Goal: Task Accomplishment & Management: Manage account settings

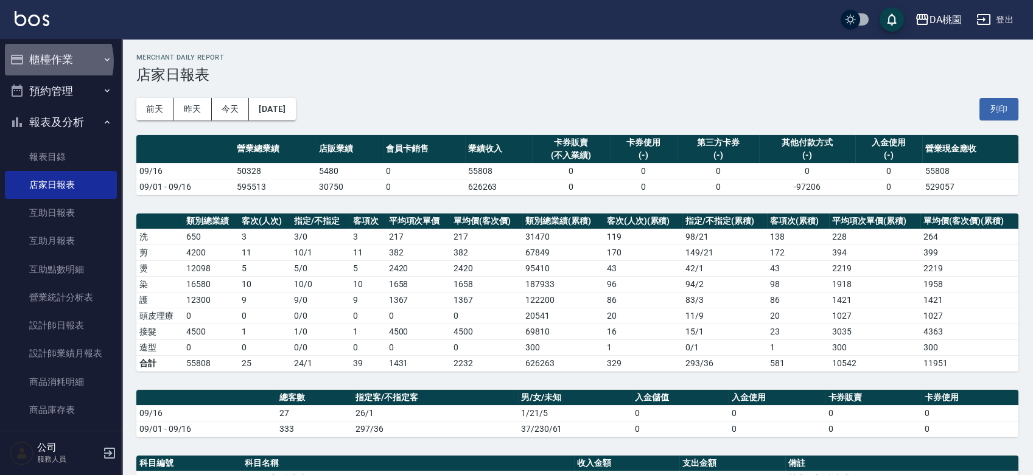
click at [46, 61] on button "櫃檯作業" at bounding box center [61, 60] width 112 height 32
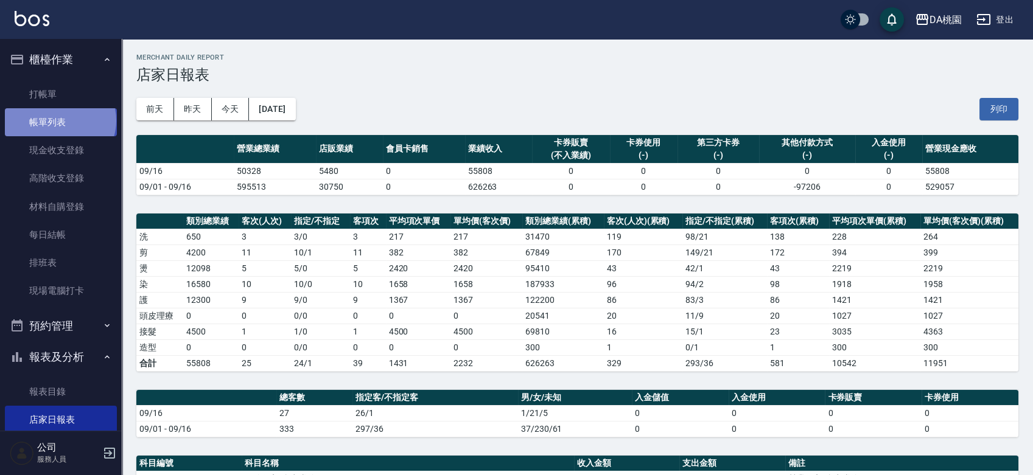
click at [59, 120] on link "帳單列表" at bounding box center [61, 122] width 112 height 28
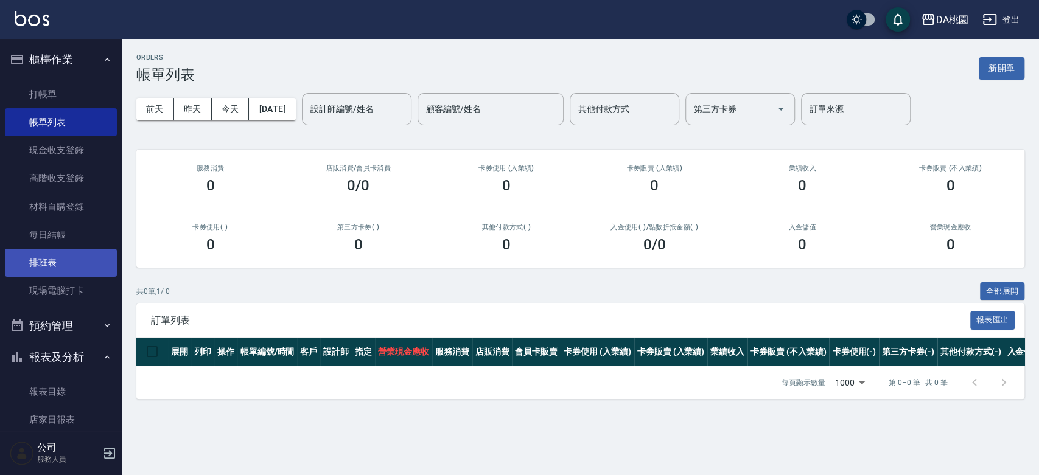
click at [54, 265] on link "排班表" at bounding box center [61, 263] width 112 height 28
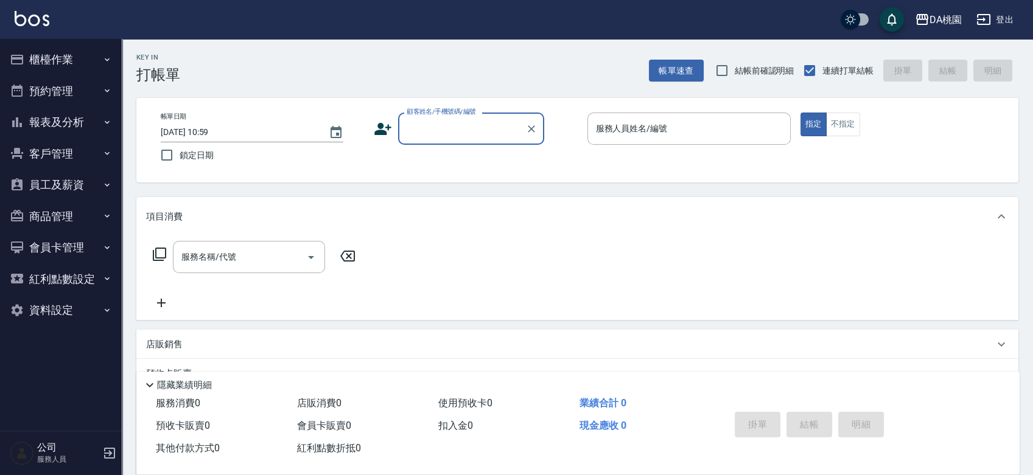
click at [73, 60] on button "櫃檯作業" at bounding box center [61, 60] width 112 height 32
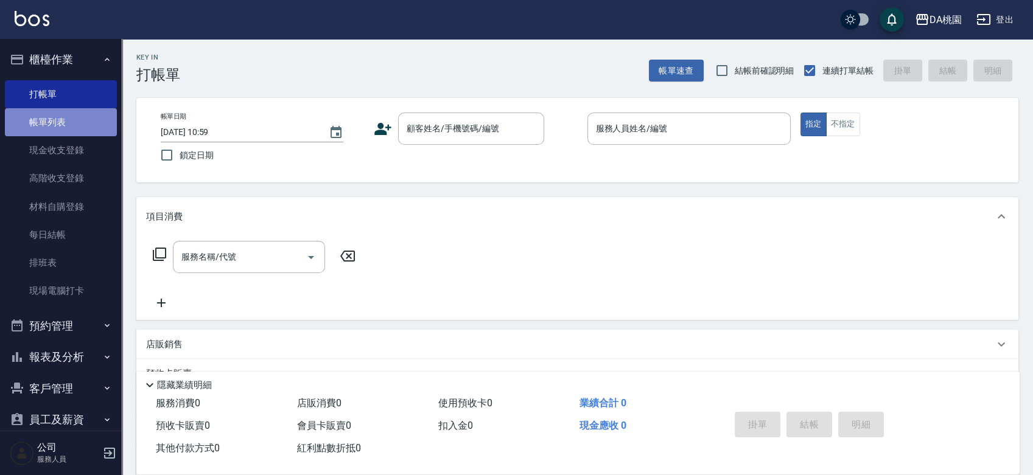
click at [60, 114] on link "帳單列表" at bounding box center [61, 122] width 112 height 28
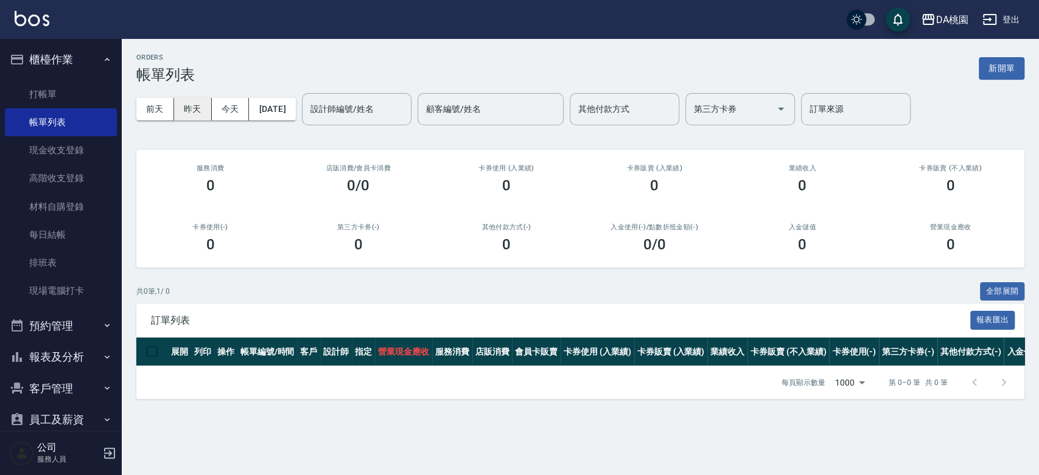
click at [186, 109] on button "昨天" at bounding box center [193, 109] width 38 height 23
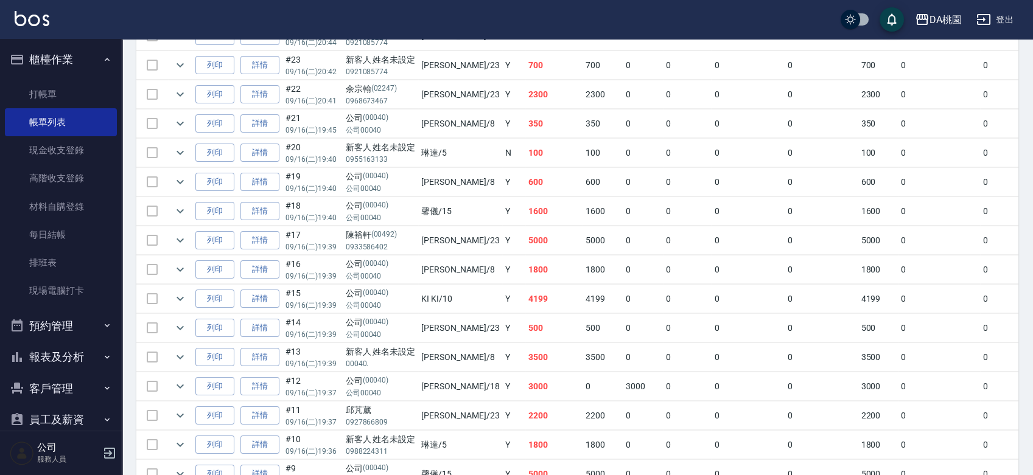
scroll to position [733, 0]
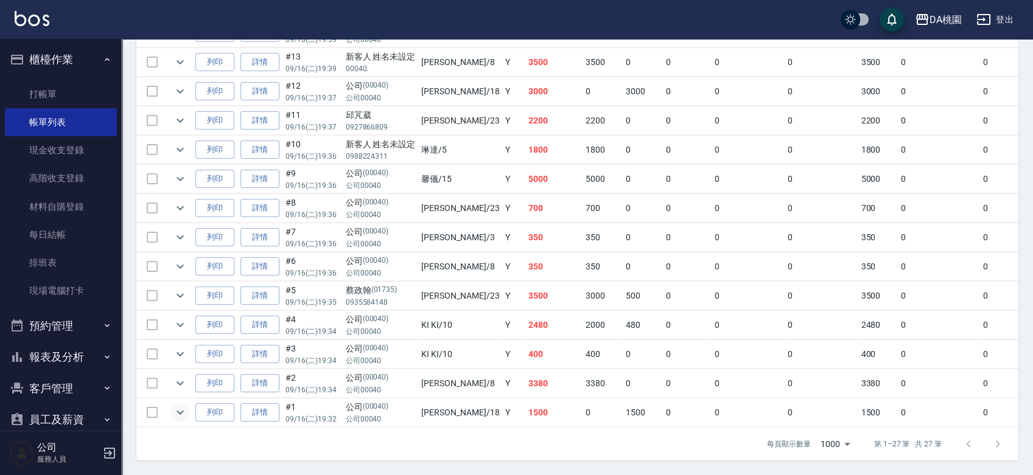
click at [185, 405] on icon "expand row" at bounding box center [180, 412] width 15 height 15
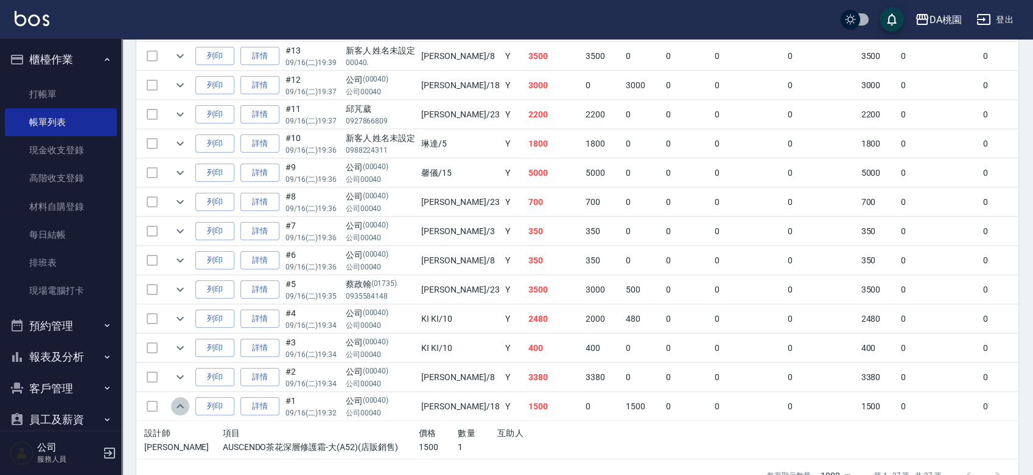
click at [183, 399] on icon "expand row" at bounding box center [180, 406] width 15 height 15
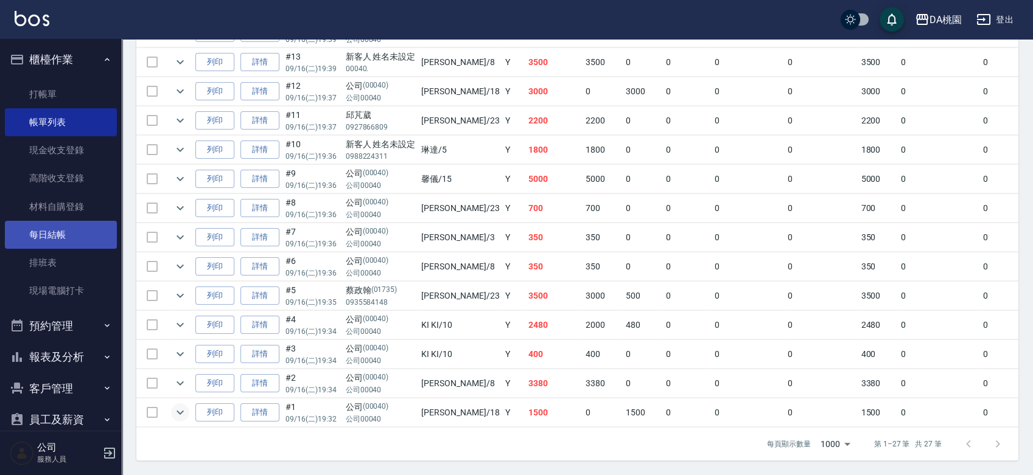
click at [73, 239] on link "每日結帳" at bounding box center [61, 235] width 112 height 28
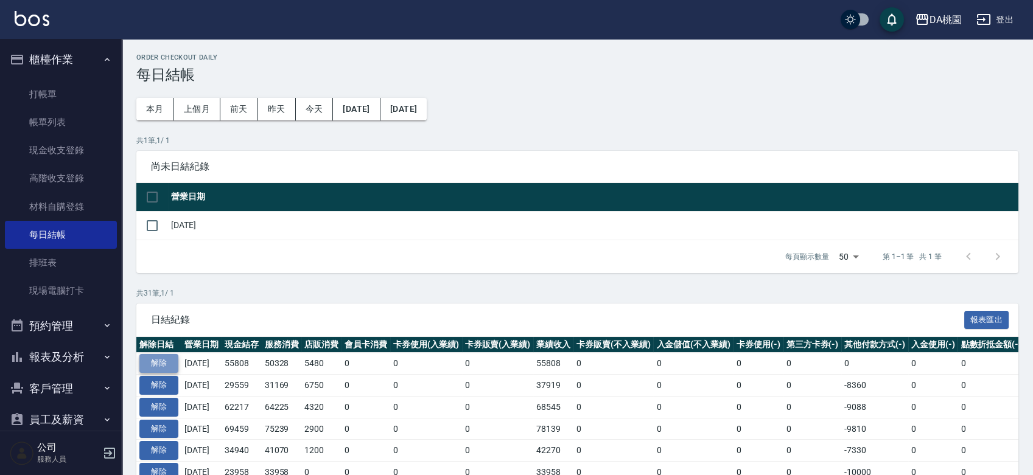
click at [167, 358] on button "解除" at bounding box center [158, 363] width 39 height 19
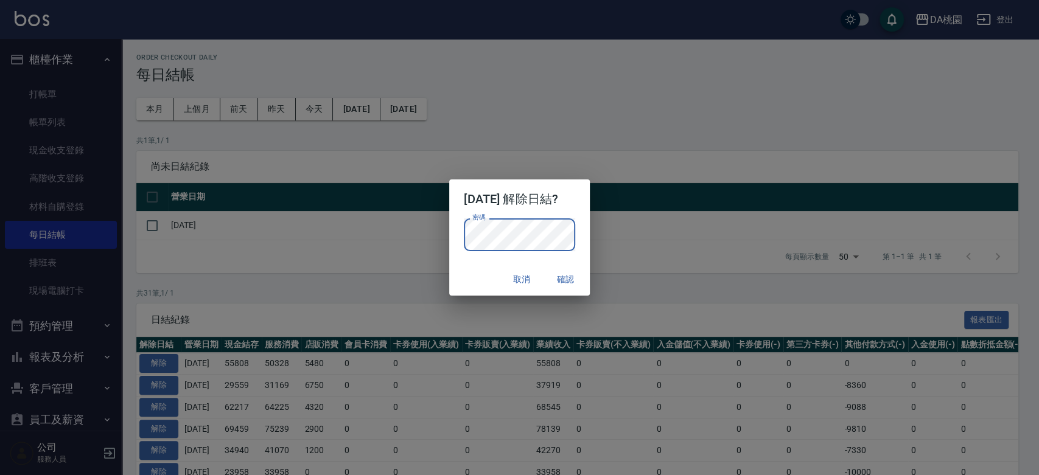
click at [576, 278] on button "確認" at bounding box center [565, 279] width 39 height 23
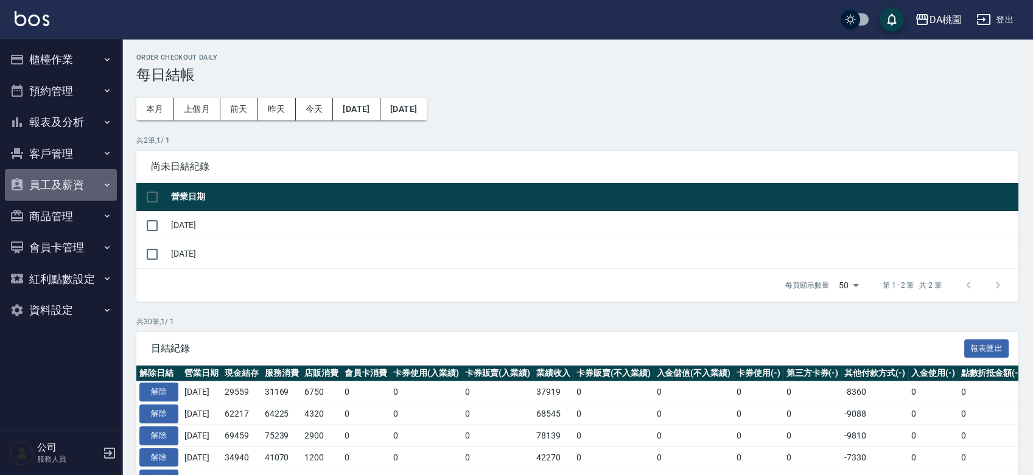
click at [60, 186] on button "員工及薪資" at bounding box center [61, 185] width 112 height 32
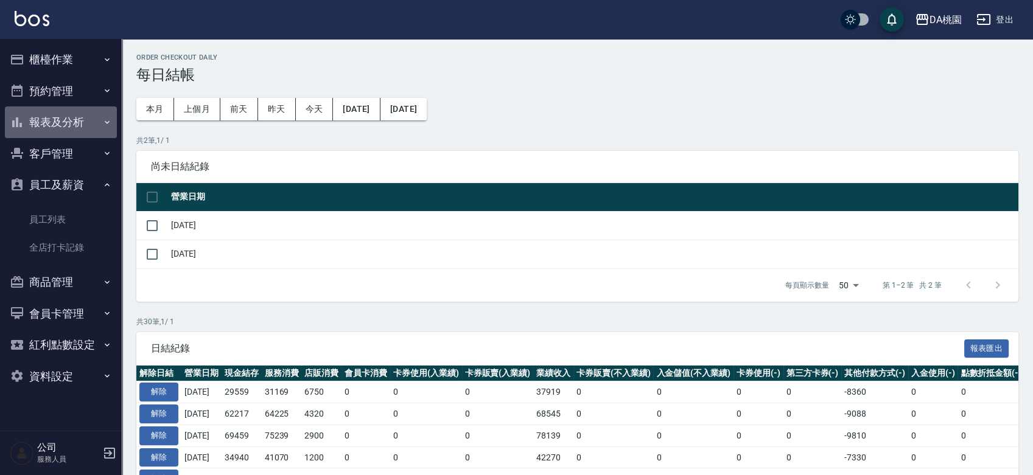
click at [68, 121] on button "報表及分析" at bounding box center [61, 122] width 112 height 32
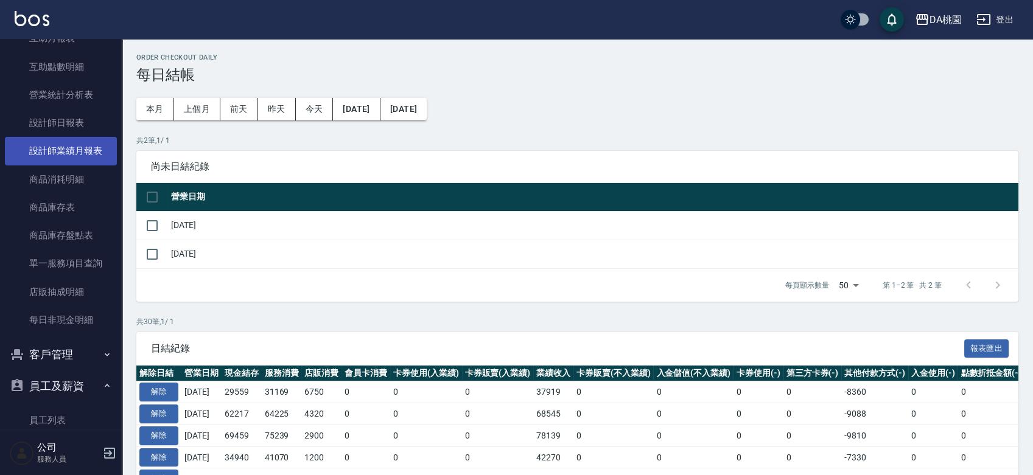
scroll to position [270, 0]
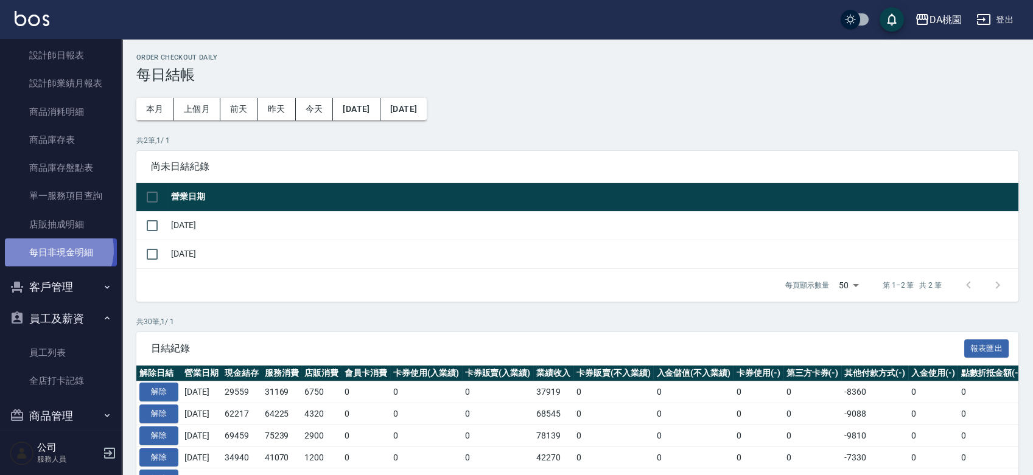
click at [57, 250] on link "每日非現金明細" at bounding box center [61, 253] width 112 height 28
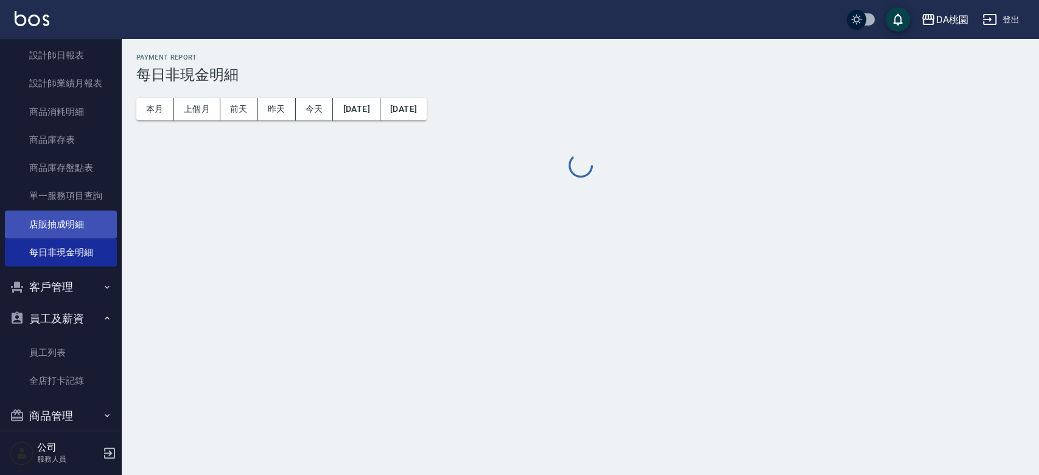
click at [66, 226] on link "店販抽成明細" at bounding box center [61, 225] width 112 height 28
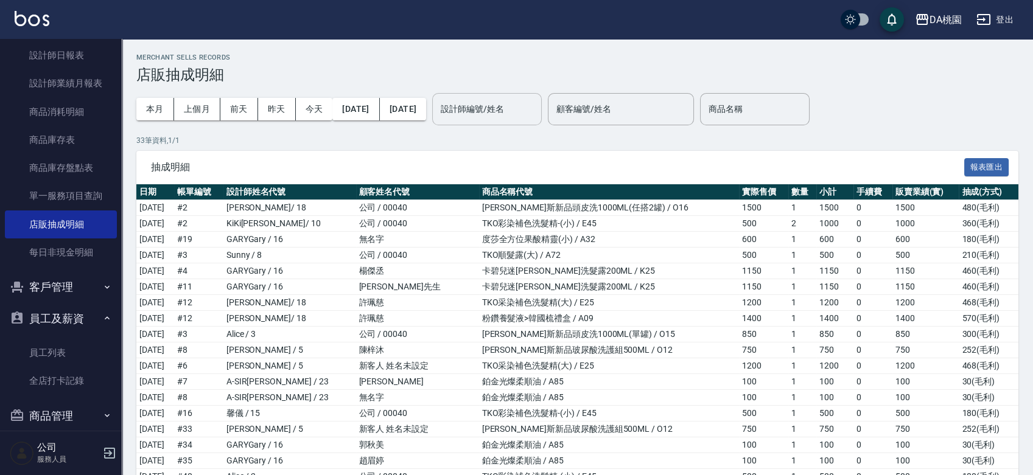
click at [536, 101] on input "設計師編號/姓名" at bounding box center [487, 109] width 99 height 21
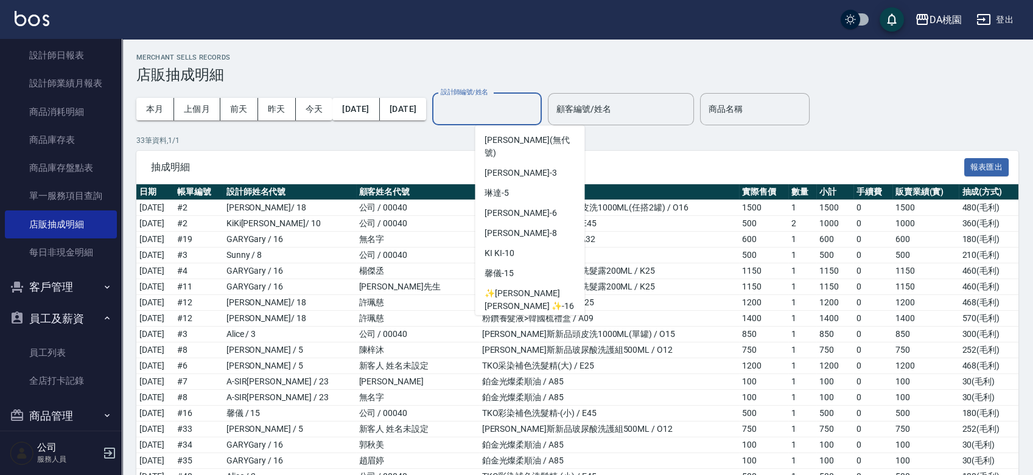
click at [512, 320] on span "小妤 -18" at bounding box center [522, 326] width 77 height 13
type input "小妤-18"
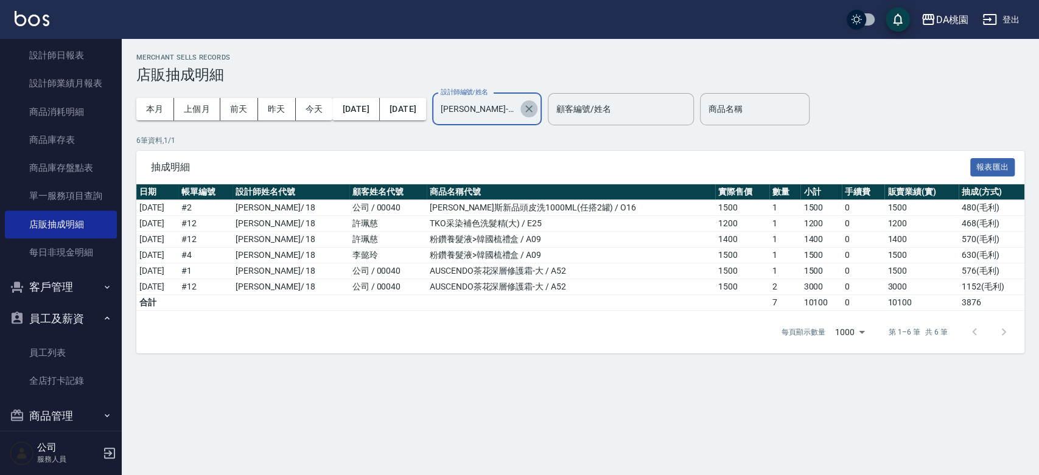
click at [532, 106] on icon "Clear" at bounding box center [528, 108] width 7 height 7
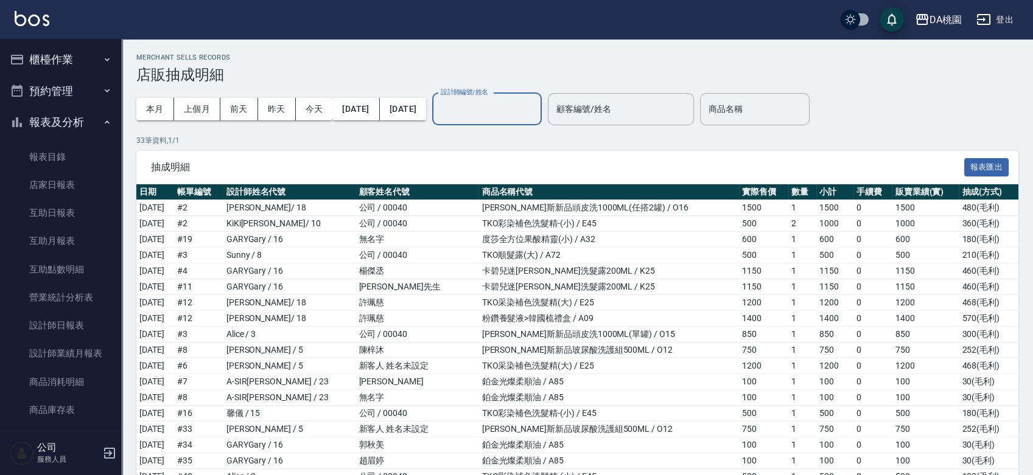
click at [77, 55] on button "櫃檯作業" at bounding box center [61, 60] width 112 height 32
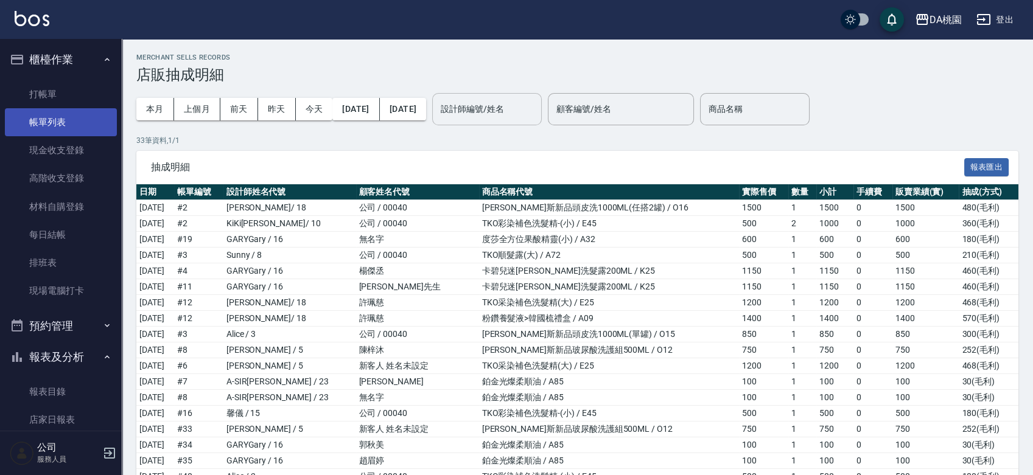
click at [62, 117] on link "帳單列表" at bounding box center [61, 122] width 112 height 28
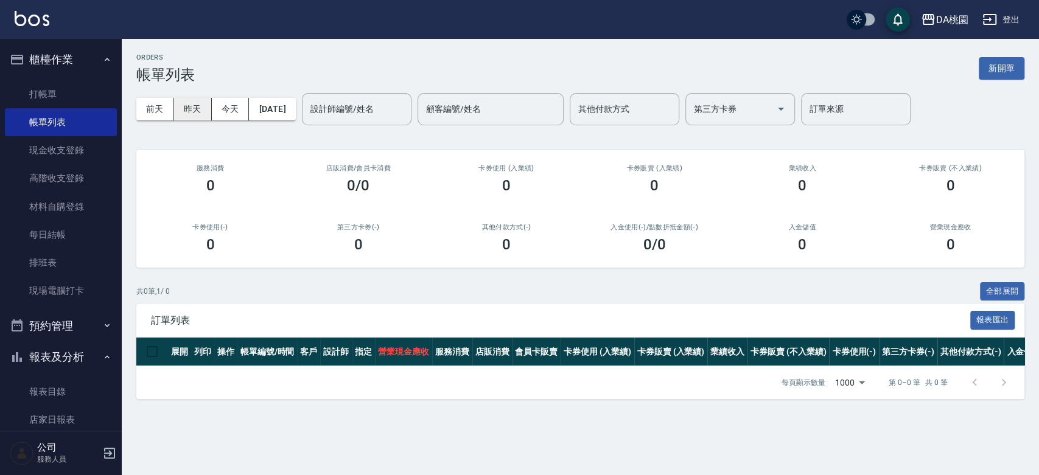
click at [192, 101] on button "昨天" at bounding box center [193, 109] width 38 height 23
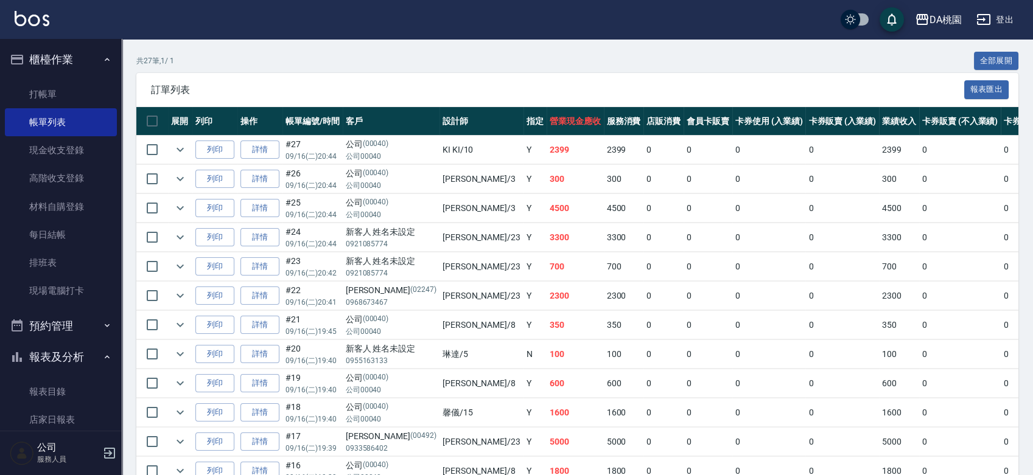
scroll to position [733, 0]
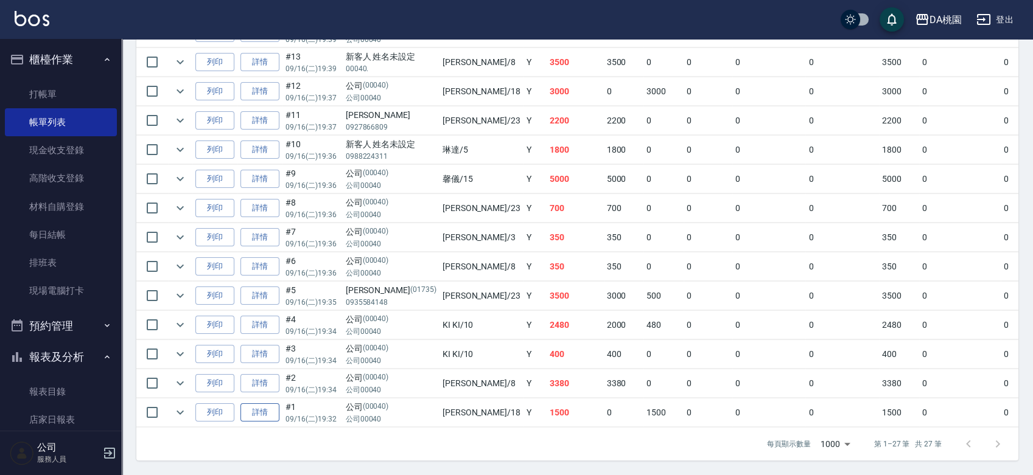
click at [257, 403] on link "詳情" at bounding box center [259, 412] width 39 height 19
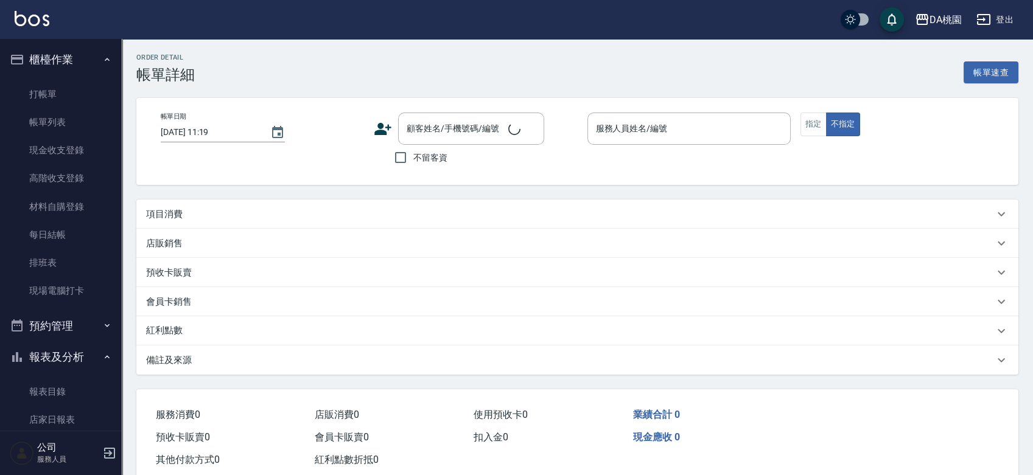
type input "2025/09/16 19:32"
type input "小妤-18"
type input "150"
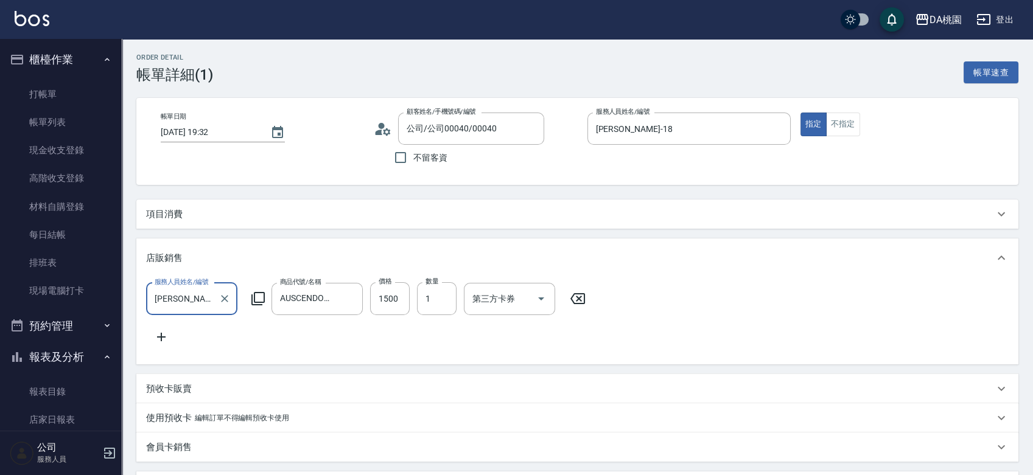
type input "公司/公司00040/00040"
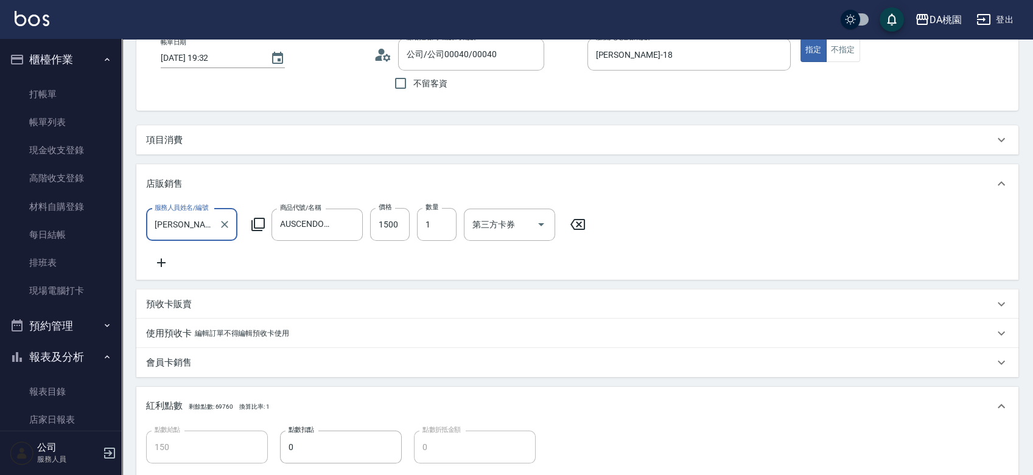
scroll to position [68, 0]
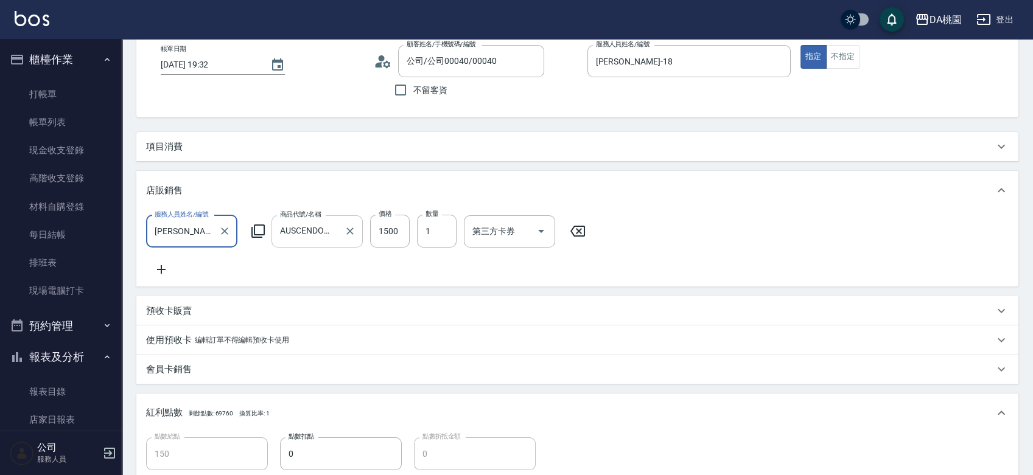
click at [301, 223] on input "AUSCENDO茶花深層修護霜-大" at bounding box center [308, 231] width 62 height 21
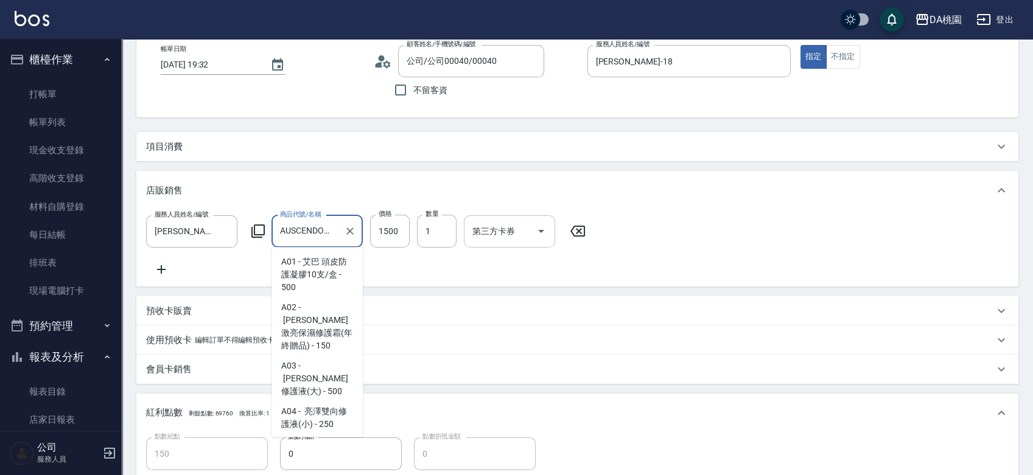
scroll to position [1945, 0]
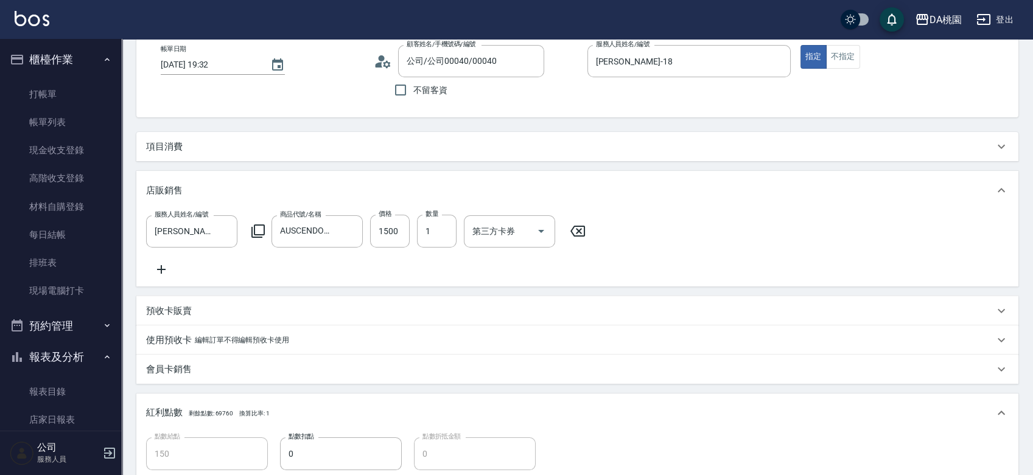
click at [576, 230] on icon at bounding box center [577, 231] width 30 height 15
type input "0"
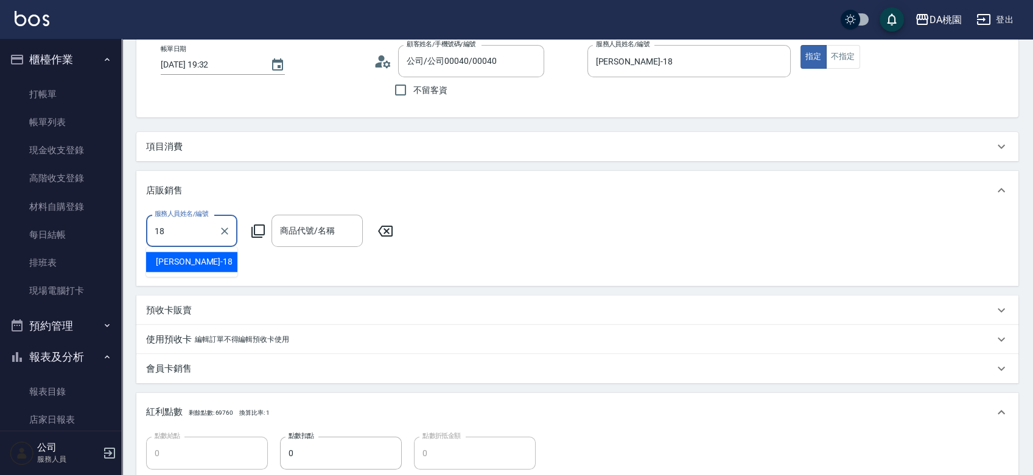
type input "小妤-18"
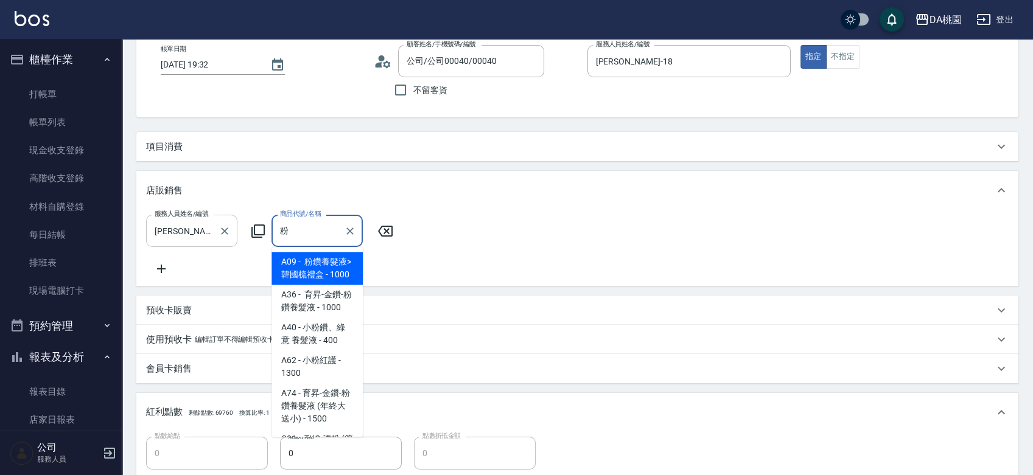
type input "粉鑽養髮液>韓國梳禮盒"
type input "100"
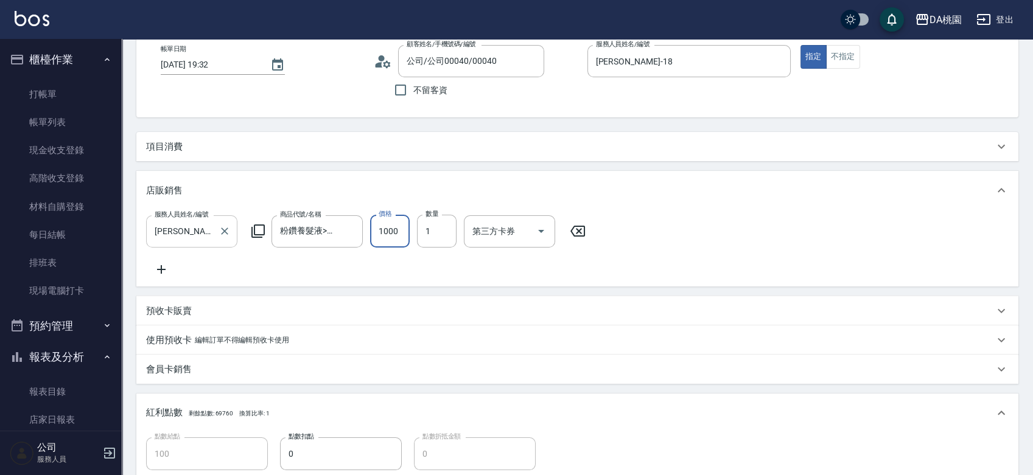
type input "1"
type input "0"
type input "150"
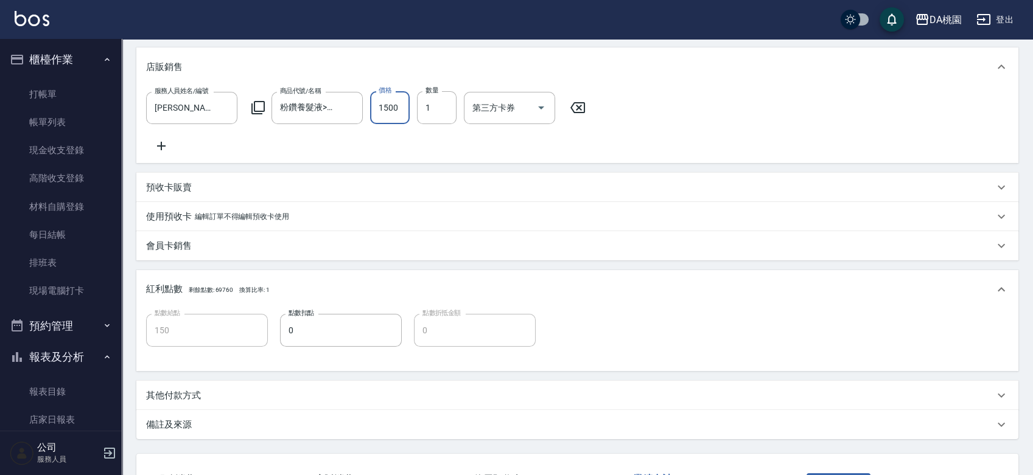
scroll to position [295, 0]
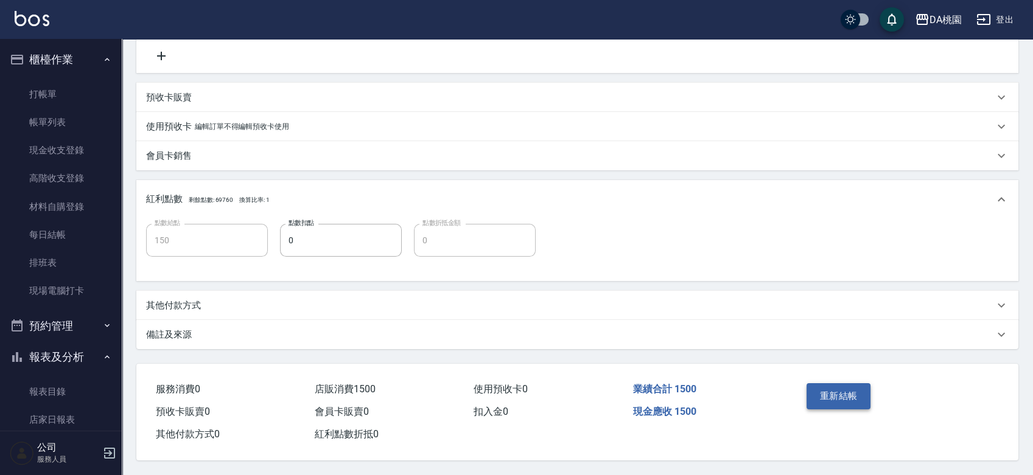
type input "1500"
click at [823, 394] on button "重新結帳" at bounding box center [838, 396] width 65 height 26
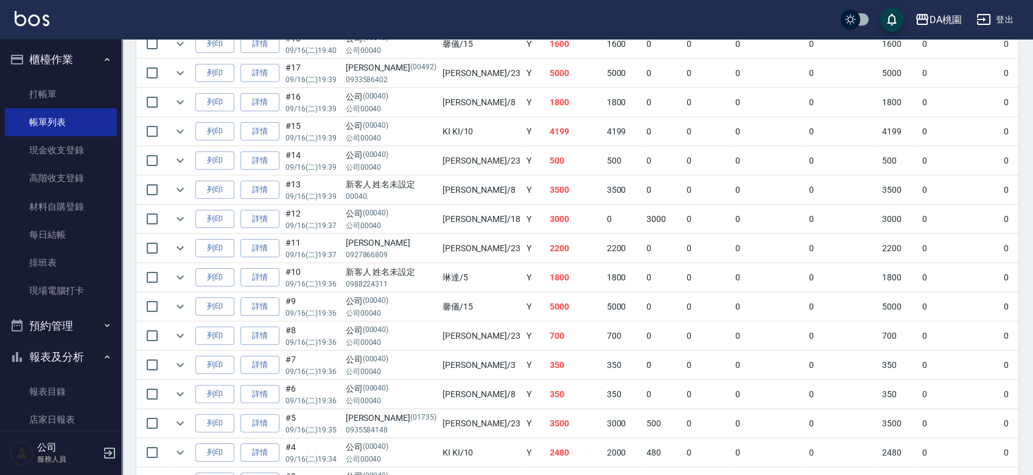
scroll to position [733, 0]
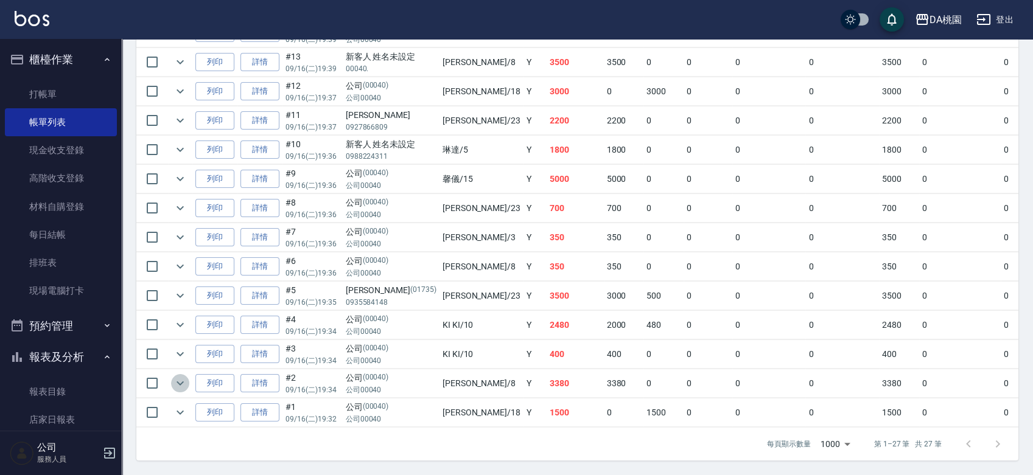
click at [181, 376] on icon "expand row" at bounding box center [180, 383] width 15 height 15
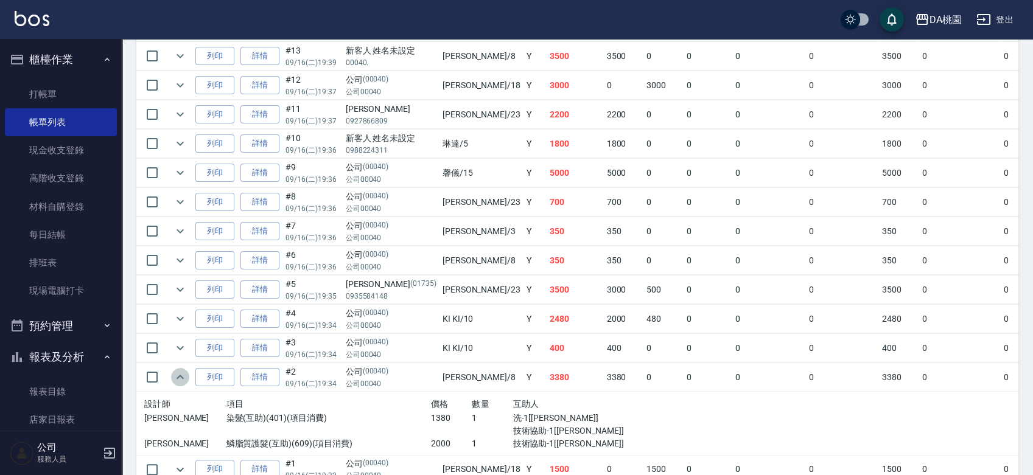
click at [181, 375] on icon "expand row" at bounding box center [179, 377] width 7 height 4
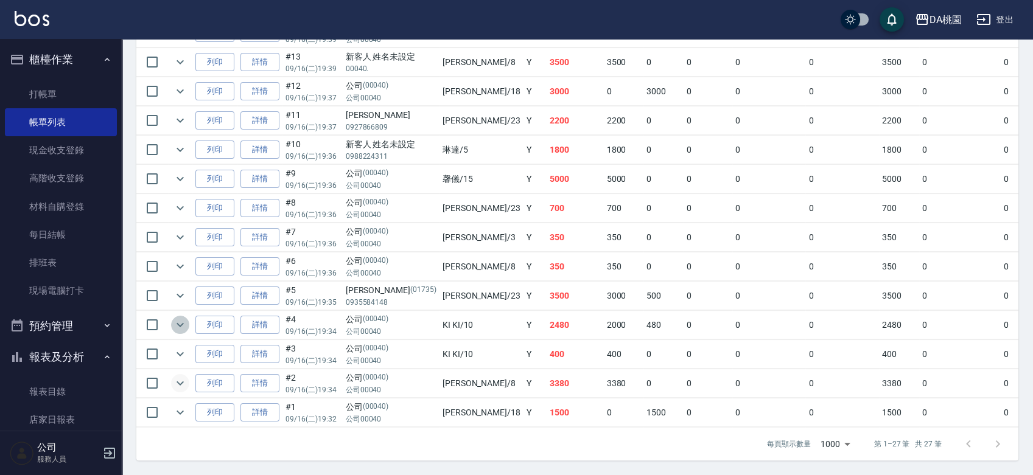
click at [183, 318] on icon "expand row" at bounding box center [180, 325] width 15 height 15
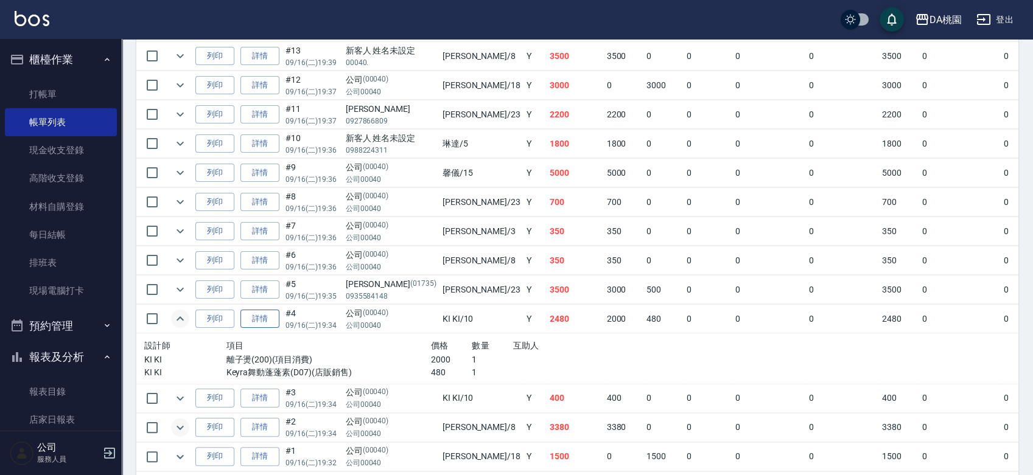
click at [267, 317] on link "詳情" at bounding box center [259, 319] width 39 height 19
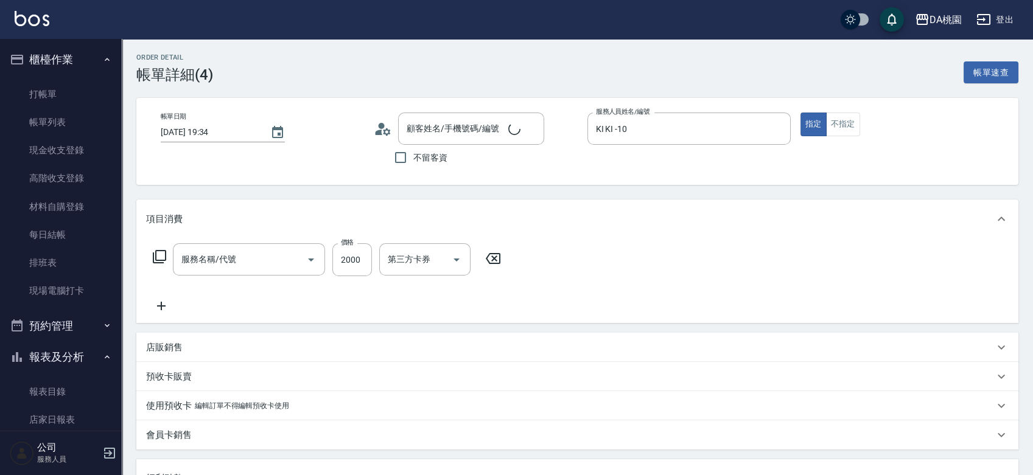
type input "2025/09/16 19:34"
type input "KI KI -10"
type input "240"
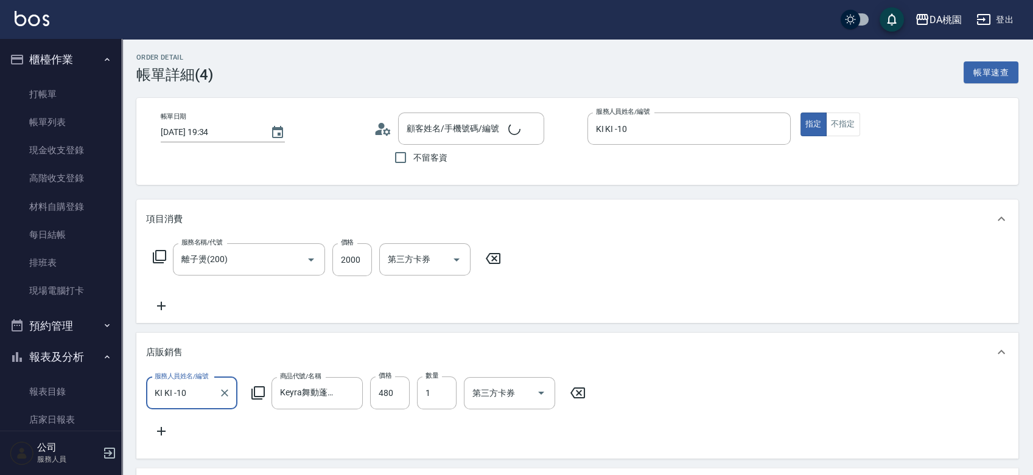
type input "離子燙(200)"
type input "公司/公司00040/00040"
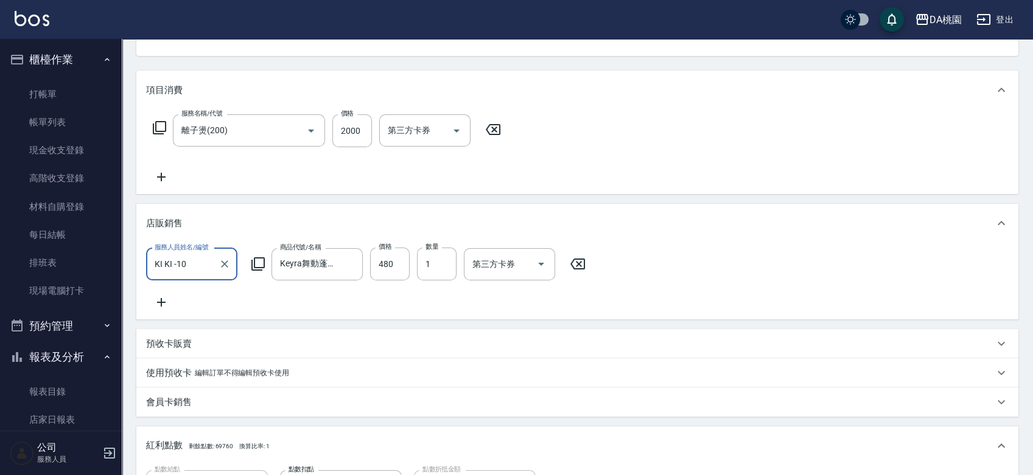
scroll to position [203, 0]
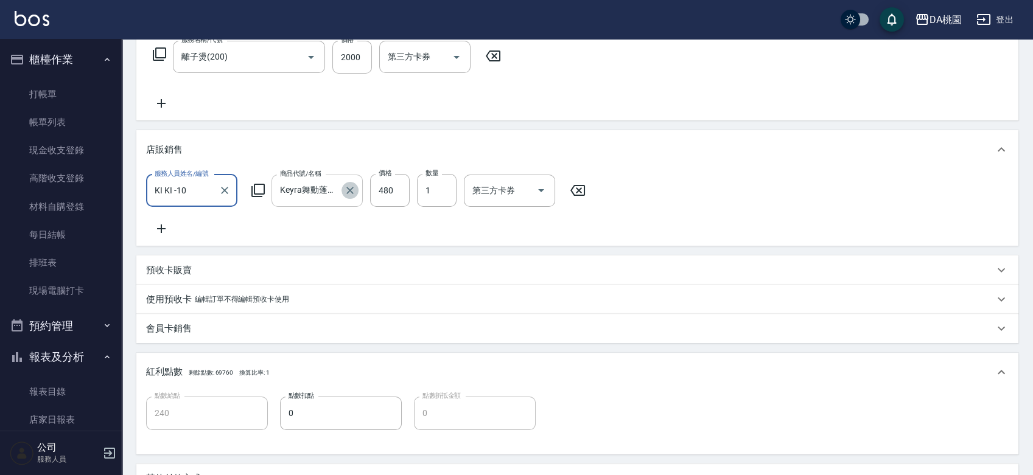
click at [349, 192] on icon "Clear" at bounding box center [350, 190] width 12 height 12
type input "200"
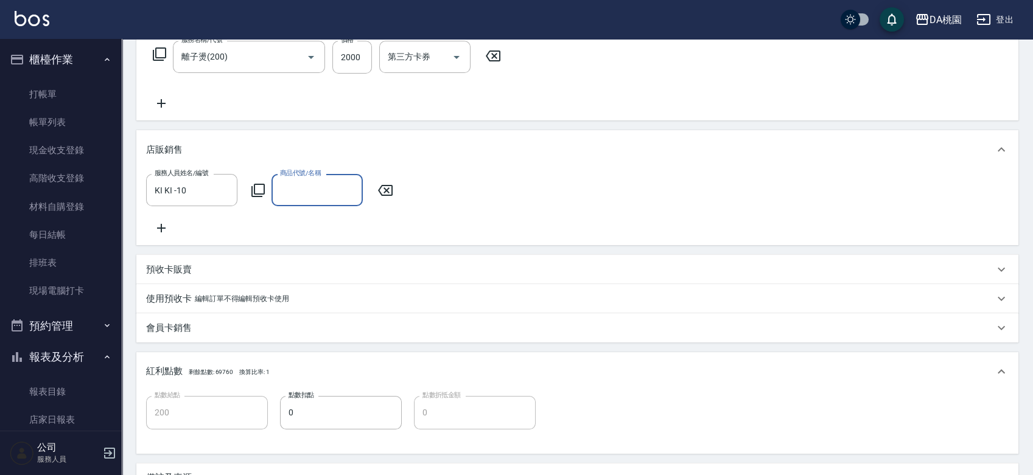
click at [320, 192] on input "商品代號/名稱" at bounding box center [317, 190] width 80 height 21
type input "皇家塑型乳"
type input "250"
type input "4"
type input "200"
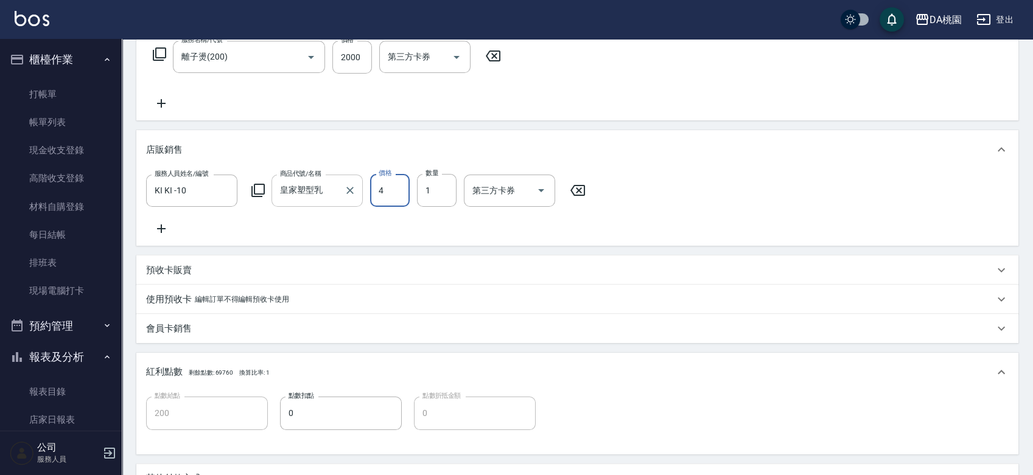
type input "48"
type input "240"
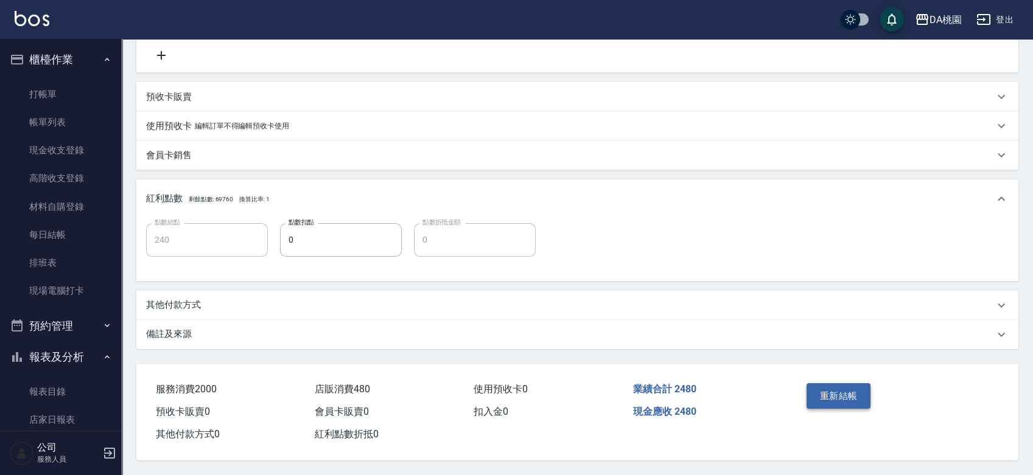
type input "480"
click at [845, 391] on button "重新結帳" at bounding box center [838, 396] width 65 height 26
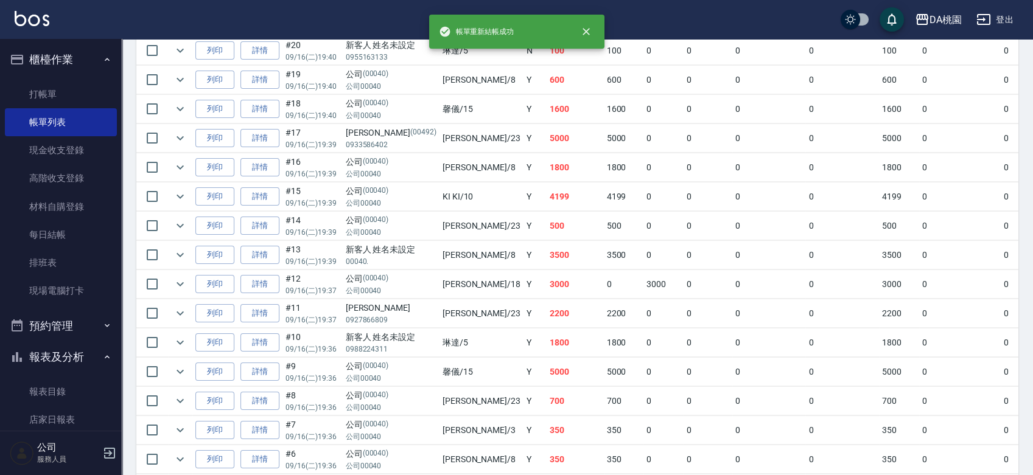
scroll to position [733, 0]
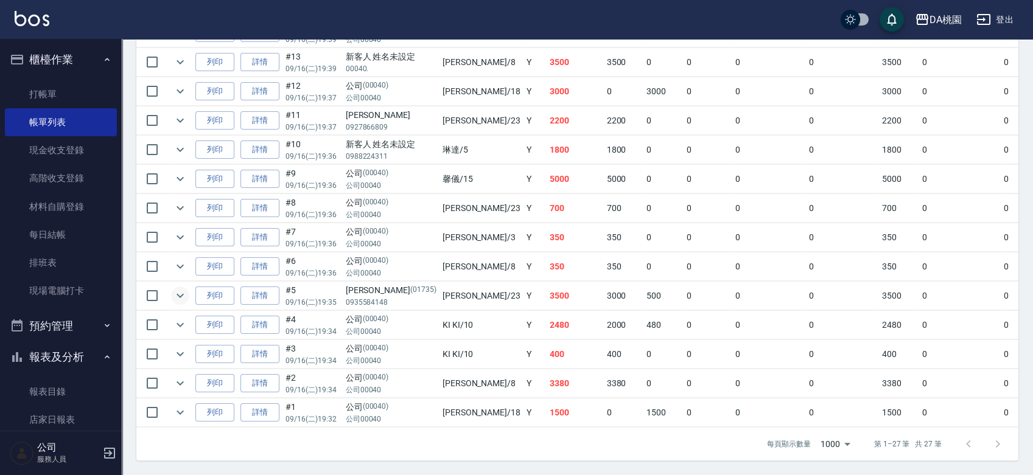
click at [178, 288] on icon "expand row" at bounding box center [180, 295] width 15 height 15
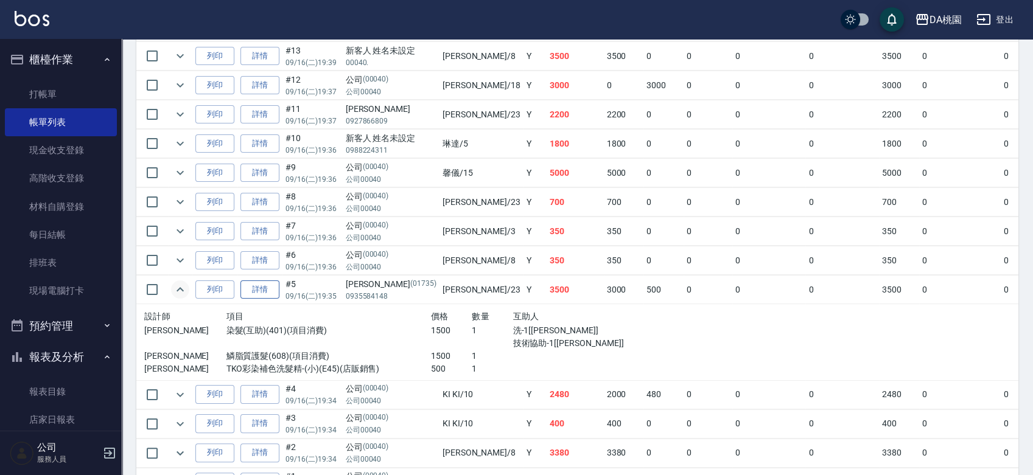
click at [270, 282] on link "詳情" at bounding box center [259, 290] width 39 height 19
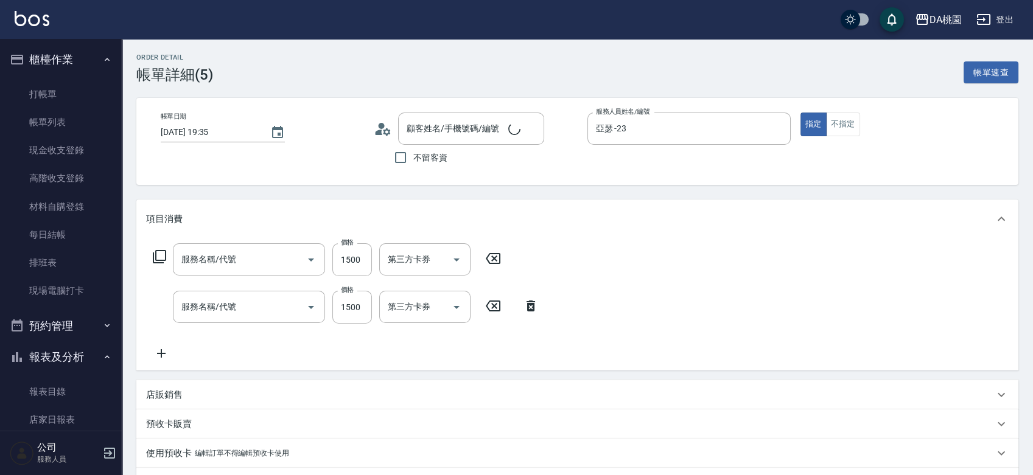
type input "2025/09/16 19:35"
type input "亞瑟 -23"
type input "350"
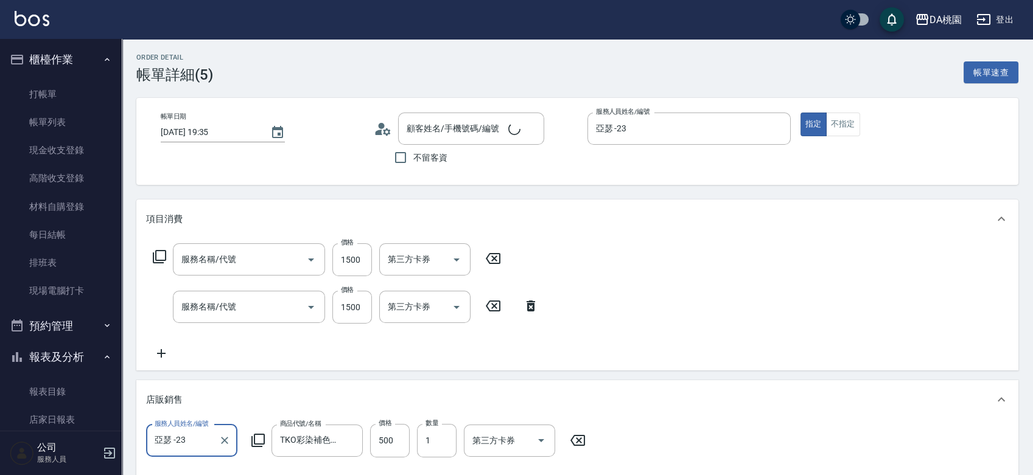
type input "鱗脂質護髮(608)"
type input "染髮(互助)(401)"
type input "蔡政翰/0935584148/01735"
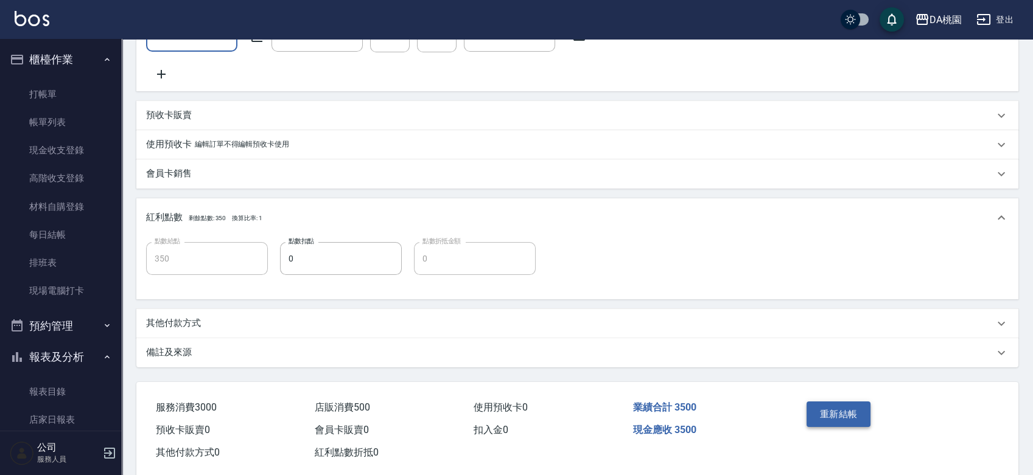
click at [823, 411] on button "重新結帳" at bounding box center [838, 415] width 65 height 26
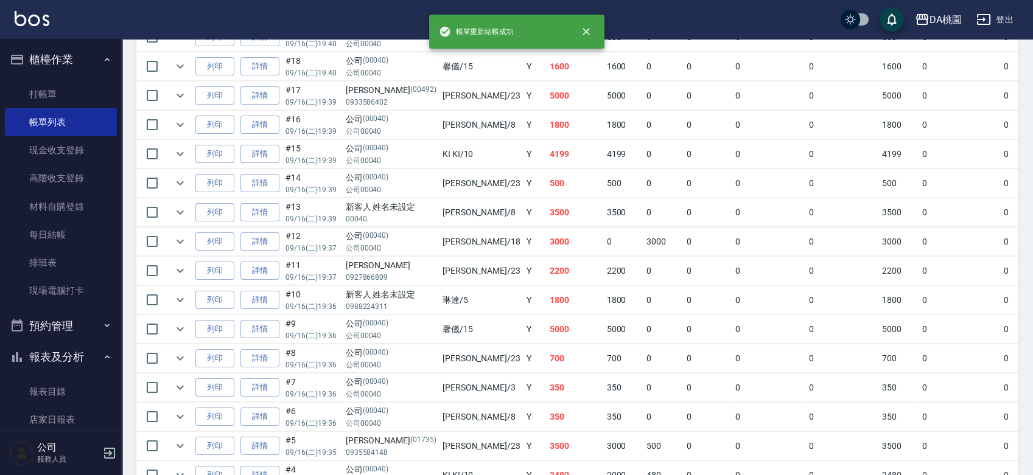
scroll to position [733, 0]
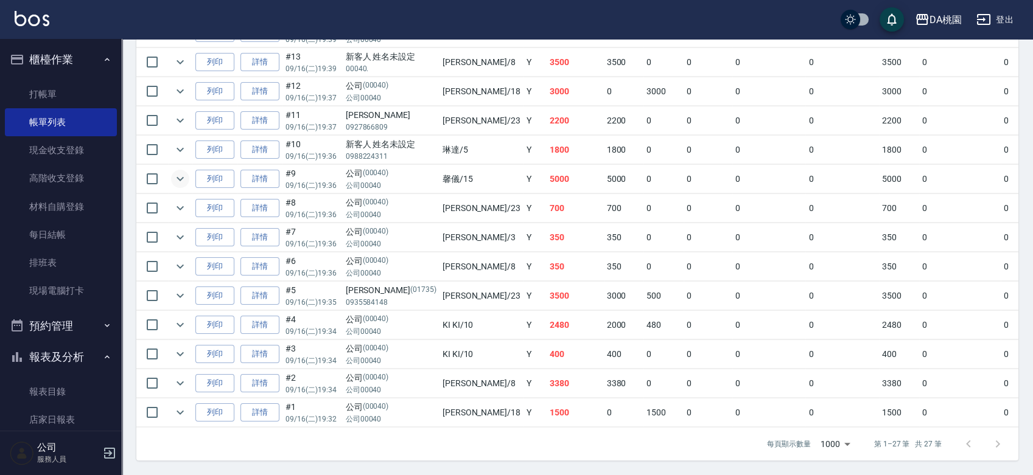
click at [186, 172] on icon "expand row" at bounding box center [180, 179] width 15 height 15
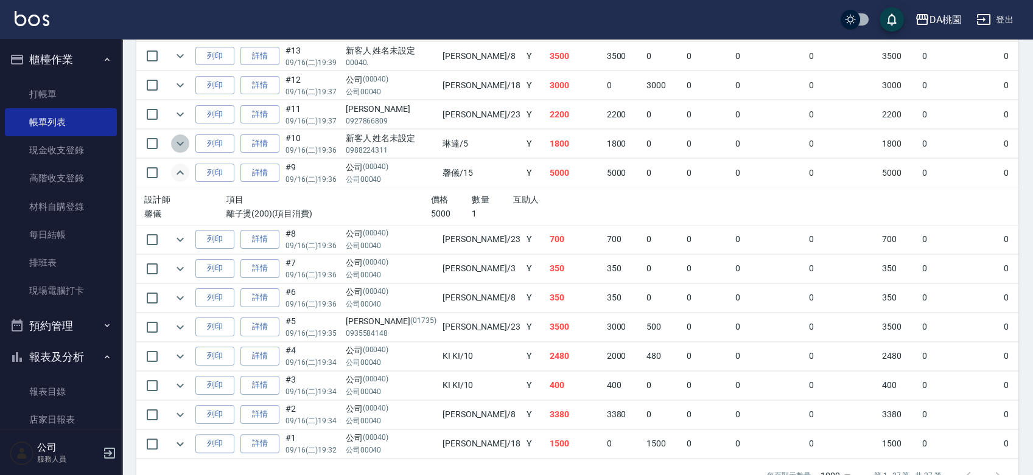
click at [180, 145] on icon "expand row" at bounding box center [180, 143] width 15 height 15
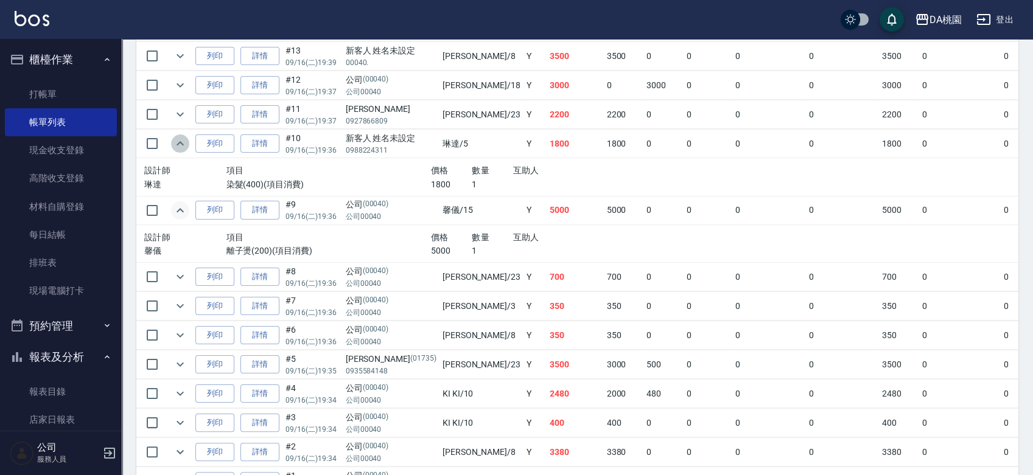
click at [180, 145] on icon "expand row" at bounding box center [180, 143] width 15 height 15
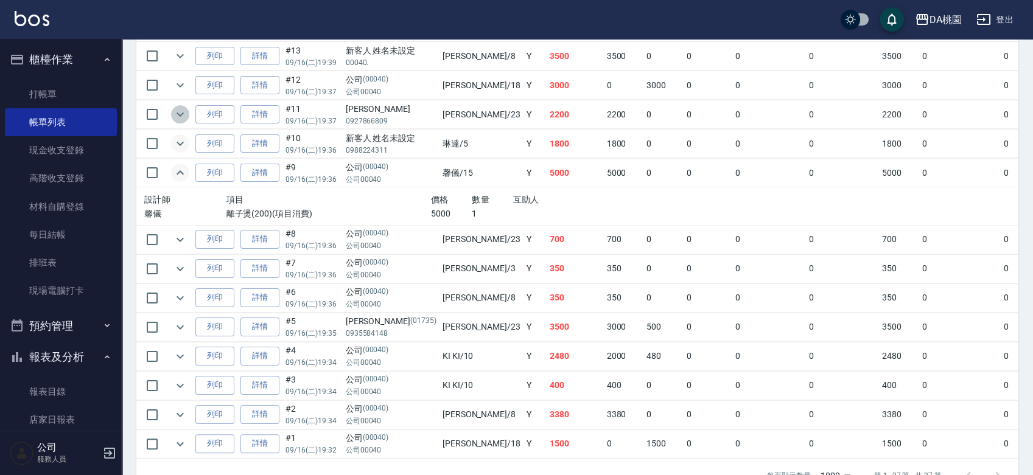
click at [174, 112] on icon "expand row" at bounding box center [180, 114] width 15 height 15
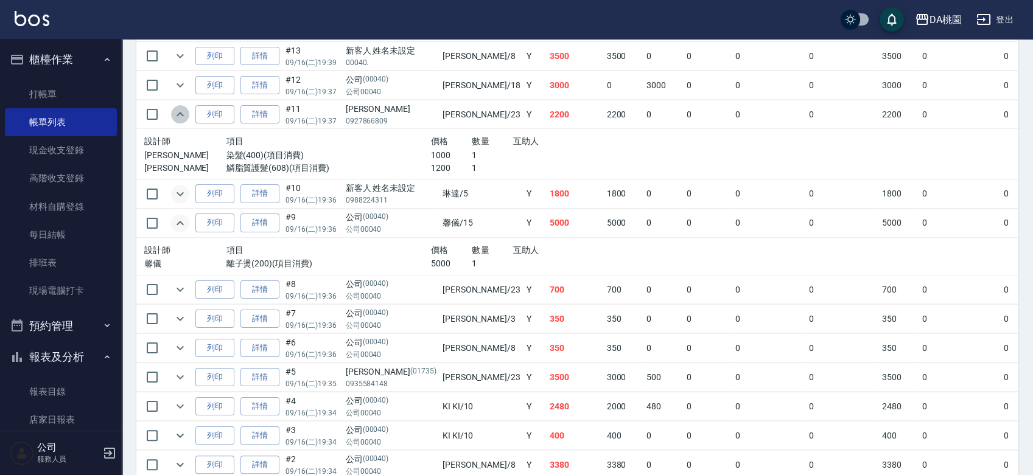
click at [174, 112] on icon "expand row" at bounding box center [180, 114] width 15 height 15
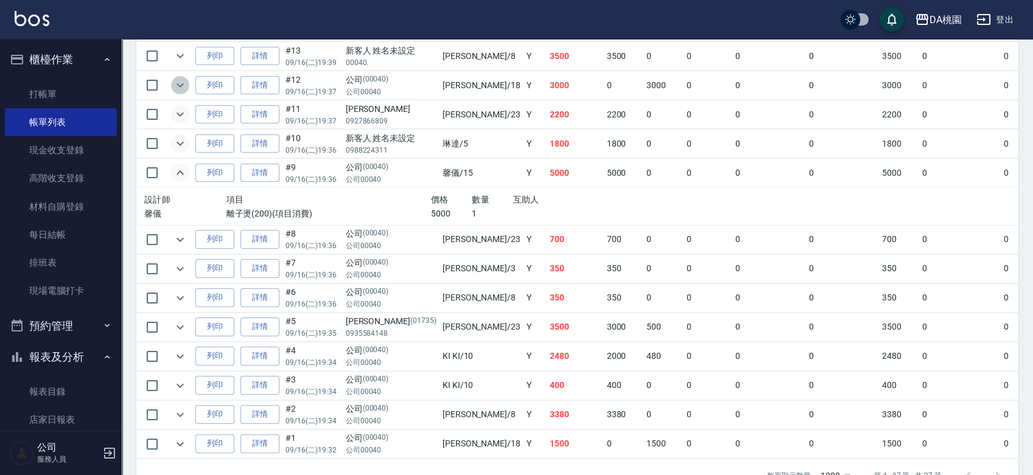
click at [186, 78] on icon "expand row" at bounding box center [180, 85] width 15 height 15
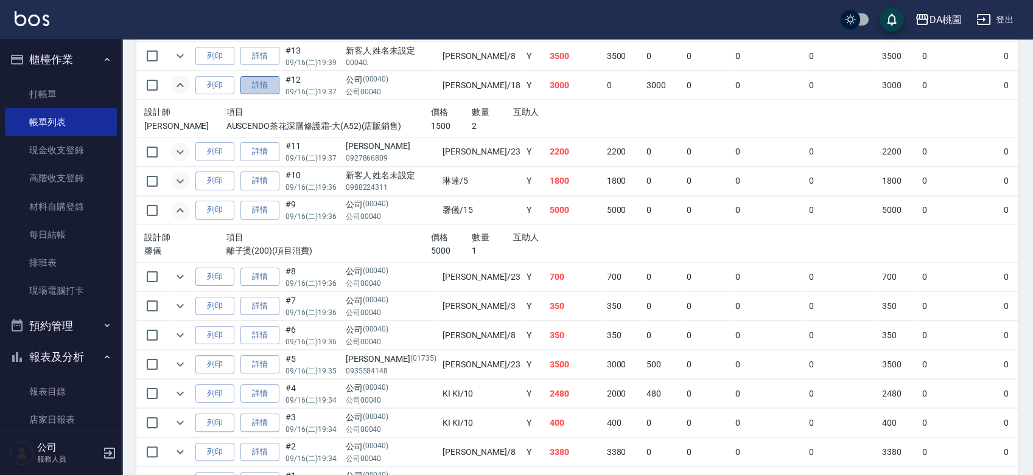
click at [253, 82] on link "詳情" at bounding box center [259, 85] width 39 height 19
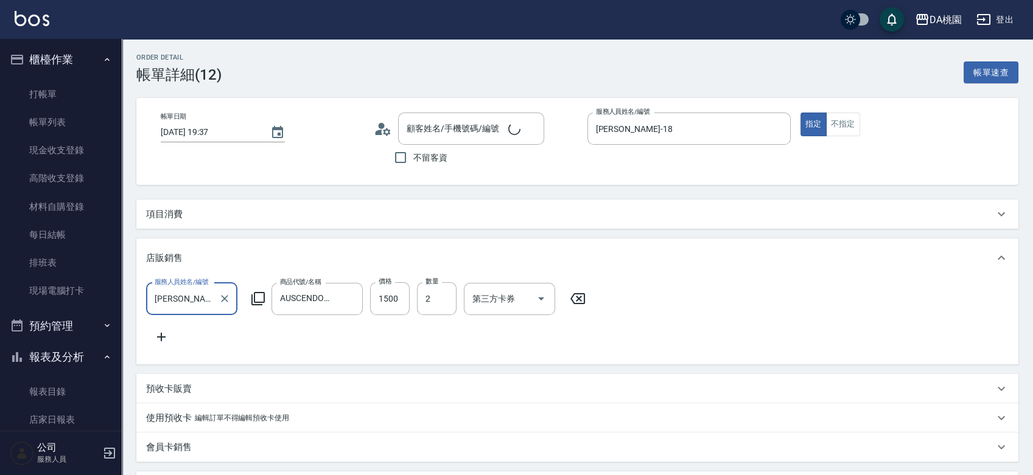
type input "2025/09/16 19:37"
type input "小妤-18"
type input "300"
type input "公司/公司00040/00040"
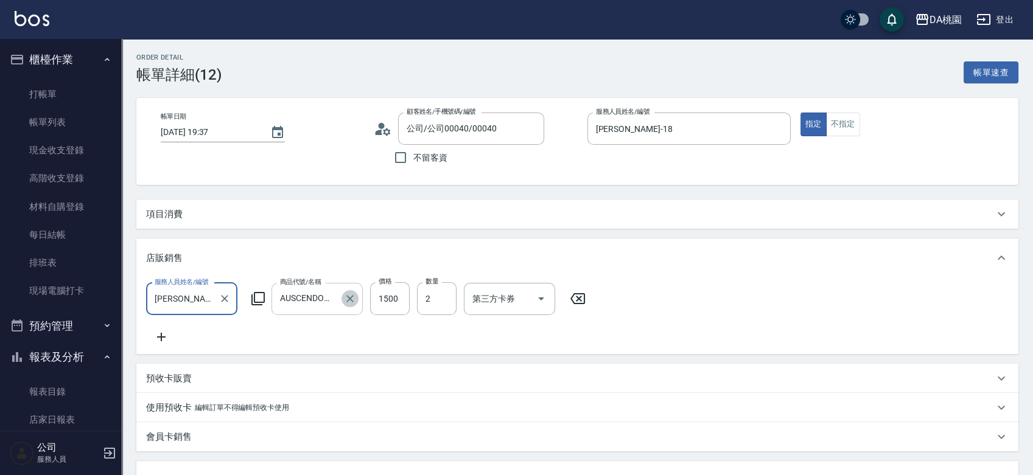
click at [351, 300] on icon "Clear" at bounding box center [349, 298] width 7 height 7
type input "0"
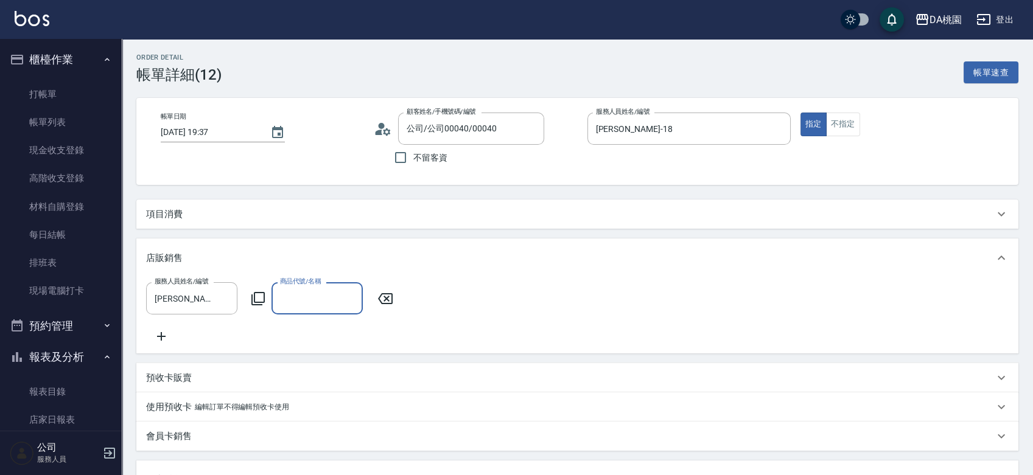
click at [300, 295] on input "商品代號/名稱" at bounding box center [317, 298] width 80 height 21
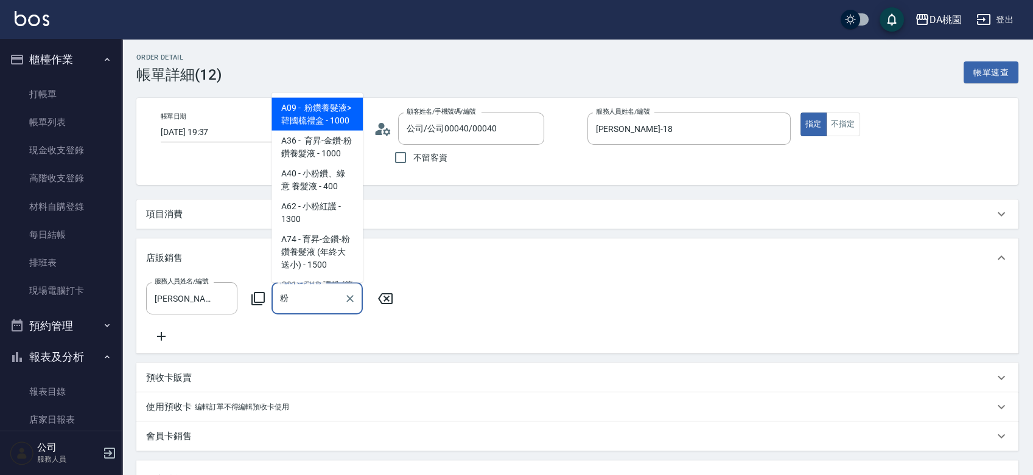
type input "粉鑽養髮液>韓國梳禮盒"
type input "100"
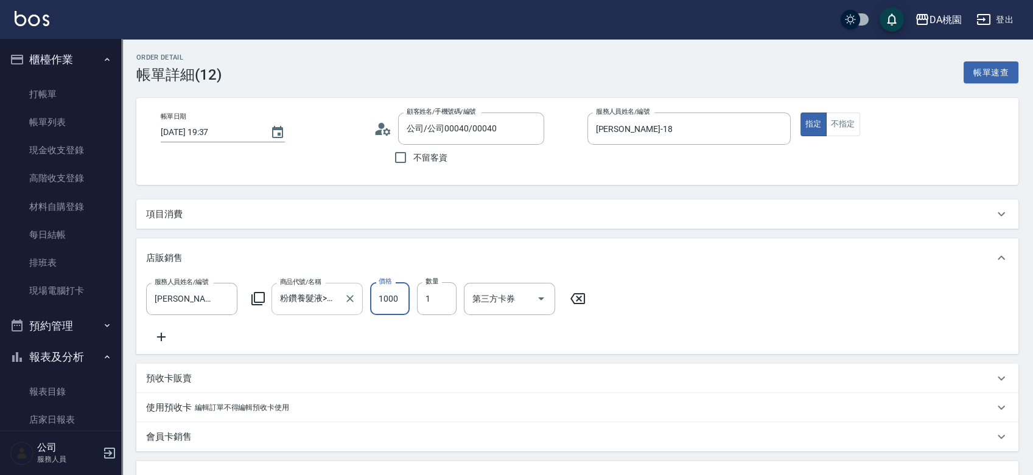
type input "1"
type input "0"
type input "15"
type input "10"
type input "150"
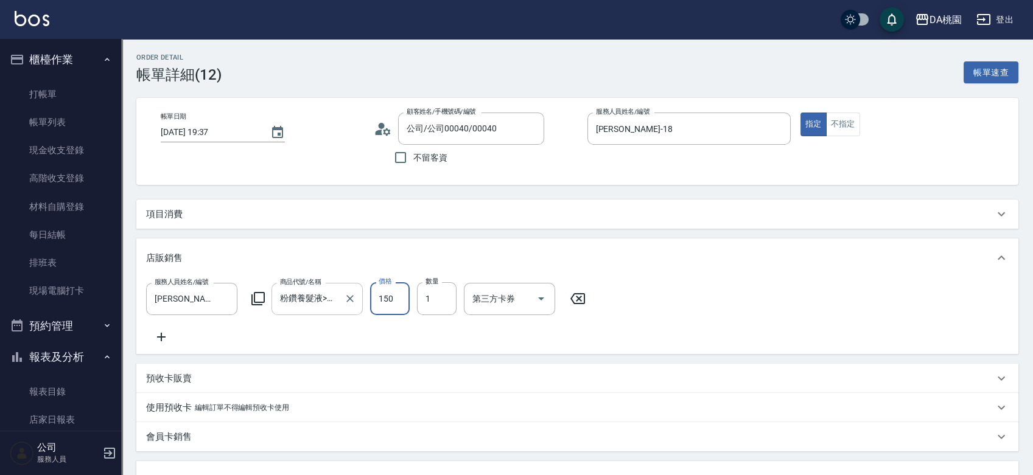
type input "150"
type input "1500"
type input "2"
type input "300"
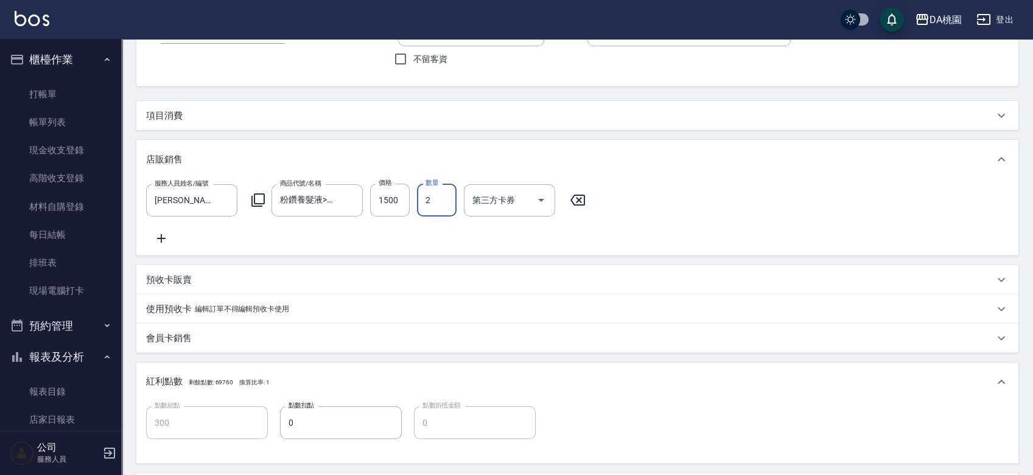
scroll to position [295, 0]
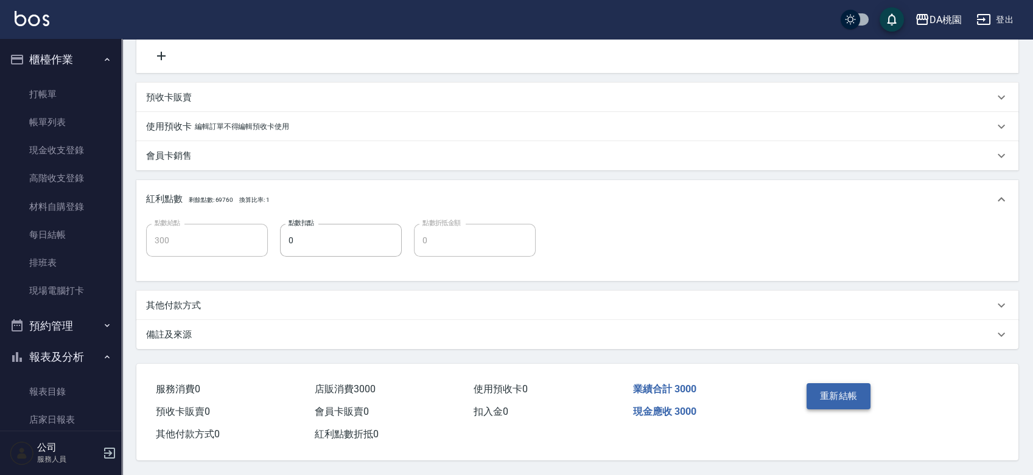
type input "2"
click at [842, 383] on button "重新結帳" at bounding box center [838, 396] width 65 height 26
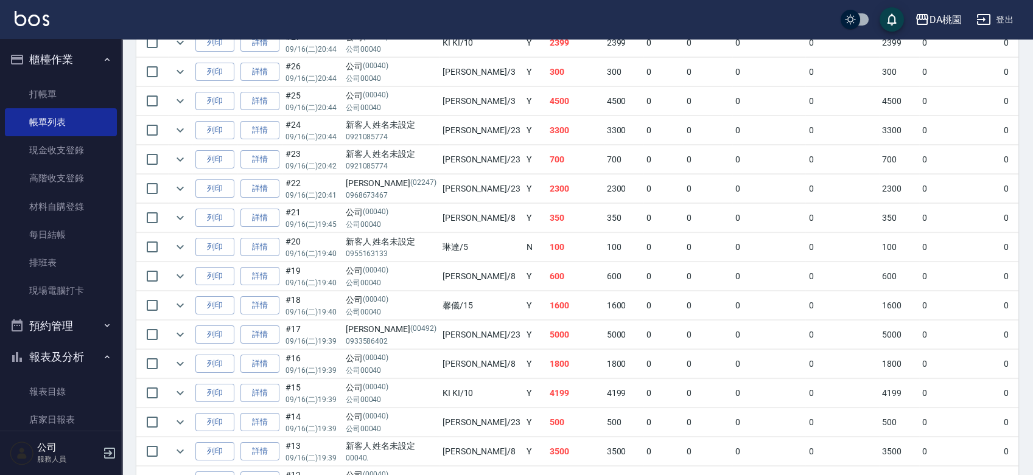
scroll to position [540, 0]
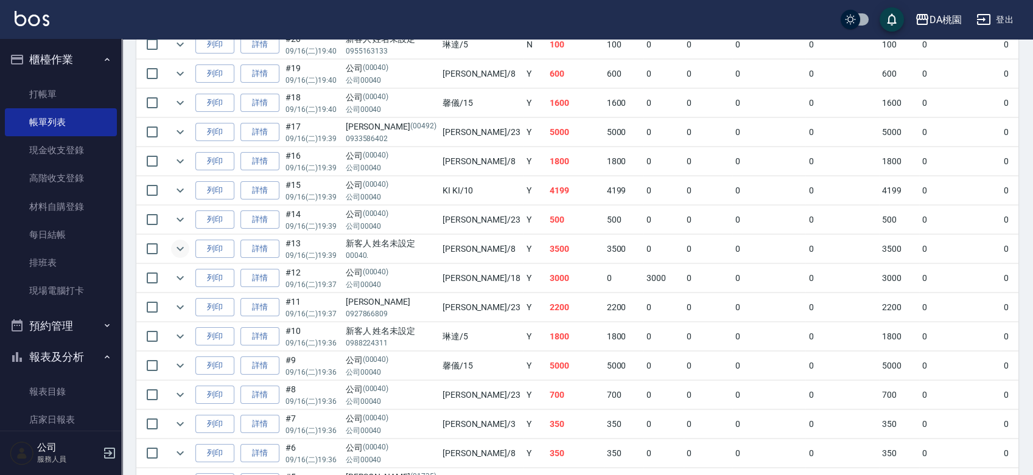
click at [179, 244] on icon "expand row" at bounding box center [180, 249] width 15 height 15
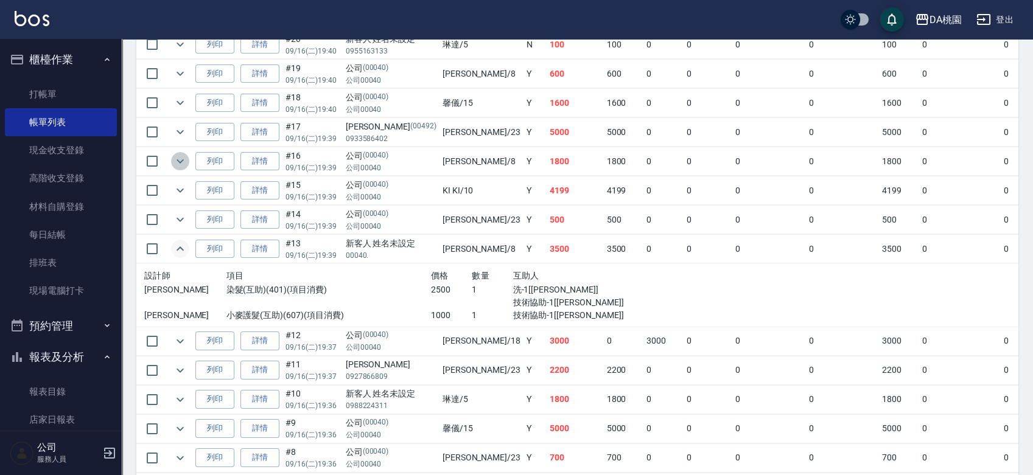
click at [175, 164] on icon "expand row" at bounding box center [180, 161] width 15 height 15
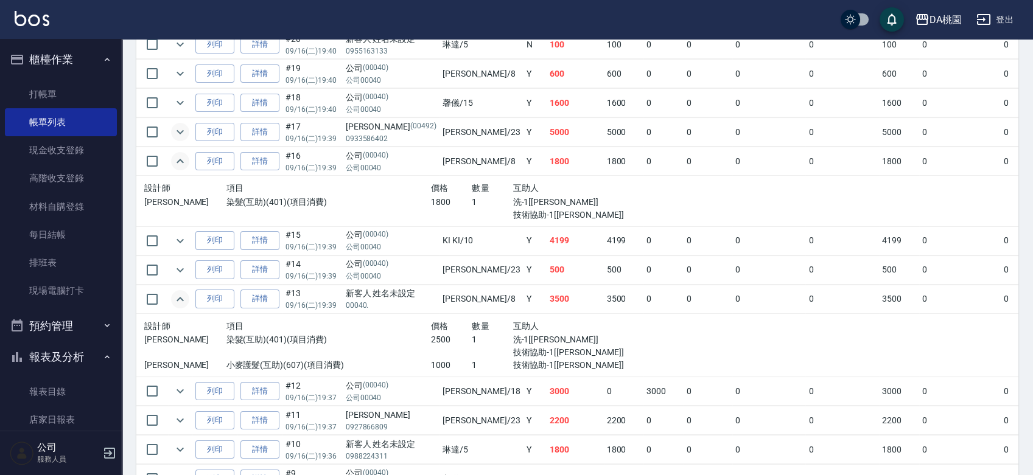
click at [183, 131] on icon "expand row" at bounding box center [180, 132] width 15 height 15
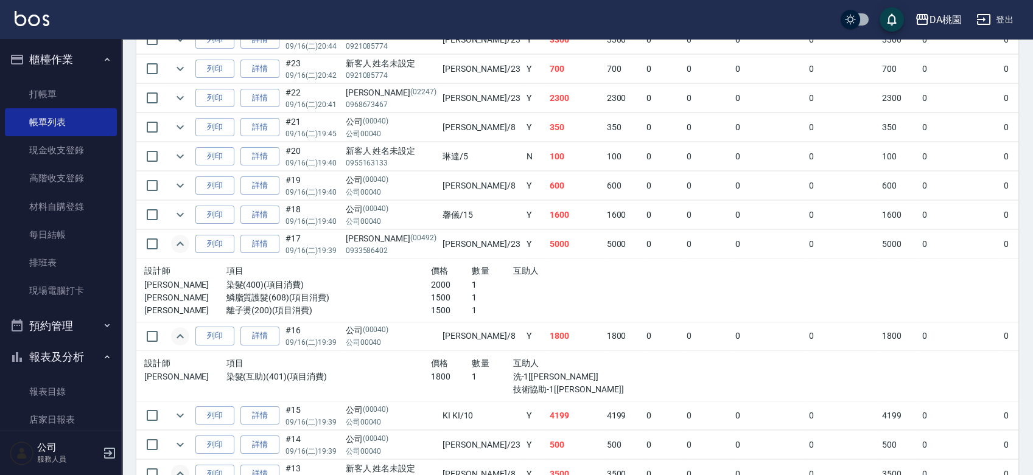
scroll to position [405, 0]
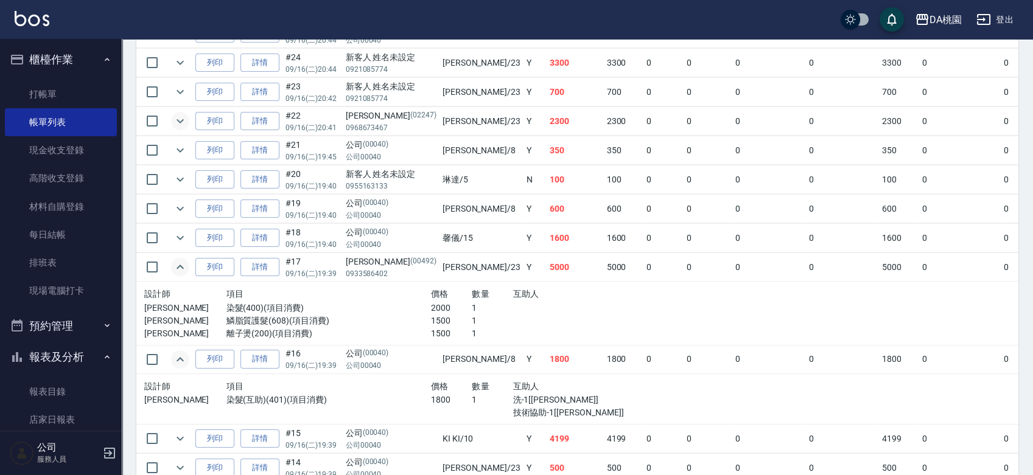
click at [179, 121] on icon "expand row" at bounding box center [180, 121] width 15 height 15
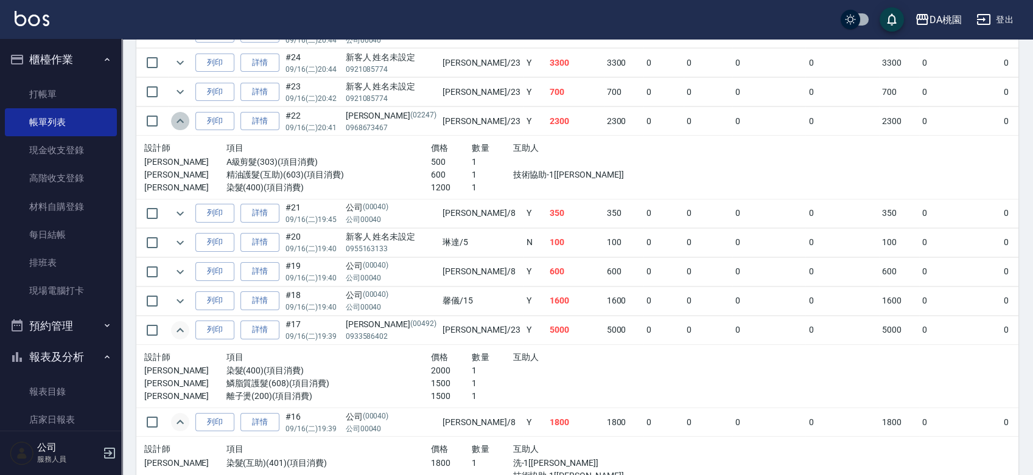
click at [179, 121] on icon "expand row" at bounding box center [180, 121] width 15 height 15
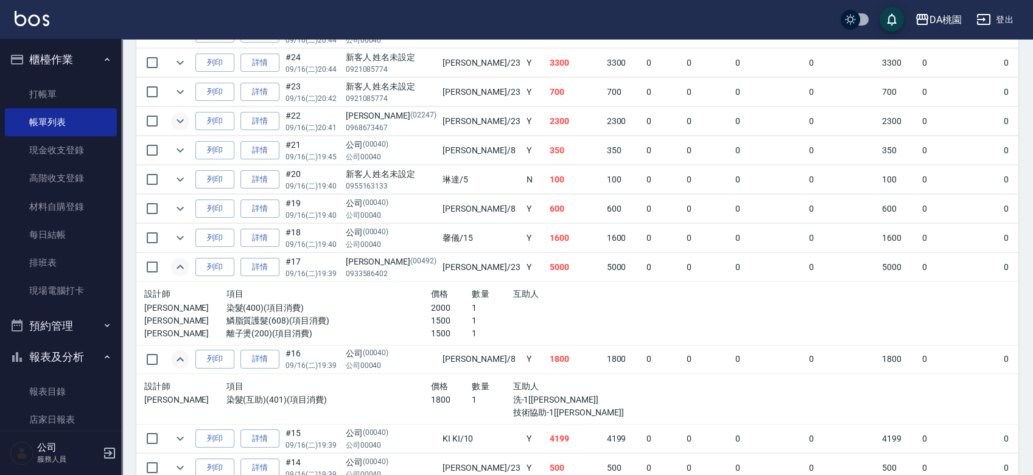
click at [185, 122] on icon "expand row" at bounding box center [180, 121] width 15 height 15
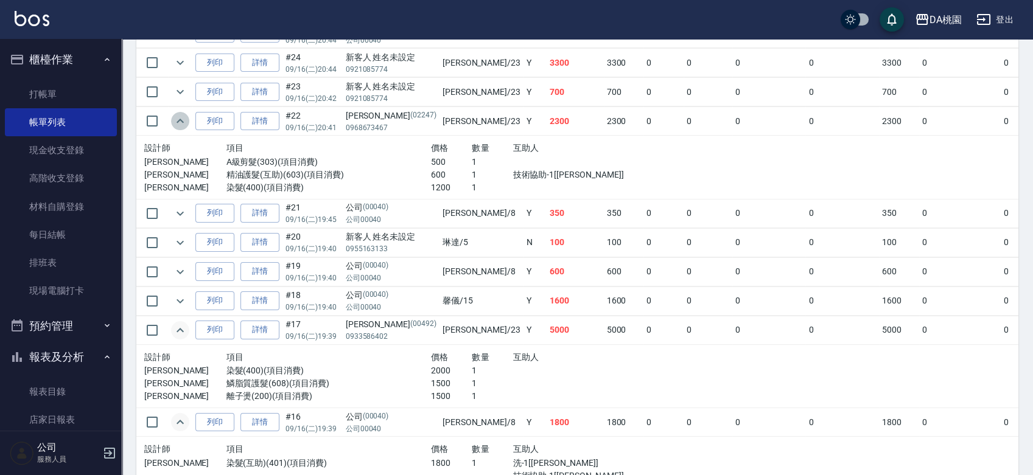
click at [185, 122] on icon "expand row" at bounding box center [180, 121] width 15 height 15
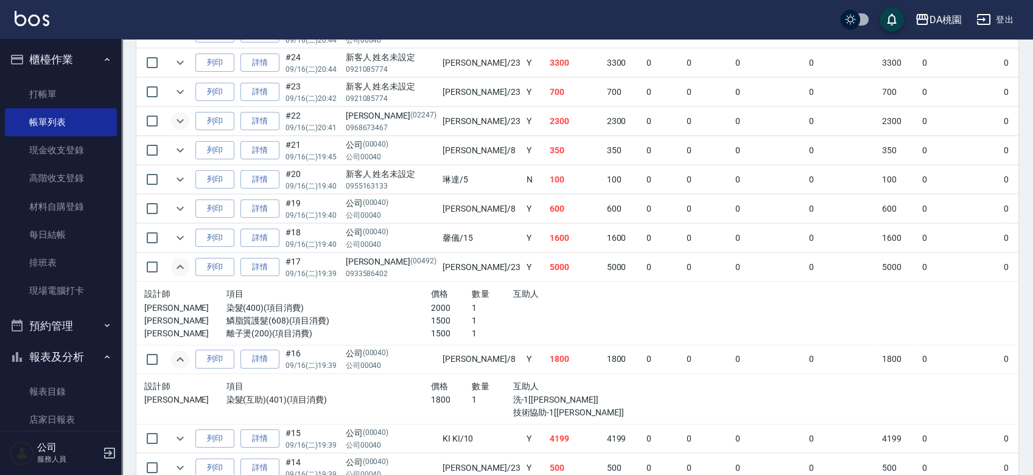
scroll to position [338, 0]
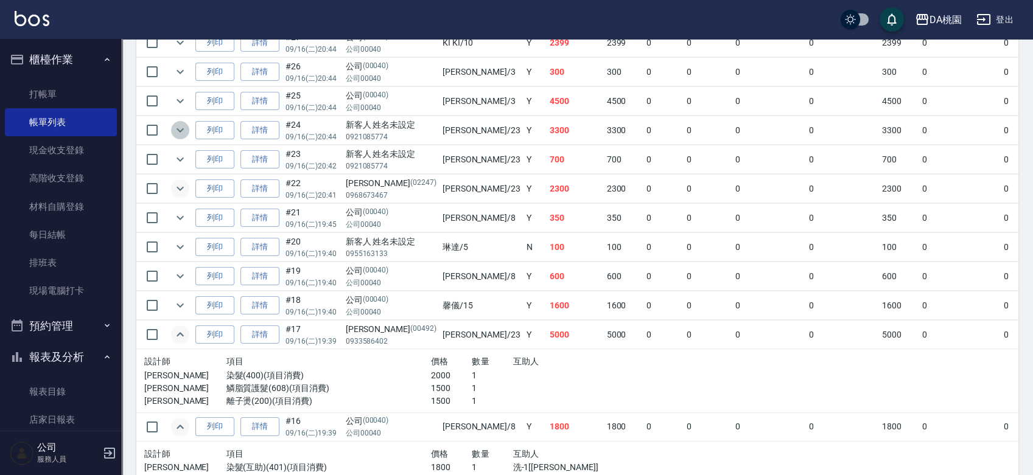
click at [184, 123] on icon "expand row" at bounding box center [180, 130] width 15 height 15
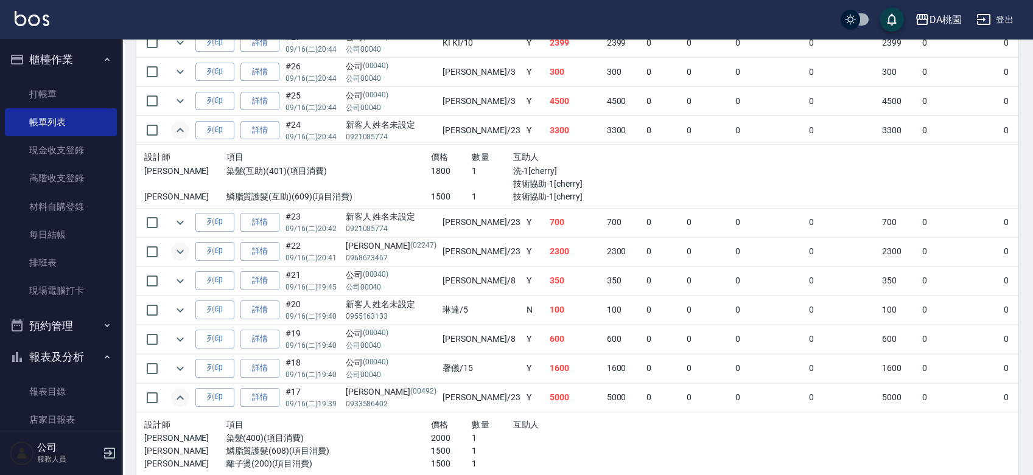
click at [184, 123] on icon "expand row" at bounding box center [180, 130] width 15 height 15
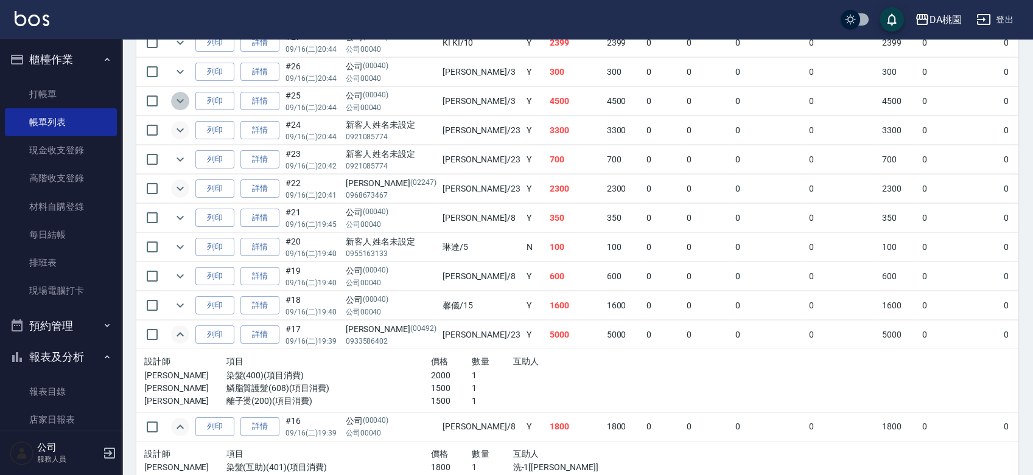
click at [176, 103] on icon "expand row" at bounding box center [180, 101] width 15 height 15
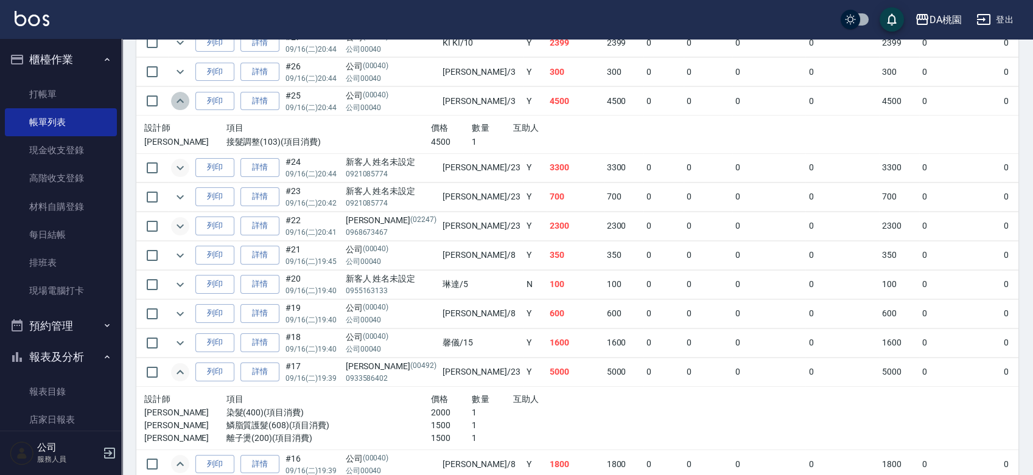
click at [176, 103] on icon "expand row" at bounding box center [180, 101] width 15 height 15
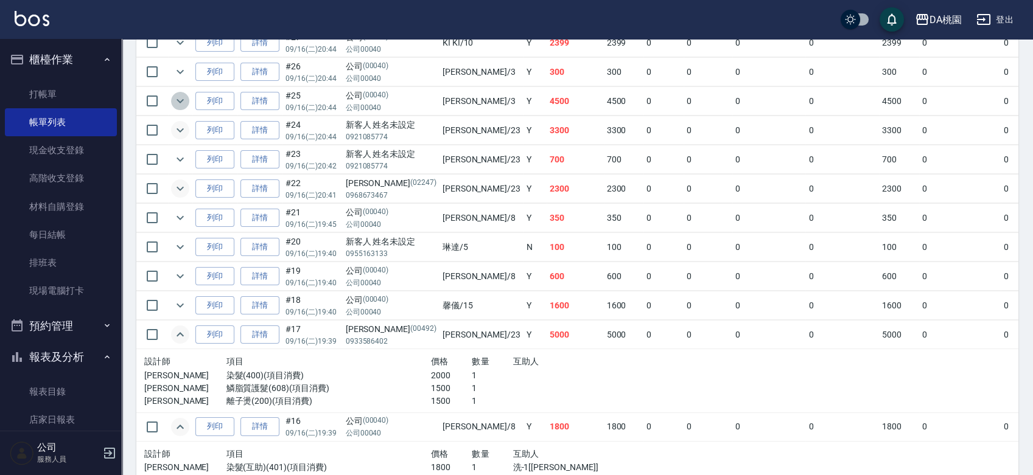
click at [176, 103] on icon "expand row" at bounding box center [180, 101] width 15 height 15
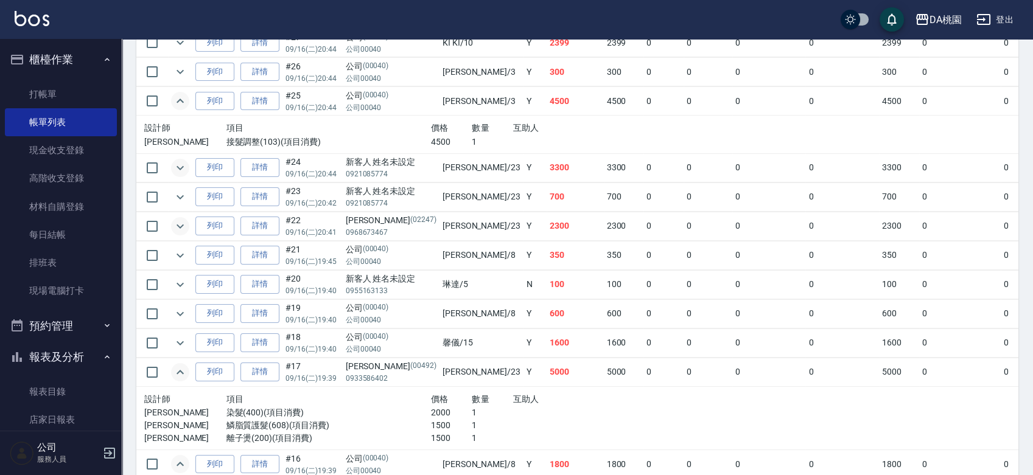
click at [176, 103] on icon "expand row" at bounding box center [180, 101] width 15 height 15
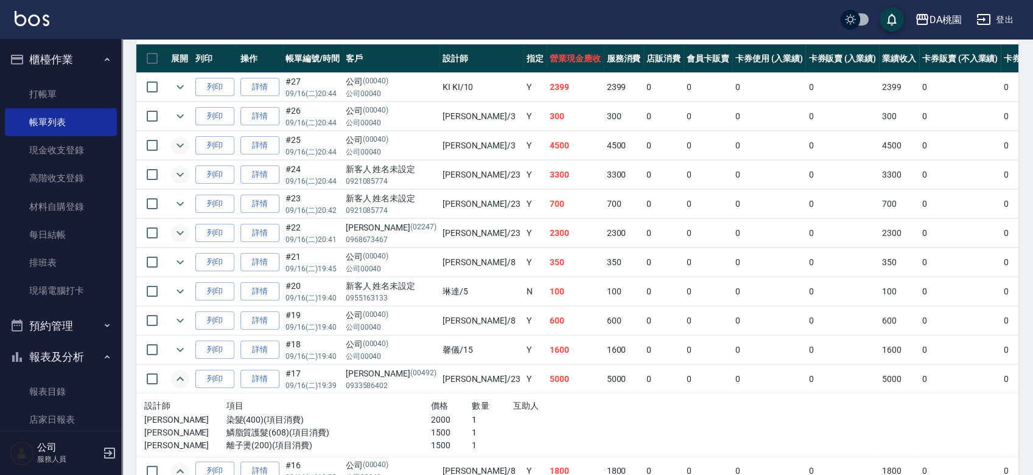
scroll to position [270, 0]
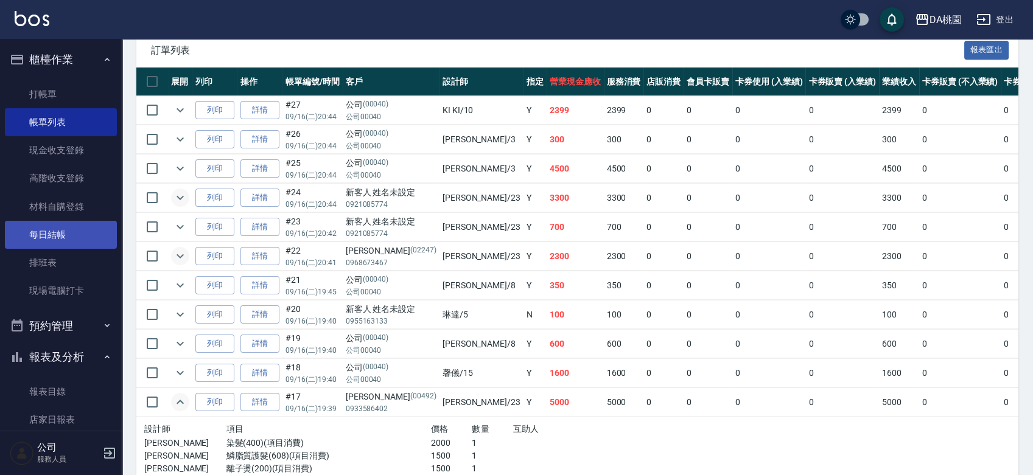
click at [58, 237] on link "每日結帳" at bounding box center [61, 235] width 112 height 28
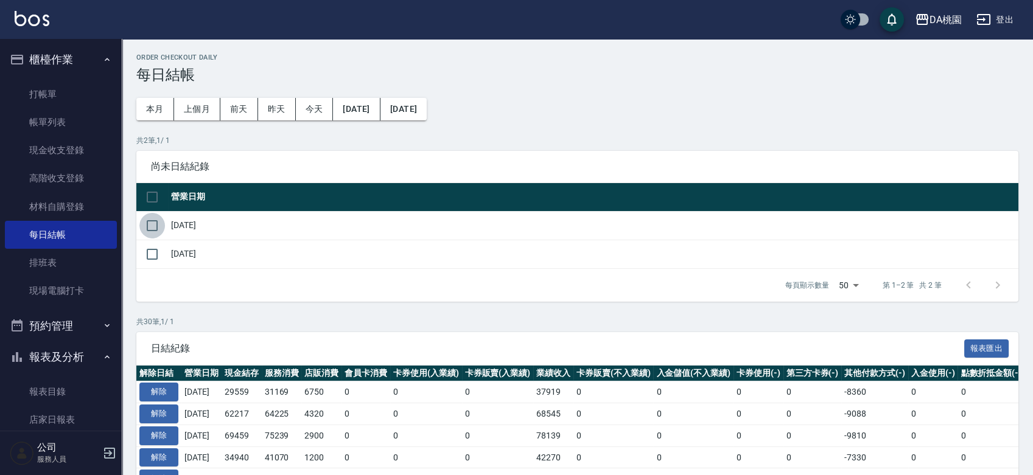
click at [153, 232] on input "checkbox" at bounding box center [152, 226] width 26 height 26
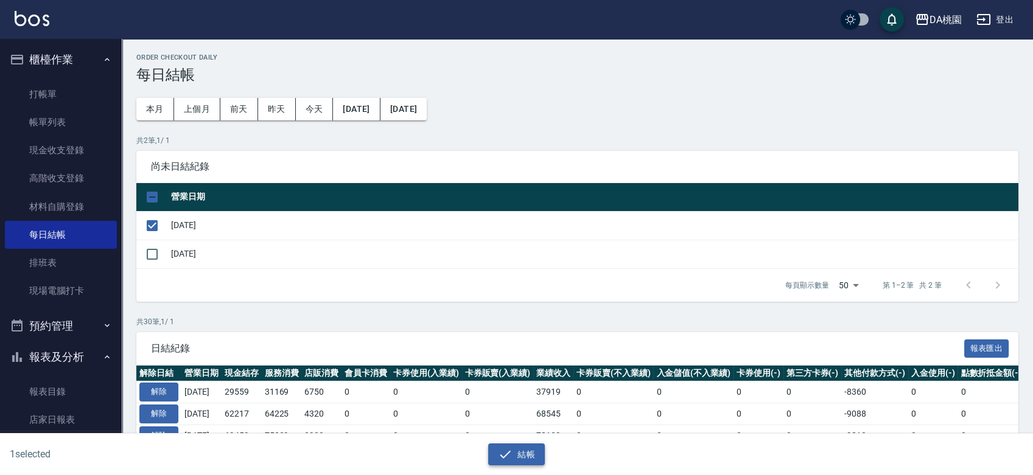
click at [522, 457] on button "結帳" at bounding box center [516, 455] width 57 height 23
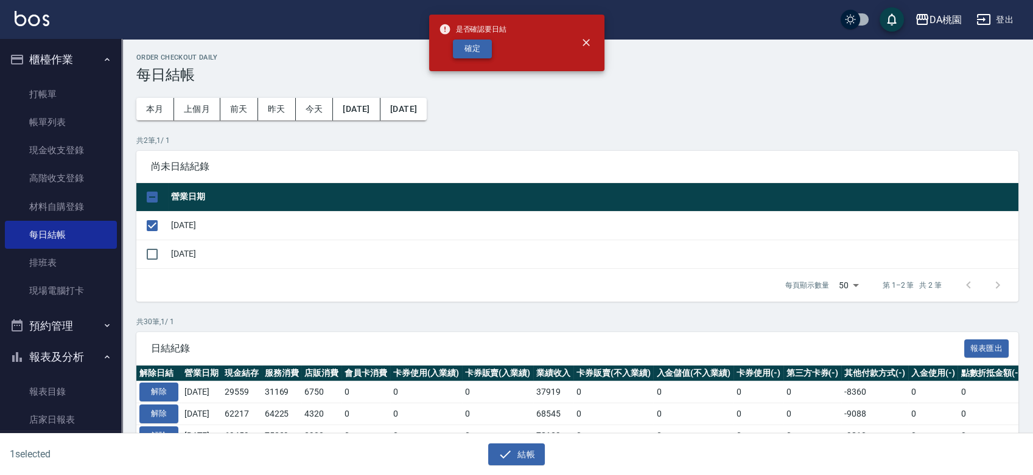
click at [470, 41] on button "確定" at bounding box center [472, 49] width 39 height 19
checkbox input "false"
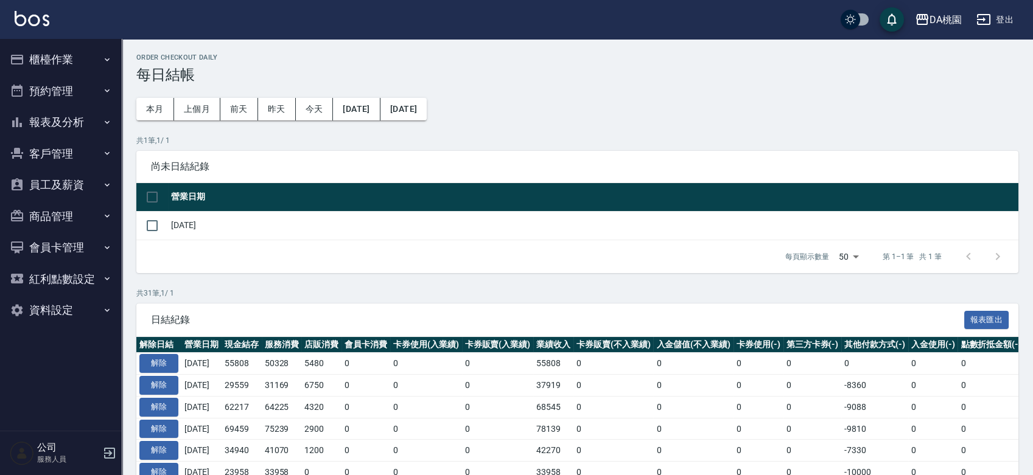
click at [78, 122] on button "報表及分析" at bounding box center [61, 122] width 112 height 32
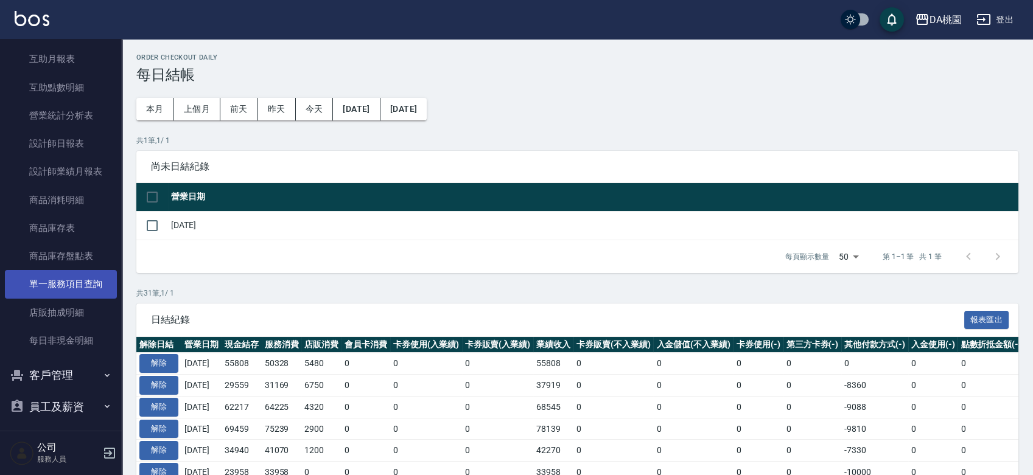
scroll to position [203, 0]
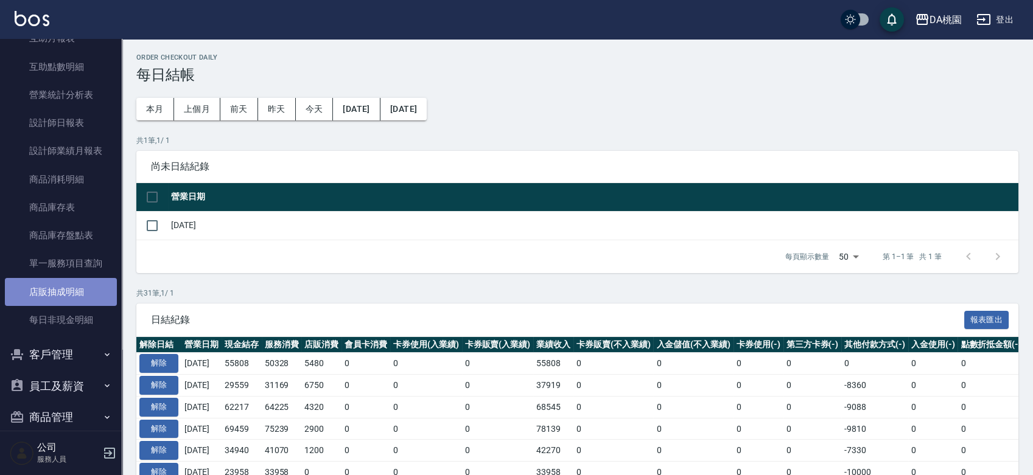
click at [85, 291] on link "店販抽成明細" at bounding box center [61, 292] width 112 height 28
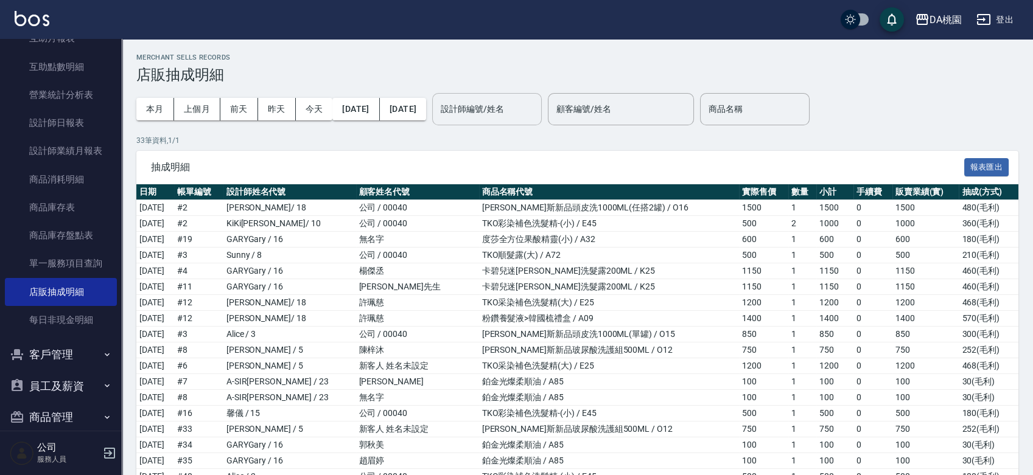
click at [517, 101] on div "設計師編號/姓名 設計師編號/姓名" at bounding box center [487, 109] width 110 height 32
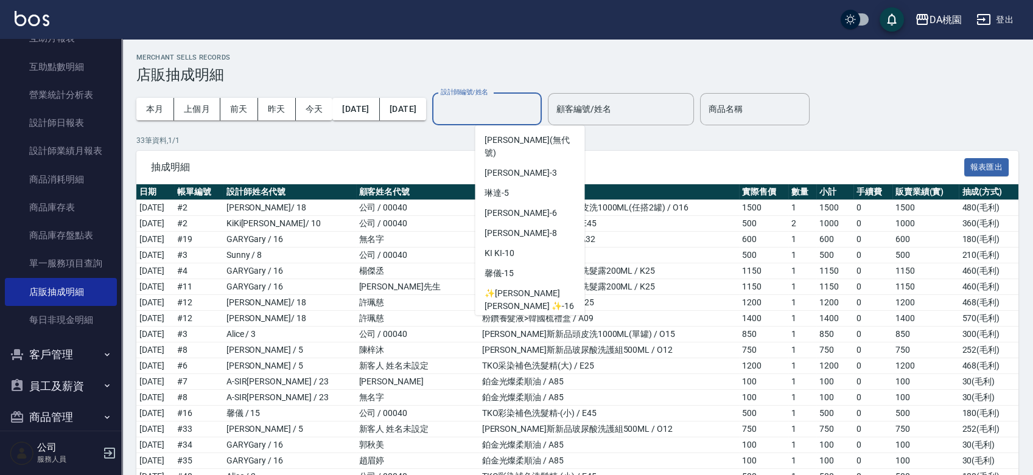
click at [506, 320] on span "小妤 -18" at bounding box center [522, 326] width 77 height 13
type input "小妤-18"
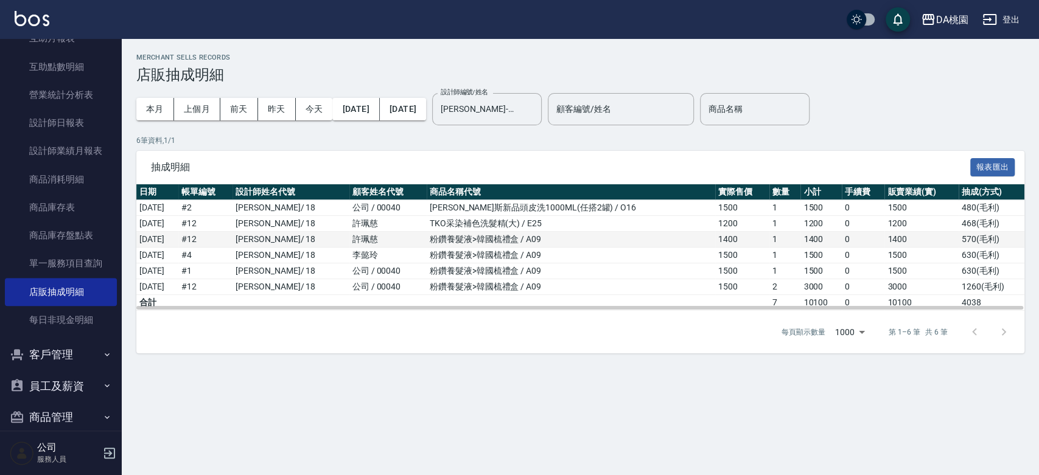
drag, startPoint x: 626, startPoint y: 232, endPoint x: 891, endPoint y: 235, distance: 265.3
click at [891, 235] on tr "2025/09/07 # 12 徐妤蓉 / 18 許珮慈 粉鑽養髮液>韓國梳禮盒 / A09 1400 1 1400 0 1400 570 ( 毛利 )" at bounding box center [580, 240] width 888 height 16
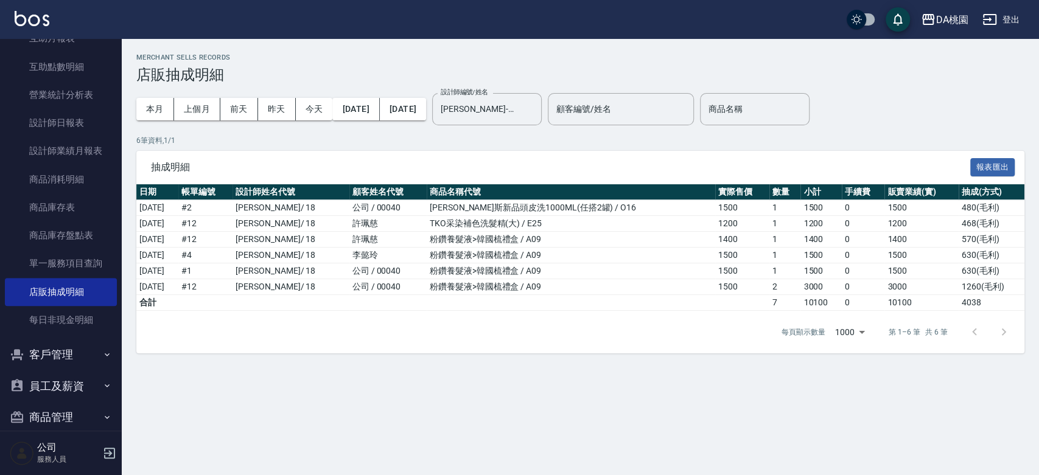
click at [648, 399] on div "Merchant Sells Records 店販抽成明細 本月 上個月 前天 昨天 今天 2025/09/01 2025/09/17 設計師編號/姓名 小妤…" at bounding box center [519, 237] width 1039 height 475
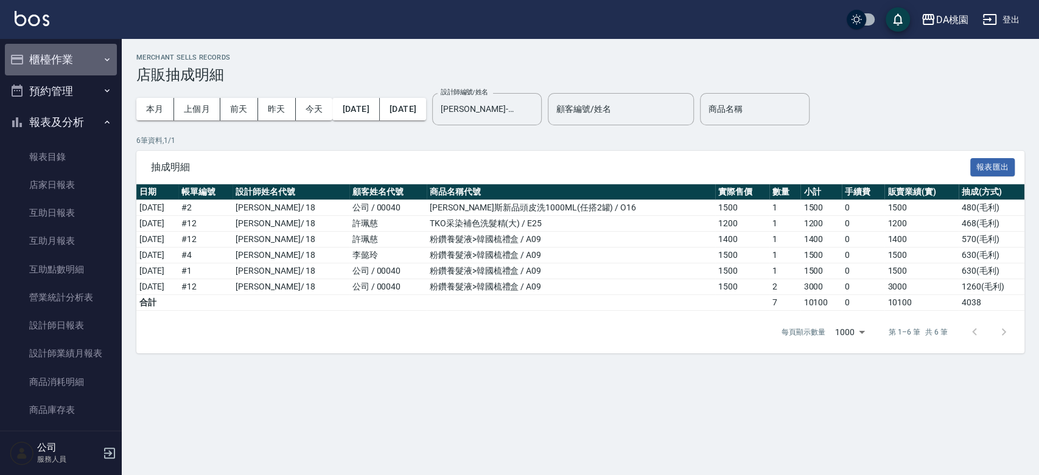
click at [73, 55] on button "櫃檯作業" at bounding box center [61, 60] width 112 height 32
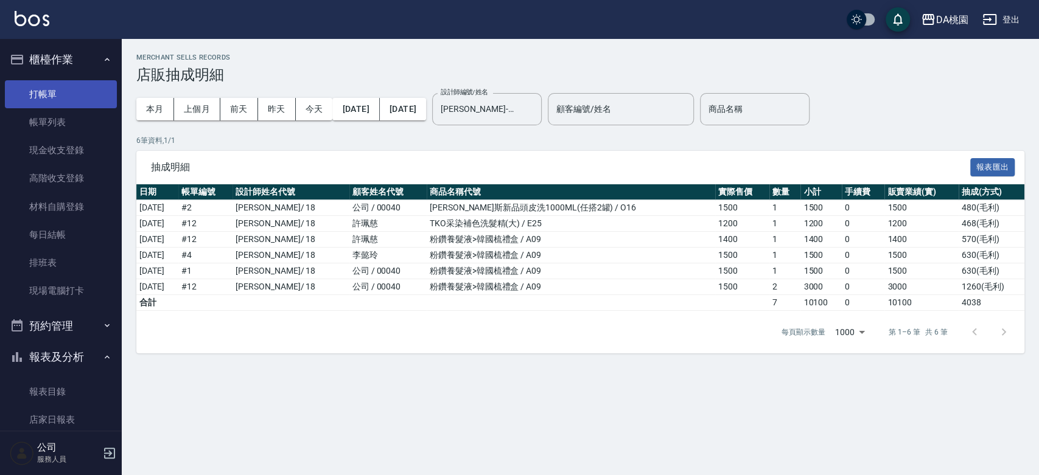
click at [77, 82] on link "打帳單" at bounding box center [61, 94] width 112 height 28
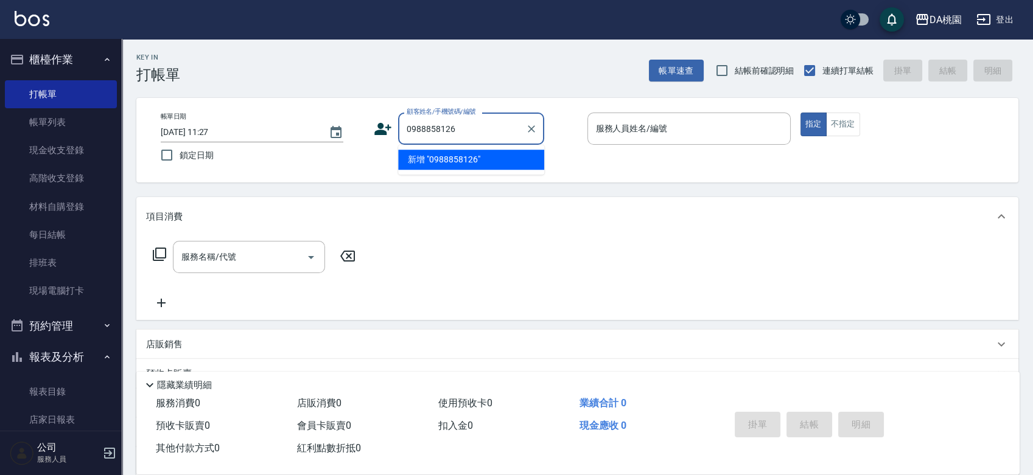
type input "0988858126"
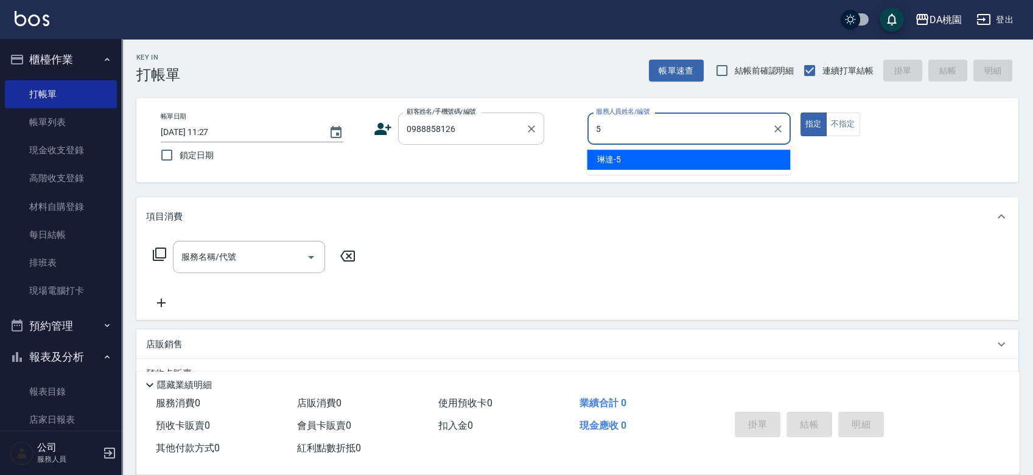
type input "琳達-5"
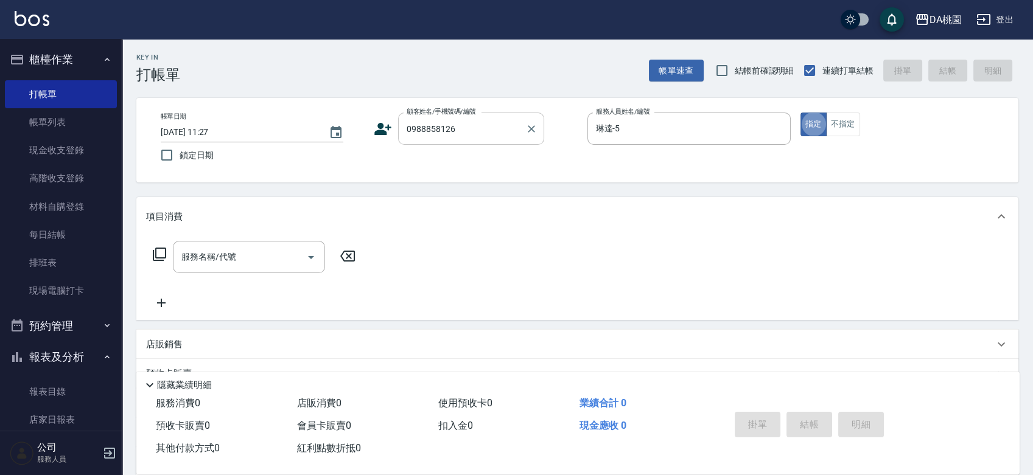
type button "true"
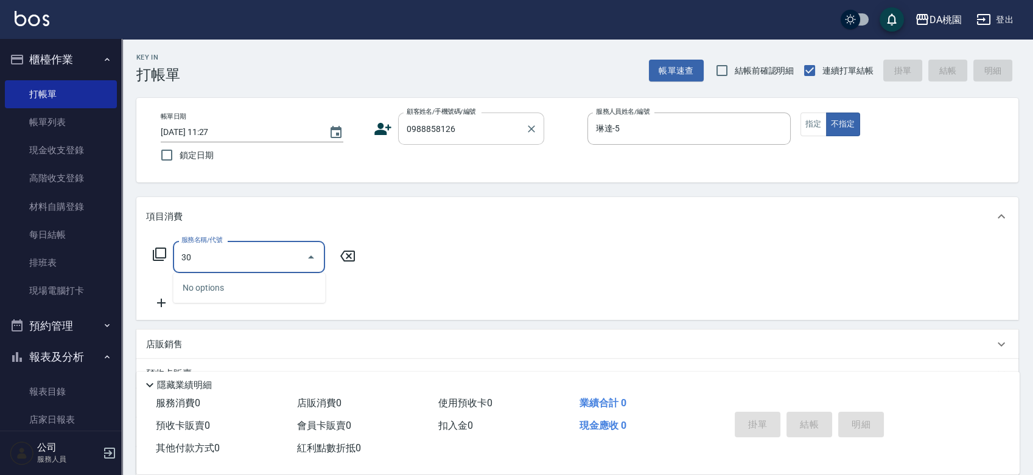
type input "300"
type input "10"
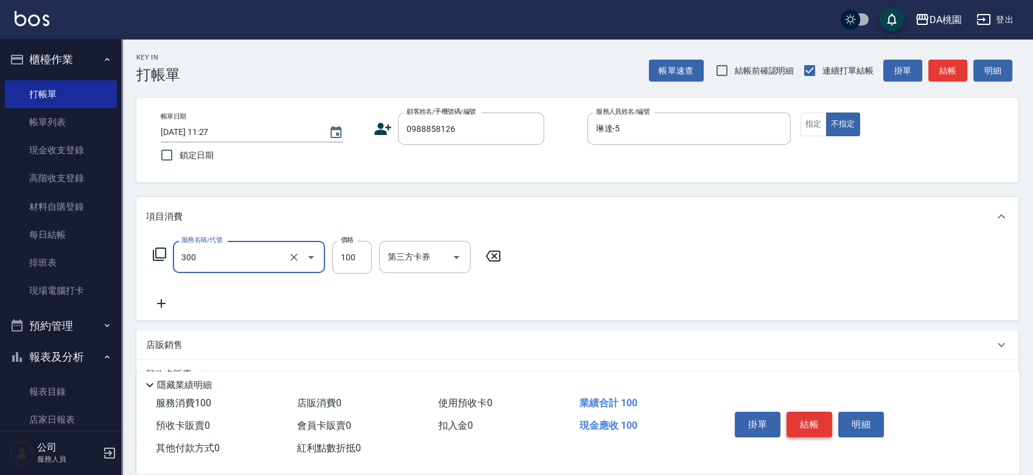
type input "剪瀏海(300)"
click at [798, 412] on button "結帳" at bounding box center [809, 425] width 46 height 26
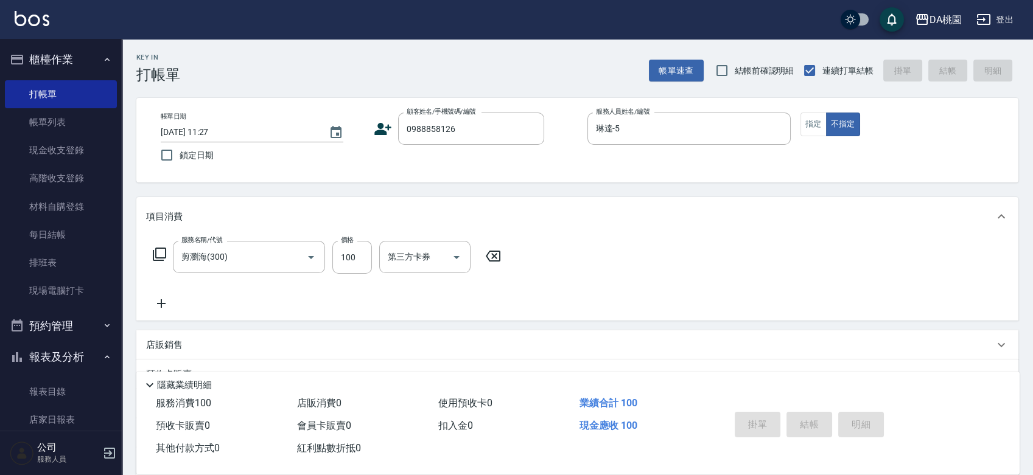
type input "2025/09/17 11:43"
type input "0"
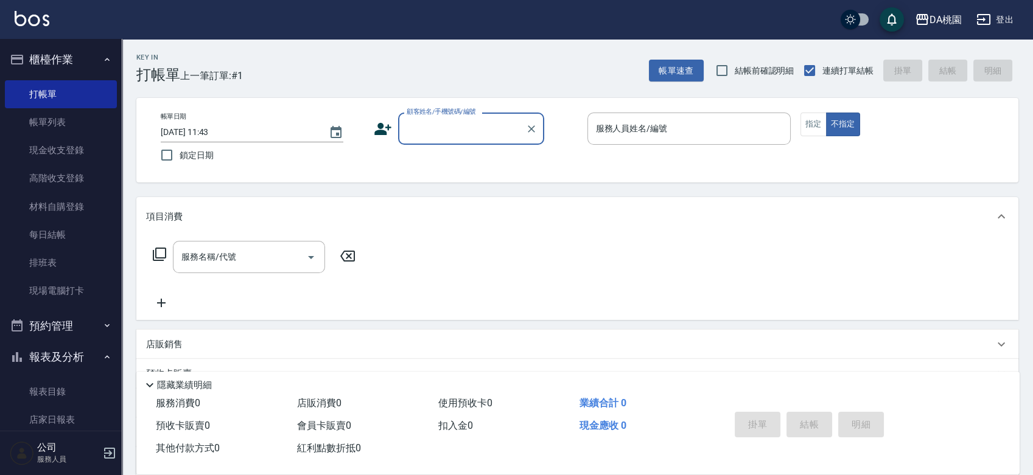
click at [570, 176] on div "帳單日期 2025/09/17 11:43 鎖定日期 顧客姓名/手機號碼/編號 顧客姓名/手機號碼/編號 服務人員姓名/編號 服務人員姓名/編號 指定 不指定" at bounding box center [577, 140] width 882 height 85
click at [567, 192] on div "Key In 打帳單 上一筆訂單:#1 帳單速查 結帳前確認明細 連續打單結帳 掛單 結帳 明細 帳單日期 2025/09/17 11:43 鎖定日期 顧客姓…" at bounding box center [577, 344] width 911 height 610
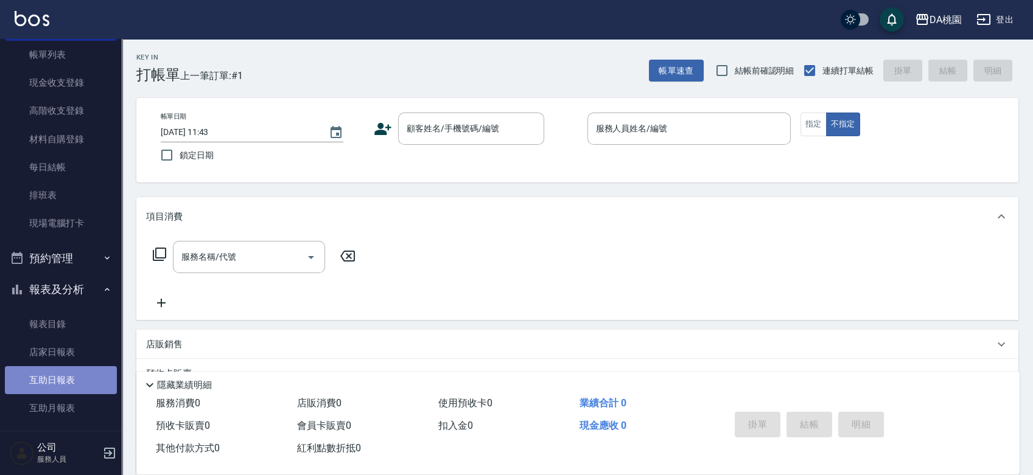
click at [69, 379] on link "互助日報表" at bounding box center [61, 380] width 112 height 28
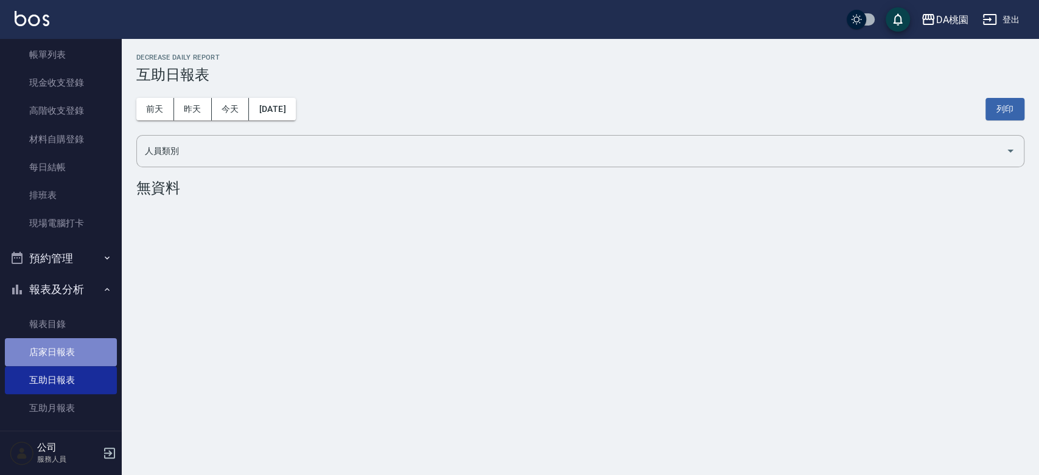
click at [68, 354] on link "店家日報表" at bounding box center [61, 352] width 112 height 28
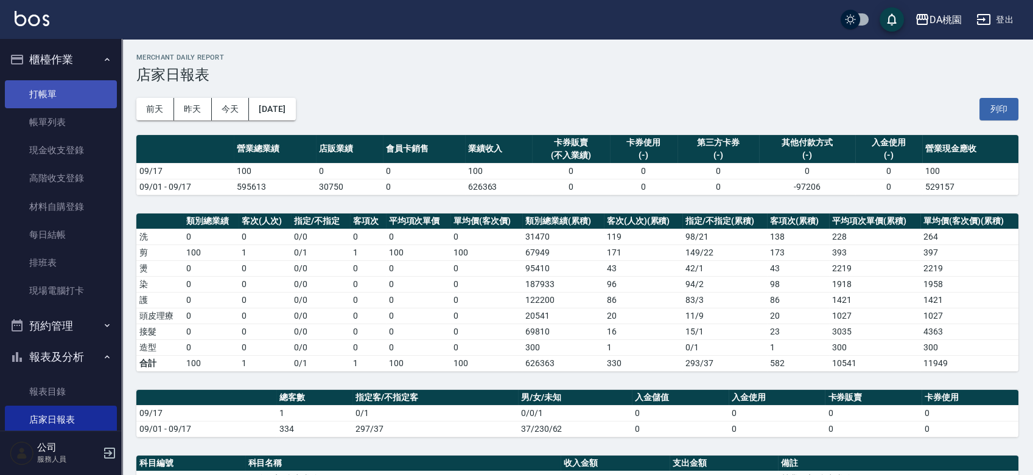
click at [46, 94] on link "打帳單" at bounding box center [61, 94] width 112 height 28
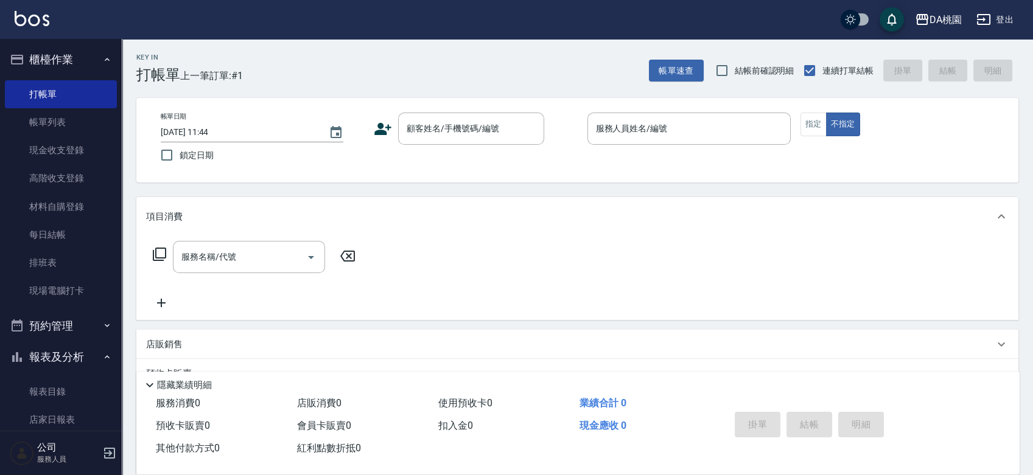
click at [557, 193] on div "Key In 打帳單 上一筆訂單:#1 帳單速查 結帳前確認明細 連續打單結帳 掛單 結帳 明細 帳單日期 2025/09/17 11:44 鎖定日期 顧客姓…" at bounding box center [577, 344] width 911 height 610
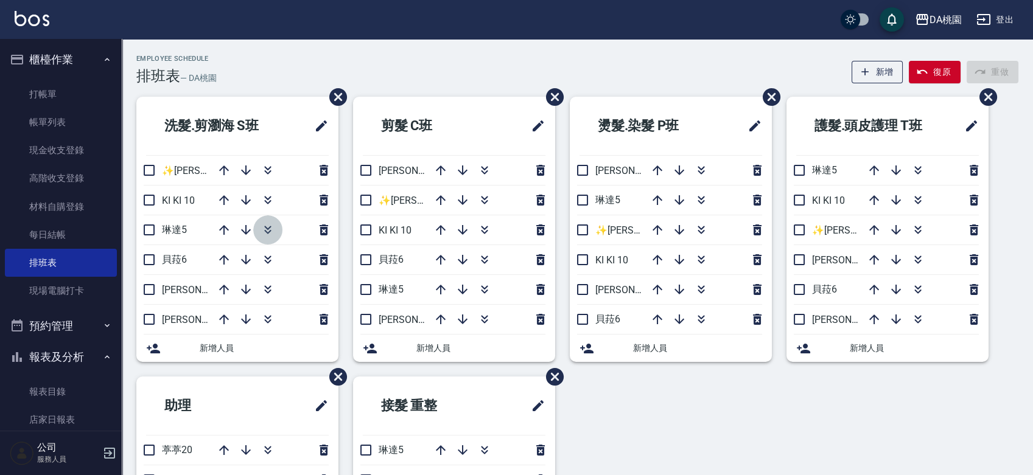
click at [268, 234] on icon "button" at bounding box center [267, 230] width 15 height 15
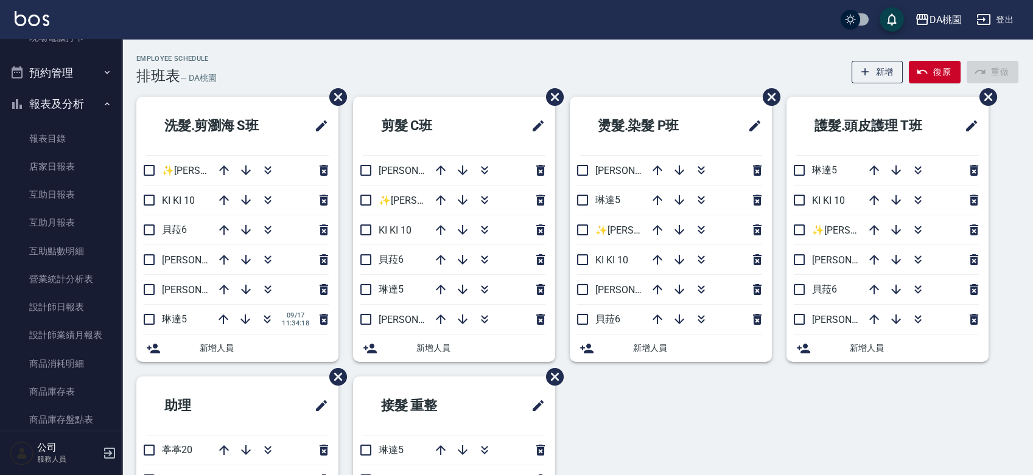
scroll to position [540, 0]
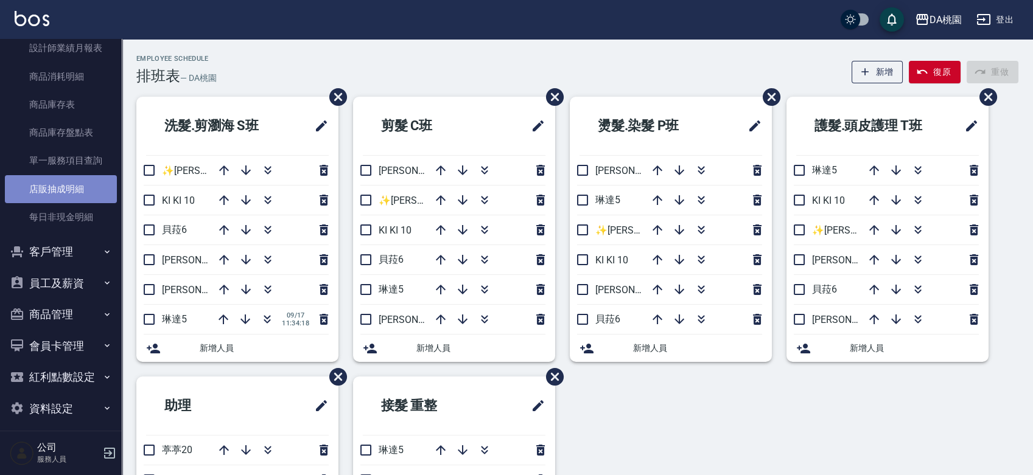
click at [78, 187] on link "店販抽成明細" at bounding box center [61, 189] width 112 height 28
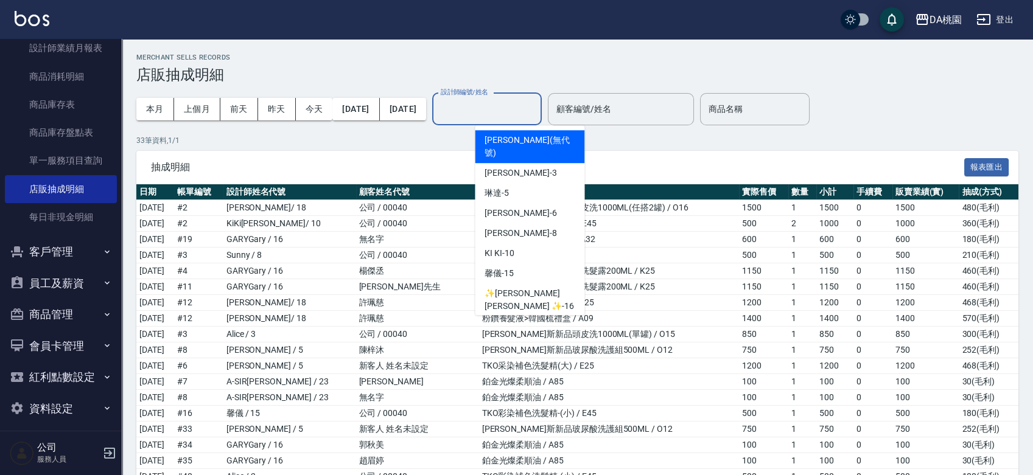
click at [536, 105] on input "設計師編號/姓名" at bounding box center [487, 109] width 99 height 21
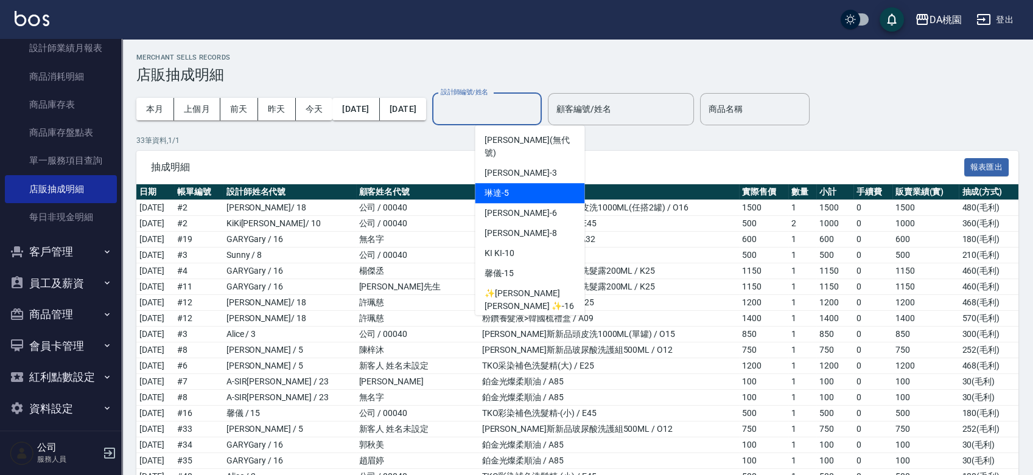
click at [559, 183] on div "琳達 -5" at bounding box center [530, 193] width 110 height 20
type input "琳達-5"
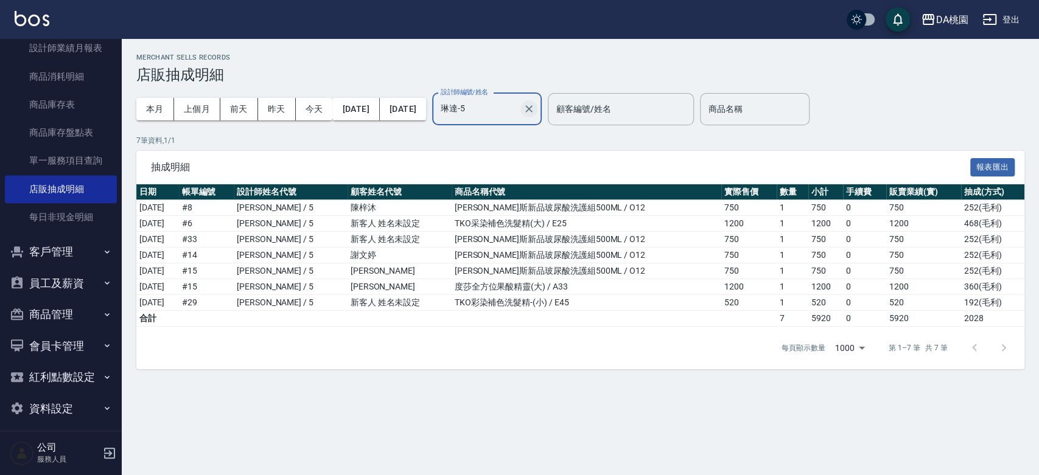
click at [532, 110] on icon "Clear" at bounding box center [528, 108] width 7 height 7
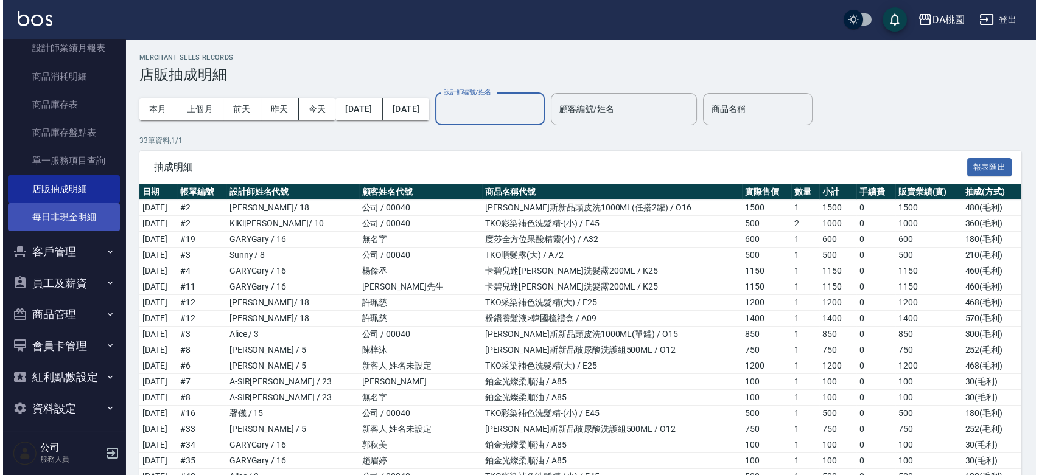
scroll to position [338, 0]
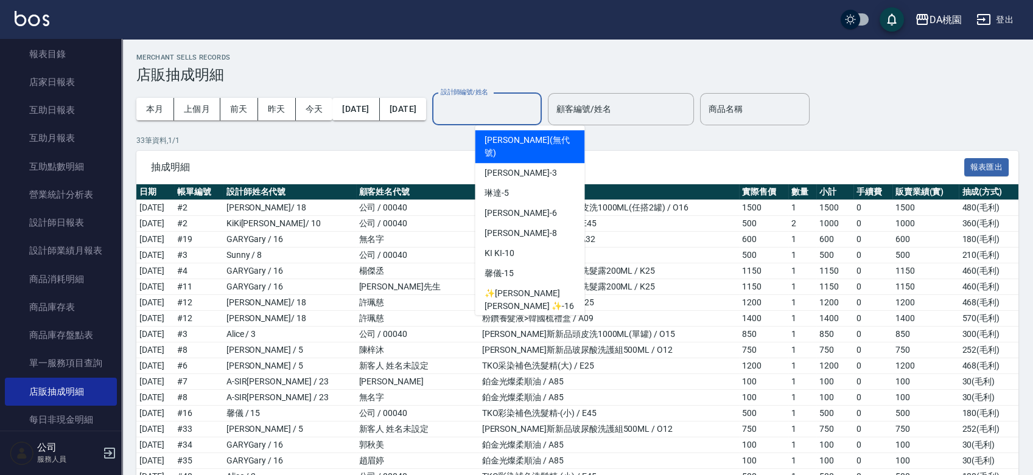
click at [511, 116] on input "設計師編號/姓名" at bounding box center [487, 109] width 99 height 21
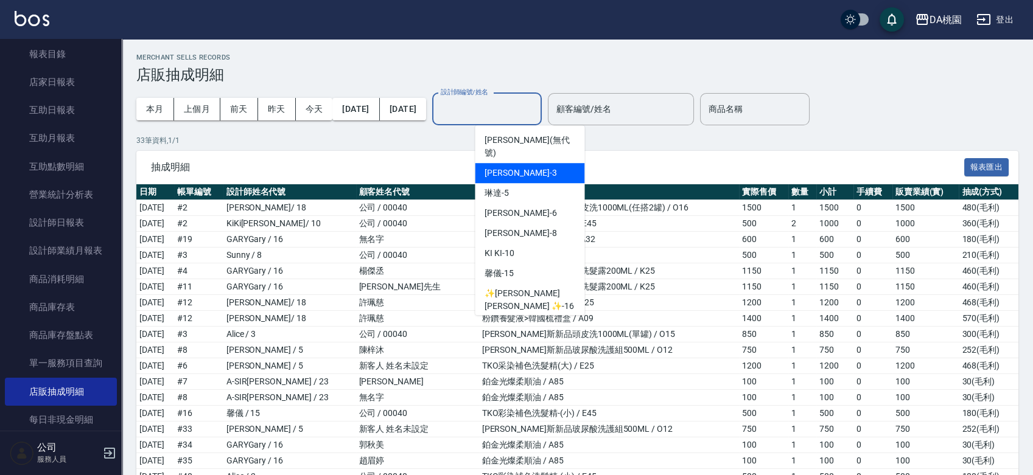
click at [521, 163] on div "愛莉絲 -3" at bounding box center [530, 173] width 110 height 20
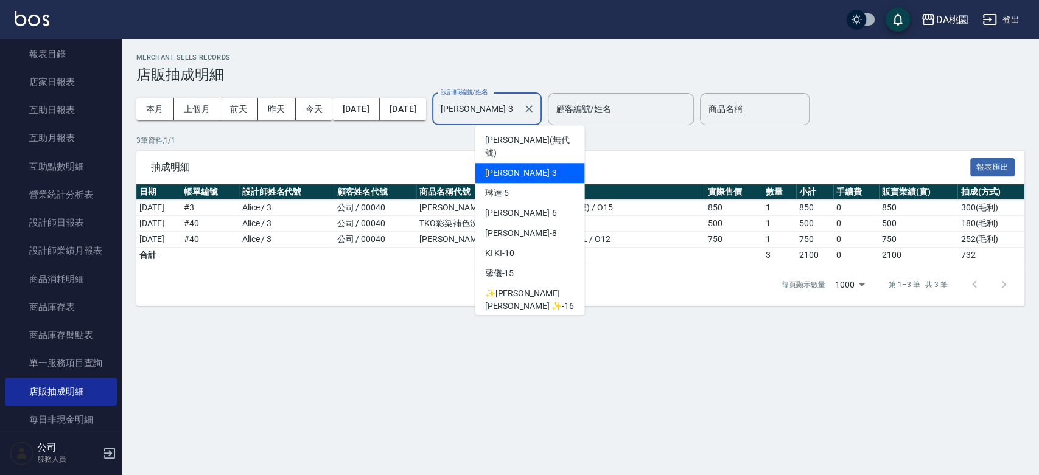
click at [518, 110] on input "愛莉絲-3" at bounding box center [478, 109] width 80 height 21
click at [518, 203] on div "貝菈 -6" at bounding box center [530, 213] width 110 height 20
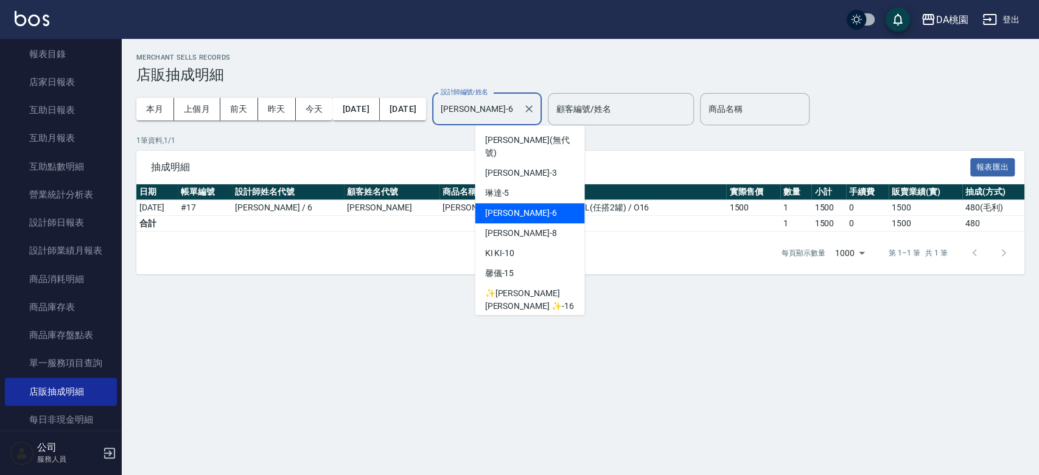
click at [518, 105] on input "貝菈-6" at bounding box center [478, 109] width 80 height 21
click at [541, 223] on div "桑妮 -8" at bounding box center [530, 233] width 110 height 20
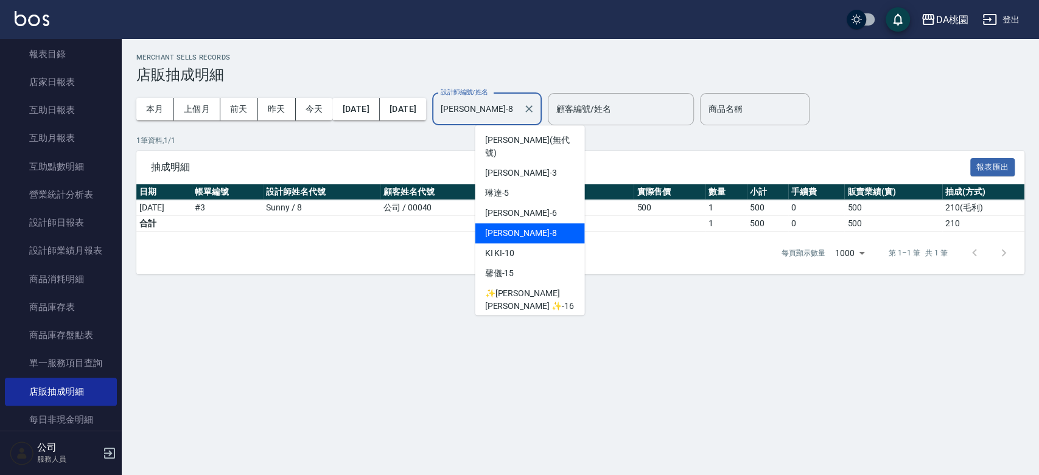
click at [518, 113] on input "桑妮-8" at bounding box center [478, 109] width 80 height 21
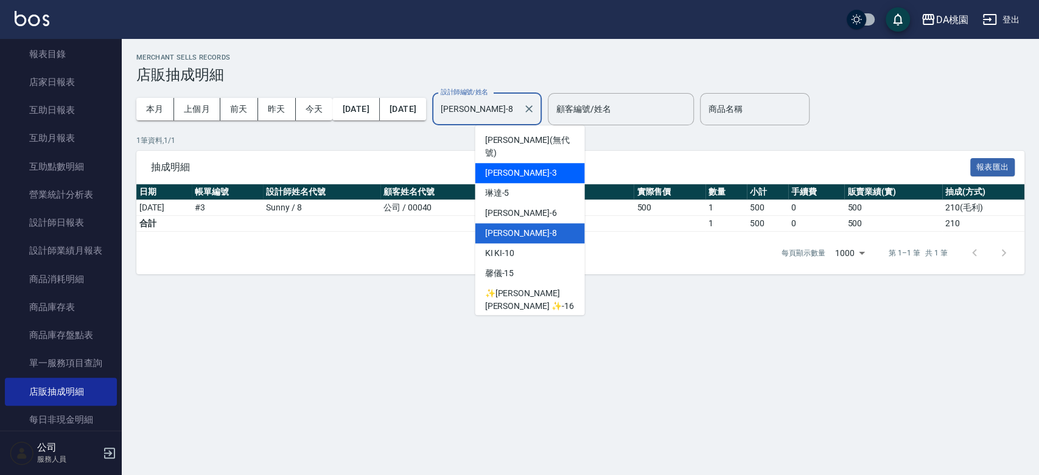
scroll to position [68, 0]
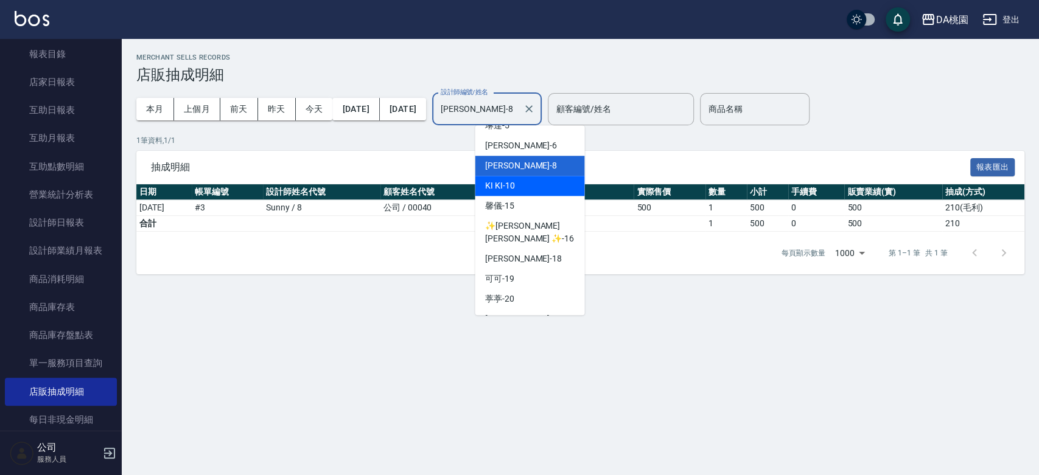
click at [532, 176] on div "KI KI -10" at bounding box center [530, 186] width 110 height 20
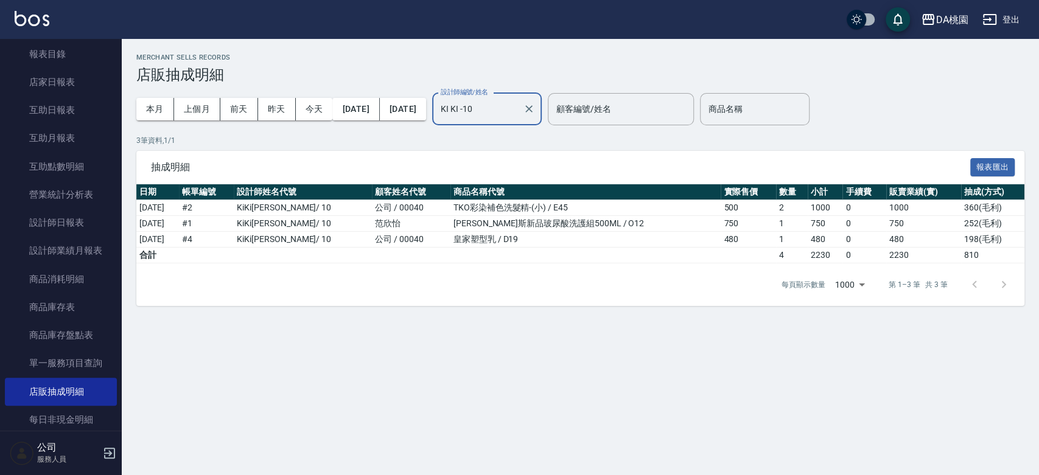
click at [518, 108] on input "KI KI -10" at bounding box center [478, 109] width 80 height 21
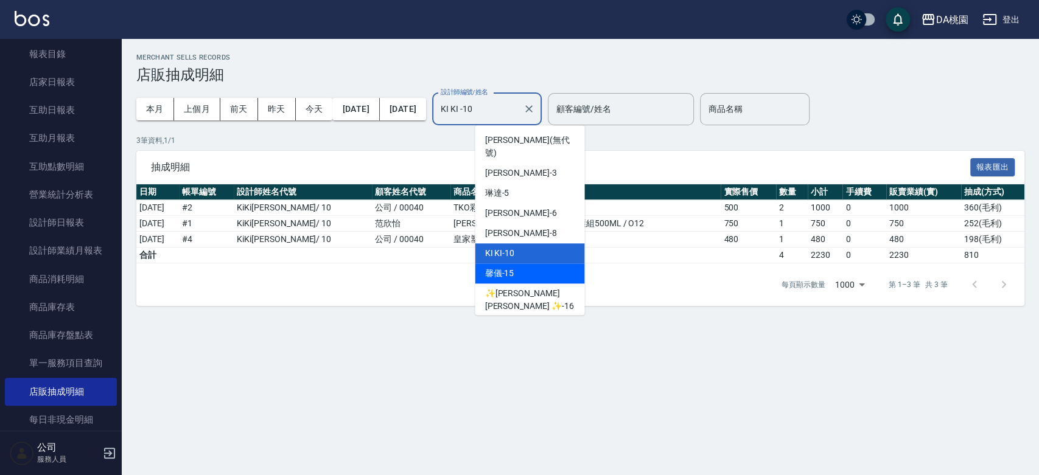
click at [529, 264] on div "馨儀 -15" at bounding box center [530, 274] width 110 height 20
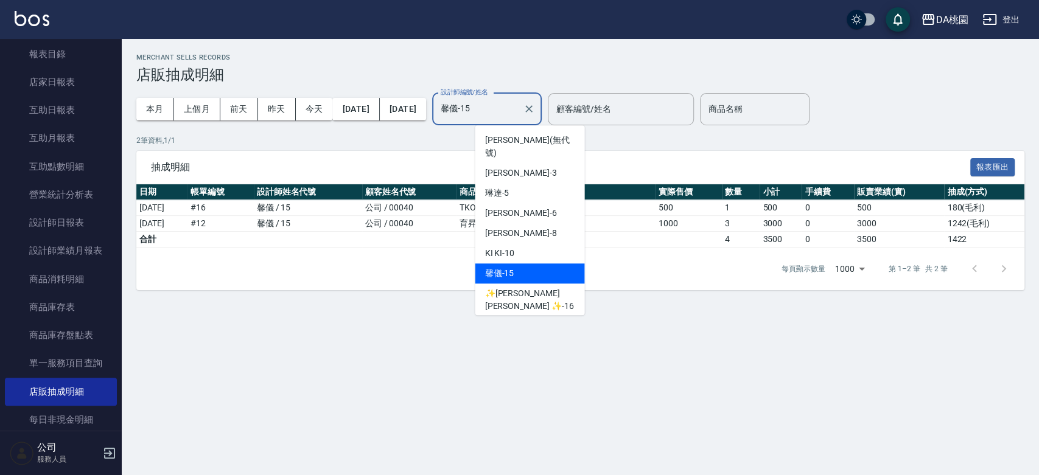
click at [518, 111] on input "馨儀-15" at bounding box center [478, 109] width 80 height 21
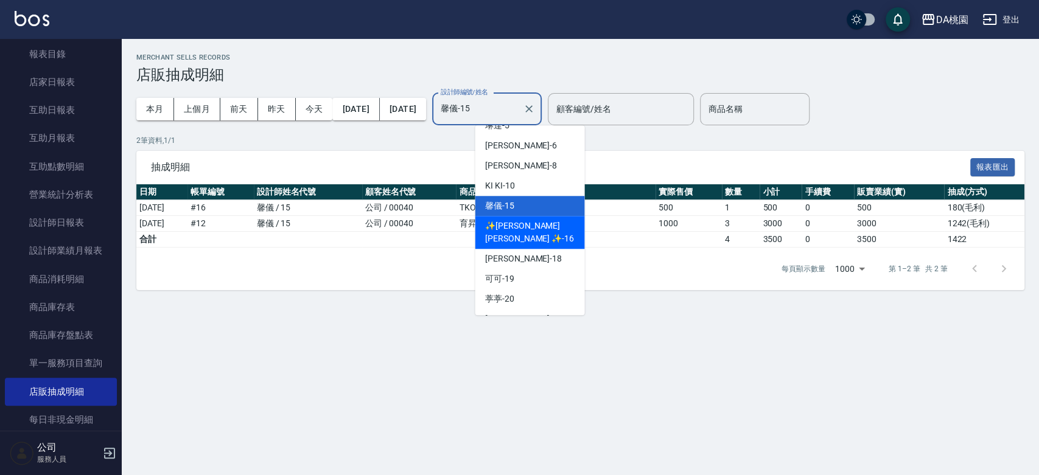
click at [533, 220] on span "✨GARY蓋瑞 ✨ -16" at bounding box center [529, 233] width 90 height 26
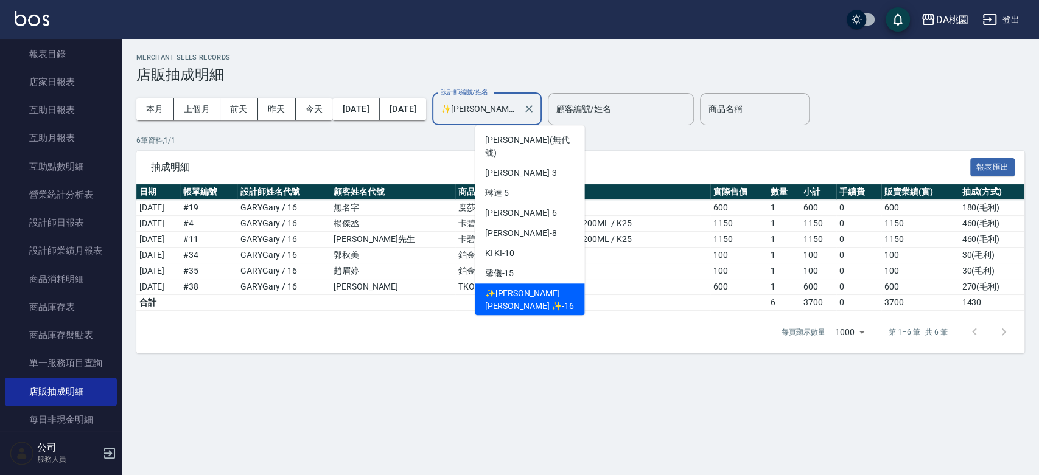
click at [518, 109] on input "✨GARY蓋瑞 ✨-16" at bounding box center [478, 109] width 80 height 21
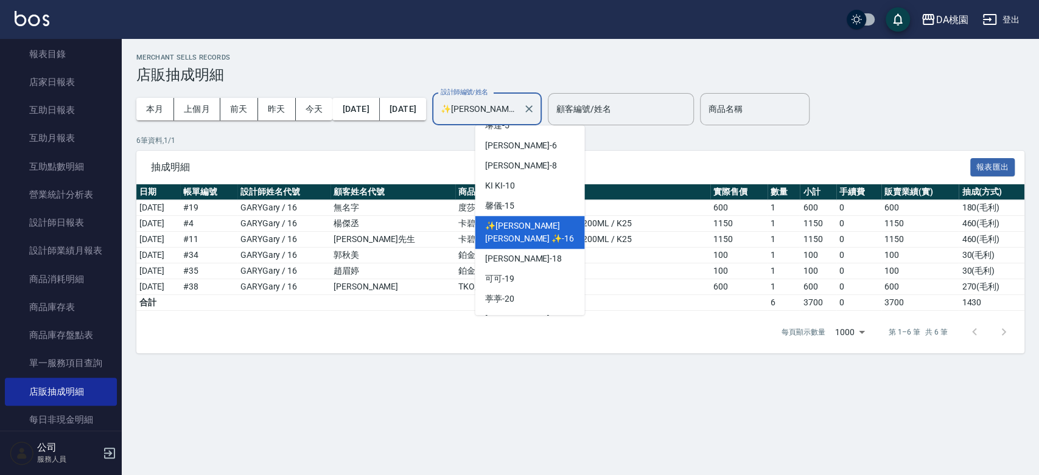
scroll to position [135, 0]
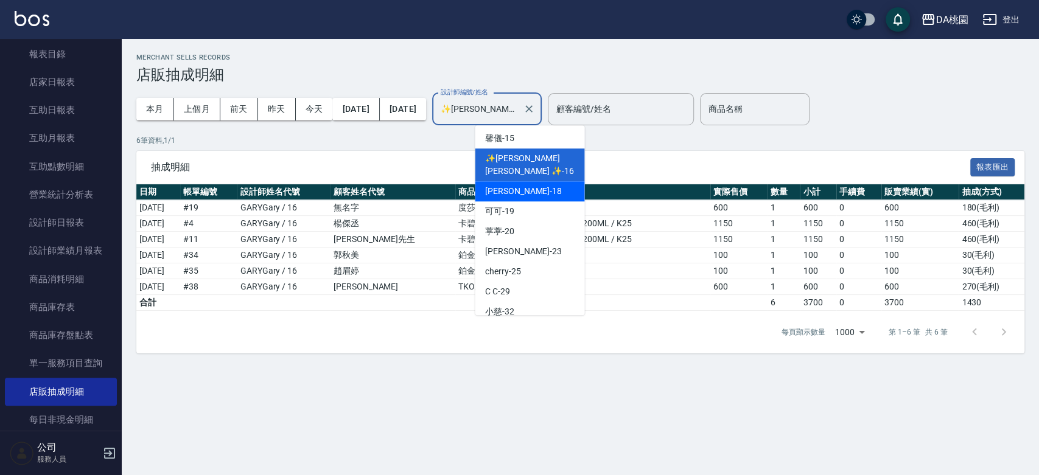
click at [536, 181] on div "小妤 -18" at bounding box center [530, 191] width 110 height 20
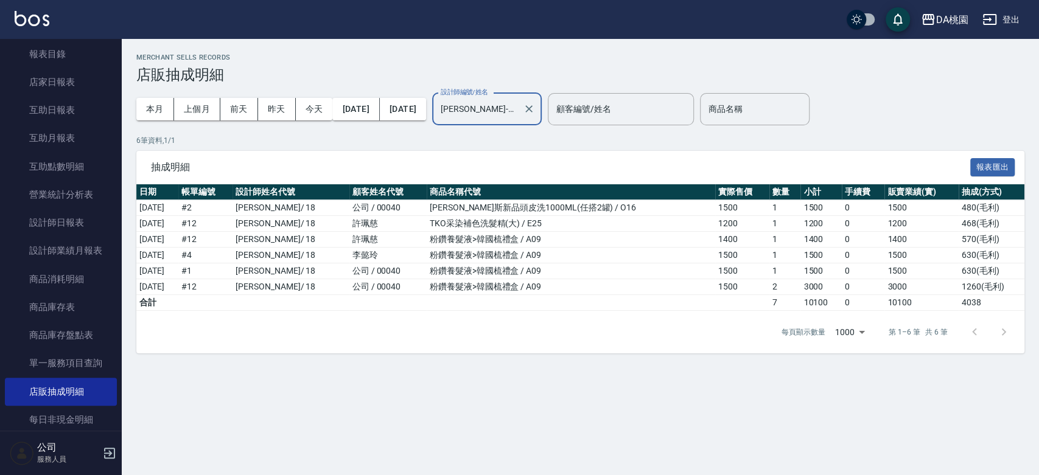
click at [518, 111] on input "小妤-18" at bounding box center [478, 109] width 80 height 21
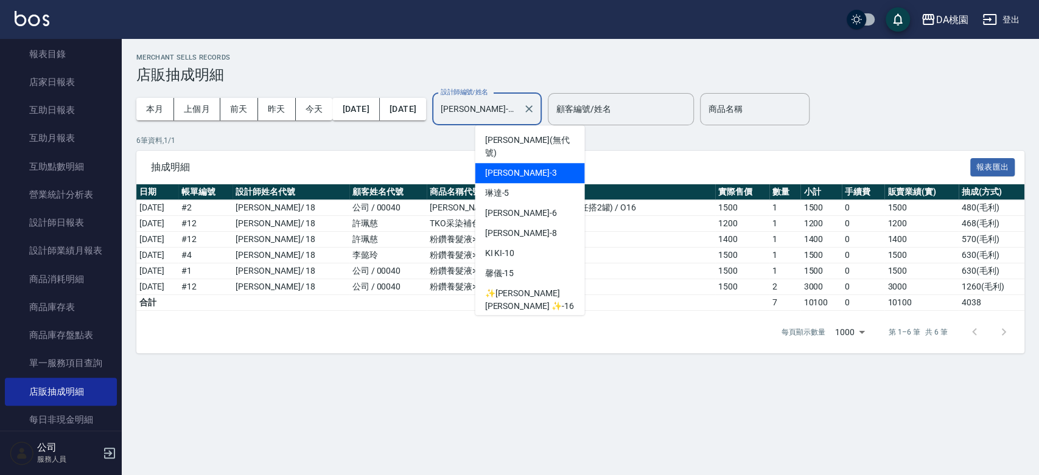
scroll to position [68, 0]
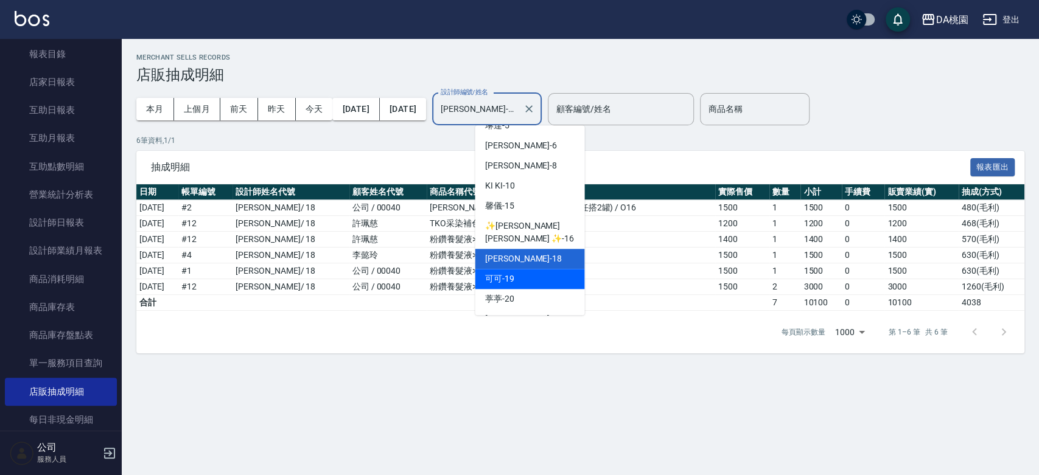
click at [524, 269] on div "可可 -19" at bounding box center [530, 279] width 110 height 20
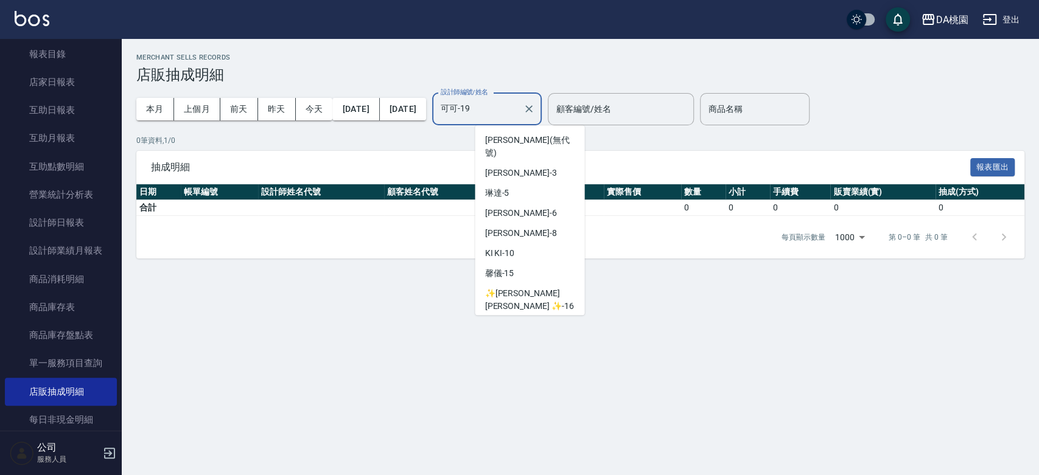
click at [518, 111] on input "可可-19" at bounding box center [478, 109] width 80 height 21
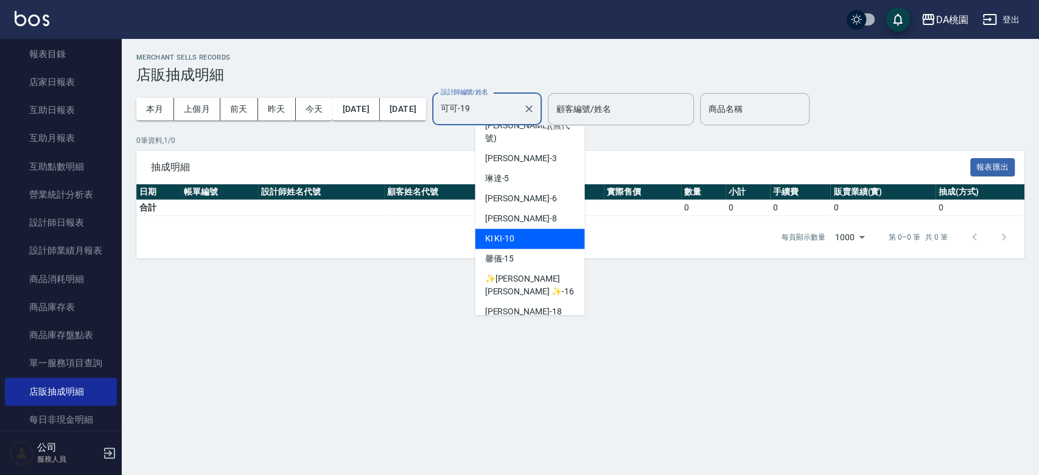
scroll to position [83, 0]
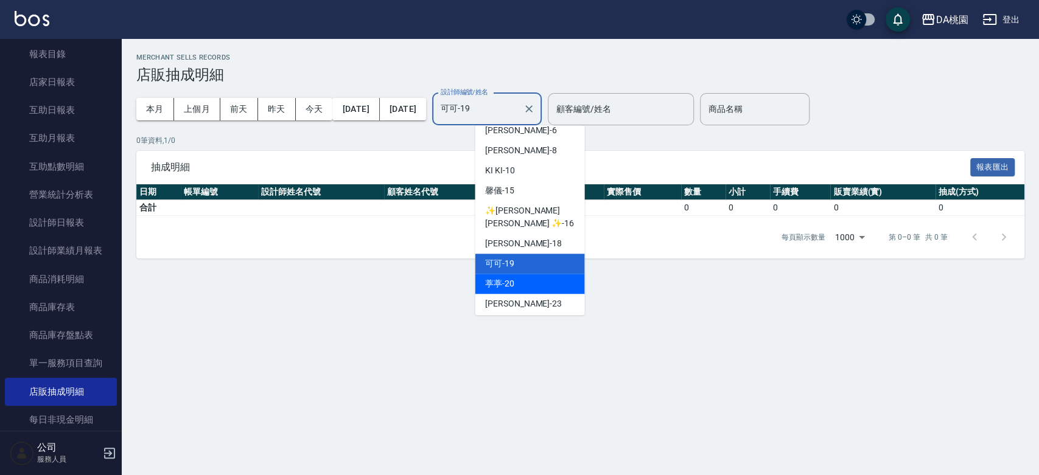
click at [522, 274] on div "葶葶 -20" at bounding box center [530, 284] width 110 height 20
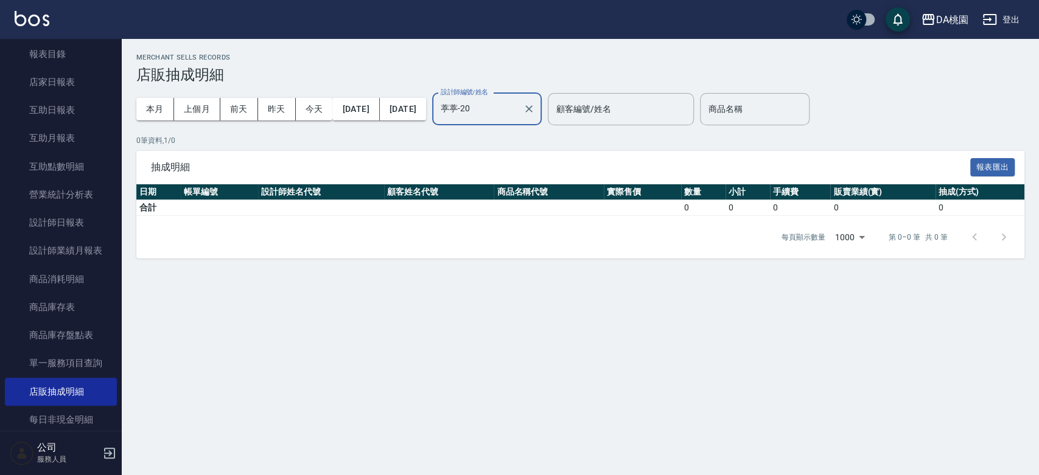
click at [518, 106] on input "葶葶-20" at bounding box center [478, 109] width 80 height 21
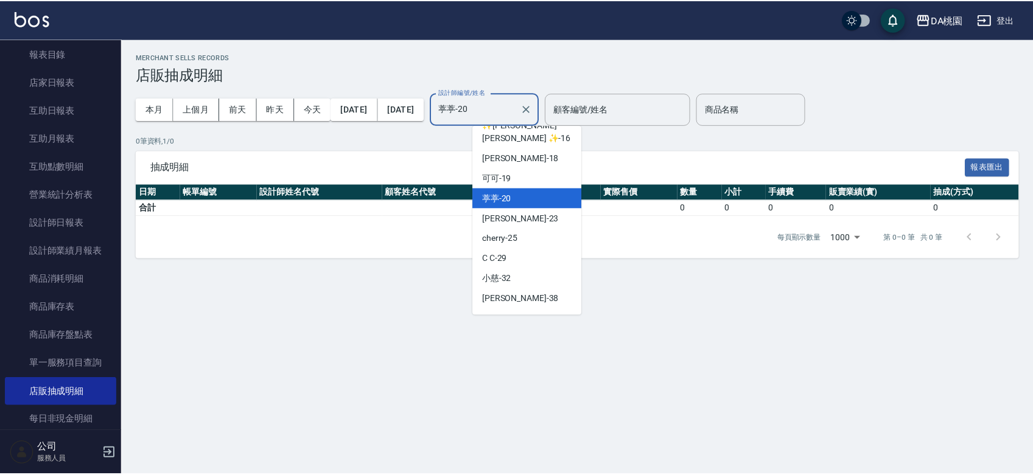
scroll to position [170, 0]
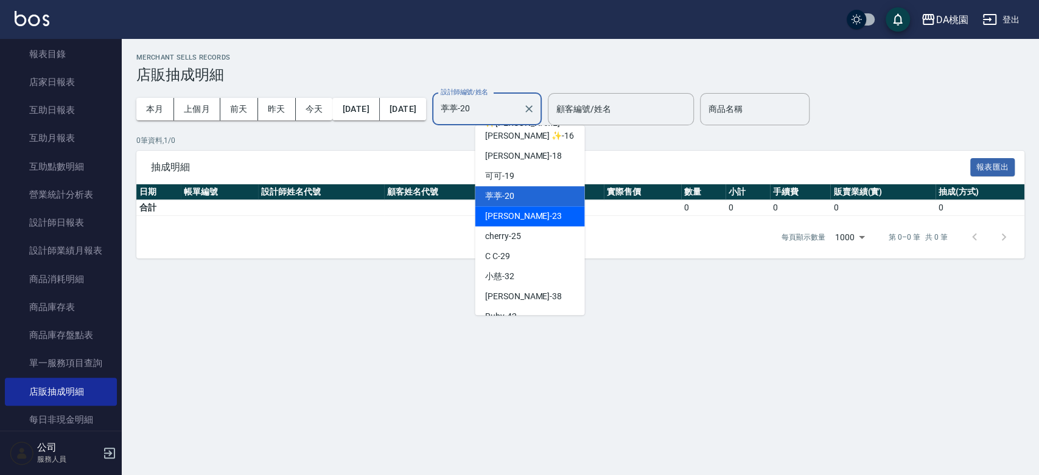
click at [531, 206] on div "亞瑟 -23" at bounding box center [530, 216] width 110 height 20
type input "亞瑟 -23"
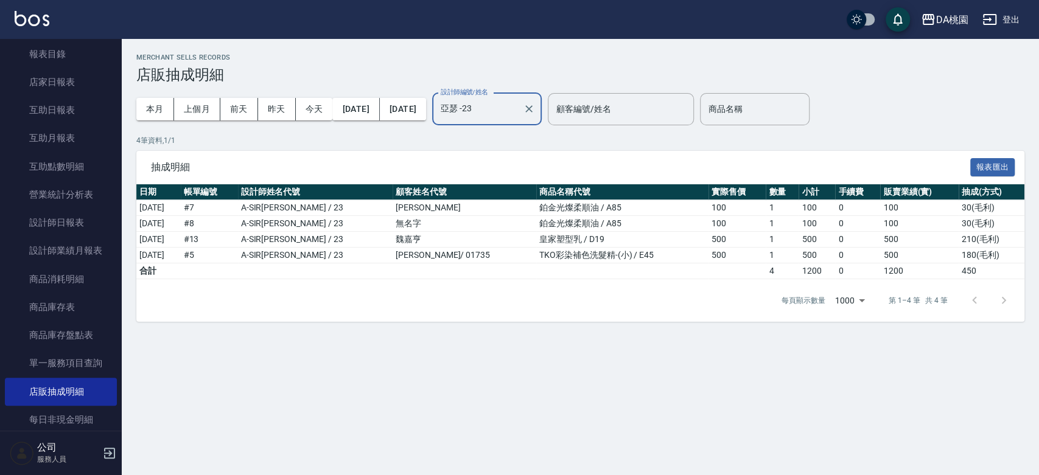
drag, startPoint x: 571, startPoint y: 110, endPoint x: 549, endPoint y: 114, distance: 22.9
click at [535, 110] on icon "Clear" at bounding box center [529, 109] width 12 height 12
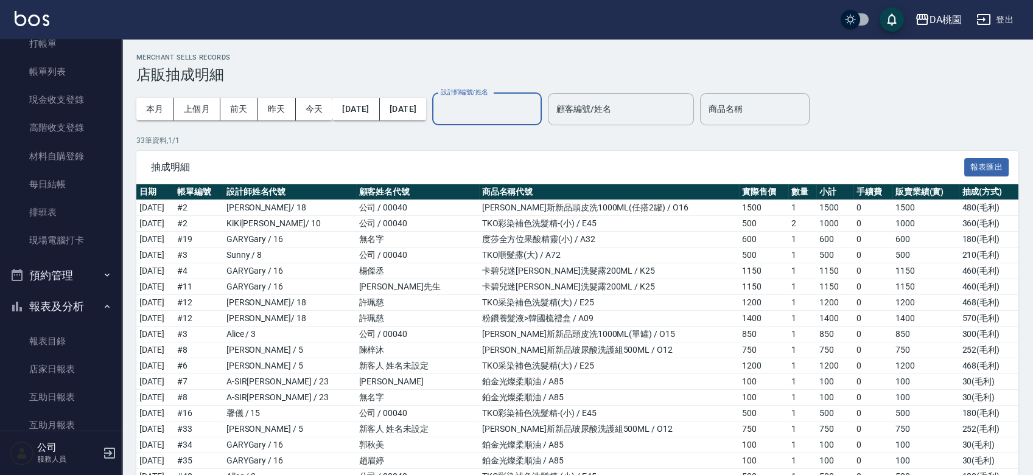
scroll to position [0, 0]
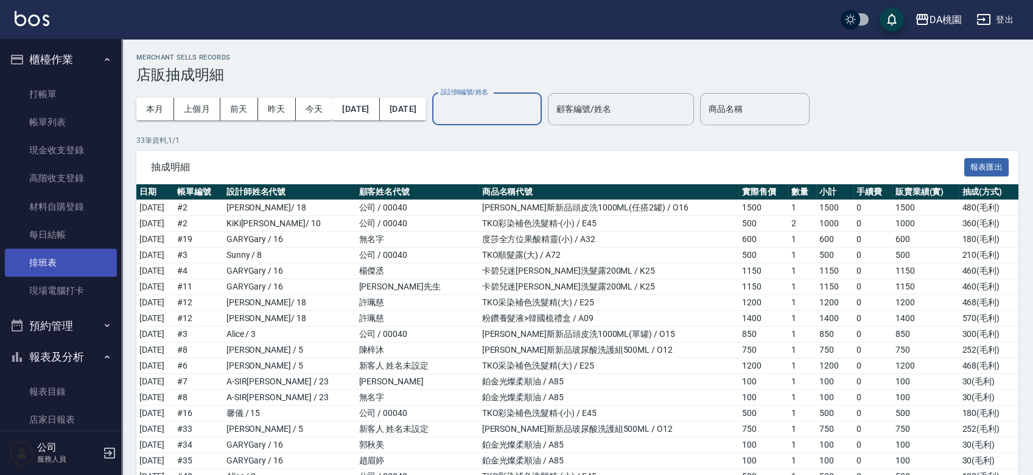
click at [69, 271] on link "排班表" at bounding box center [61, 263] width 112 height 28
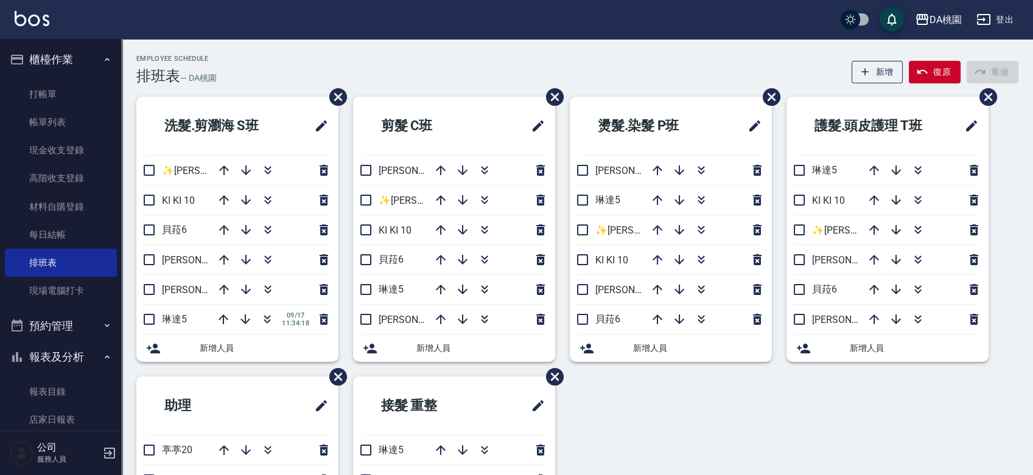
click at [610, 409] on div "洗髮.剪瀏海 S班 ✨GARY蓋瑞 ✨16 KI KI 10 貝菈6 桑妮8 愛莉絲3 琳達5 09/17 11:34:18 新增人員 剪髮 C班 愛莉絲3 …" at bounding box center [570, 377] width 896 height 560
click at [636, 64] on div "Employee Schedule 排班表 — DA桃園 新增 復原 重做" at bounding box center [577, 70] width 882 height 30
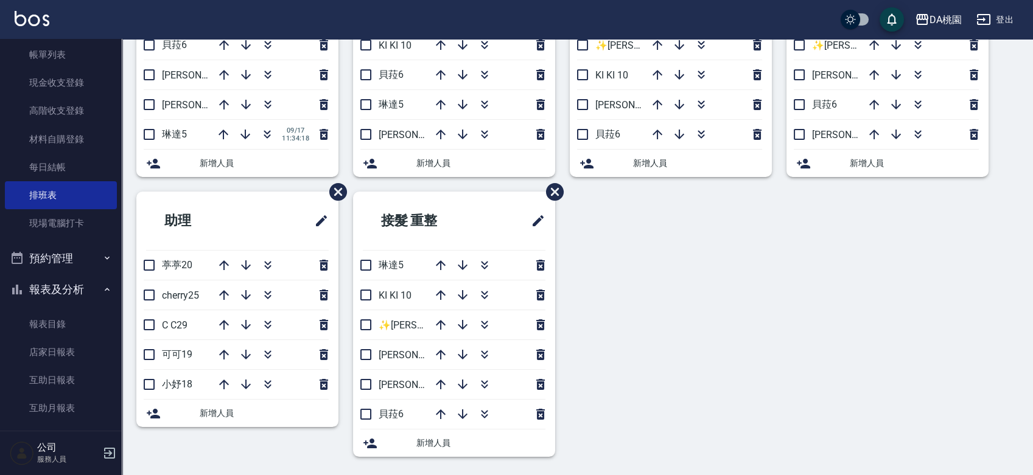
scroll to position [270, 0]
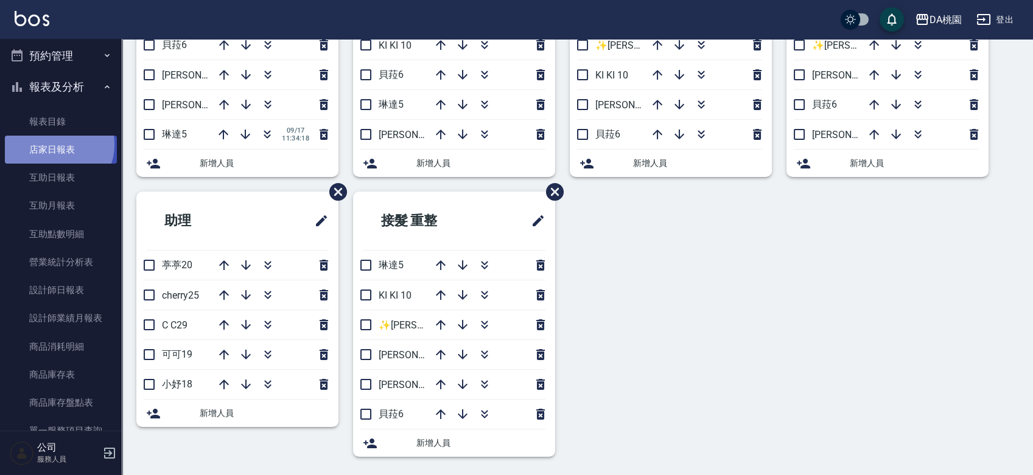
click at [55, 144] on link "店家日報表" at bounding box center [61, 150] width 112 height 28
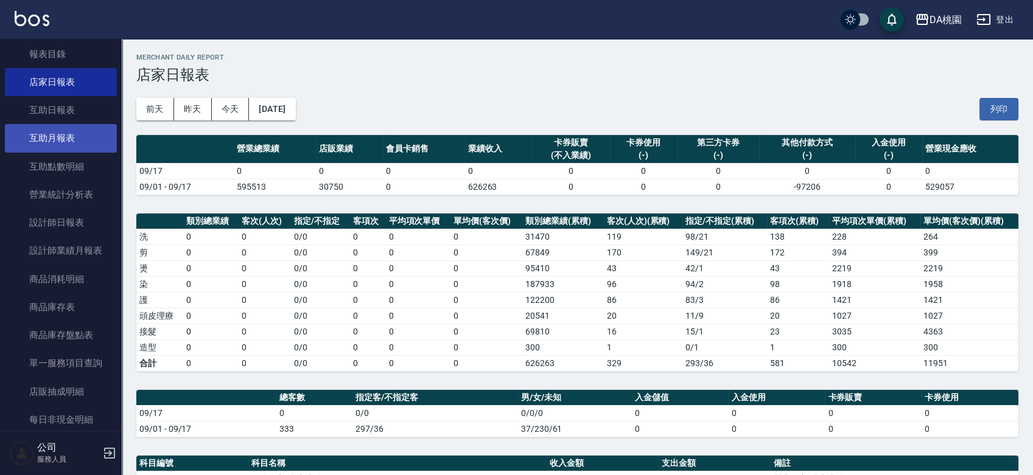
scroll to position [405, 0]
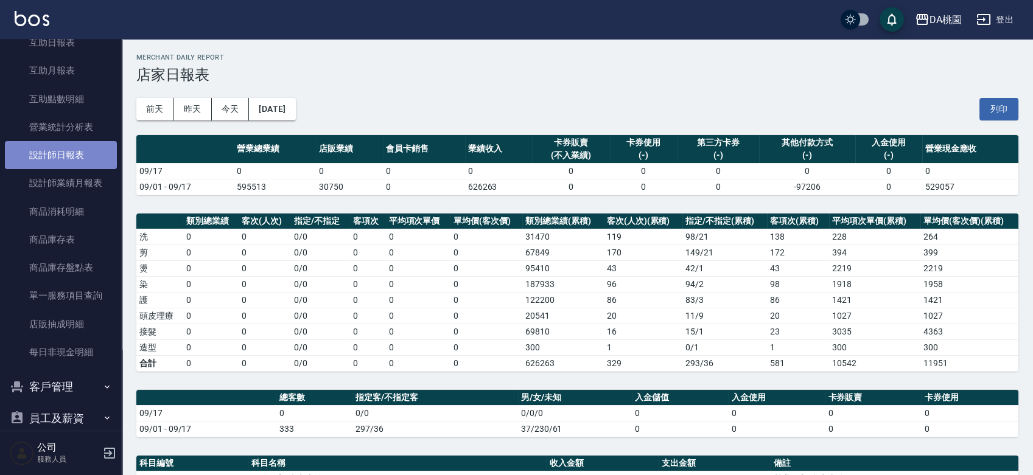
click at [83, 161] on link "設計師日報表" at bounding box center [61, 155] width 112 height 28
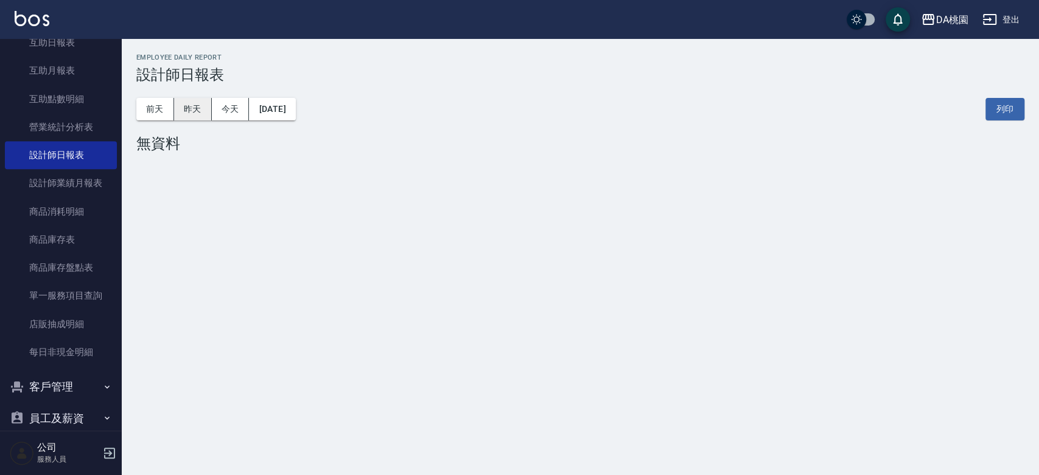
click at [193, 110] on button "昨天" at bounding box center [193, 109] width 38 height 23
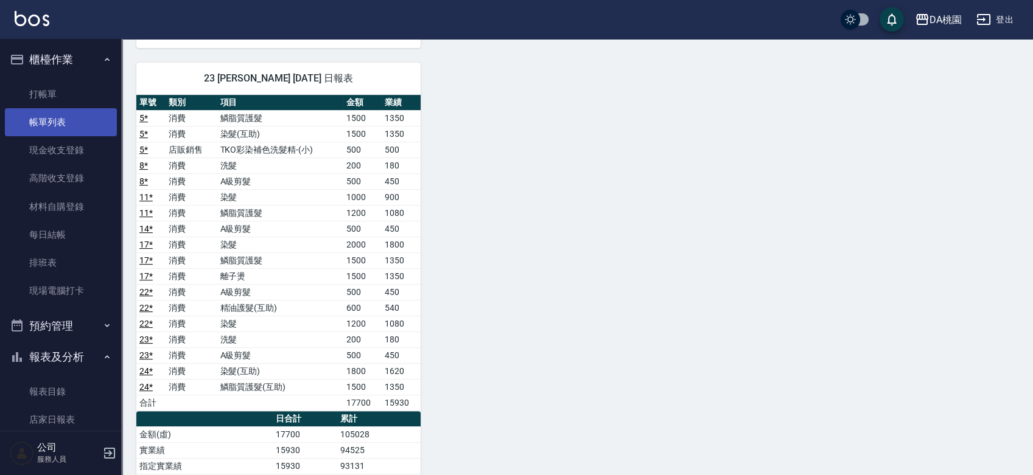
click at [64, 116] on link "帳單列表" at bounding box center [61, 122] width 112 height 28
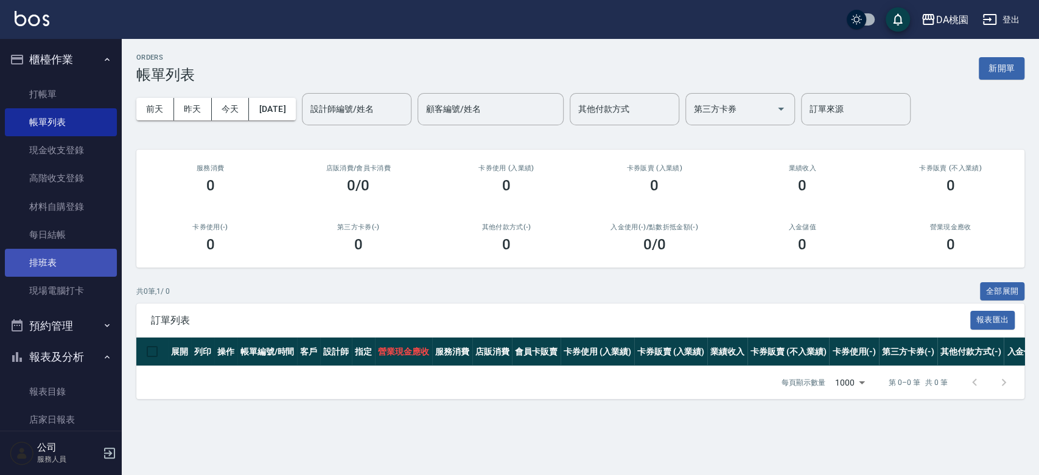
click at [53, 265] on link "排班表" at bounding box center [61, 263] width 112 height 28
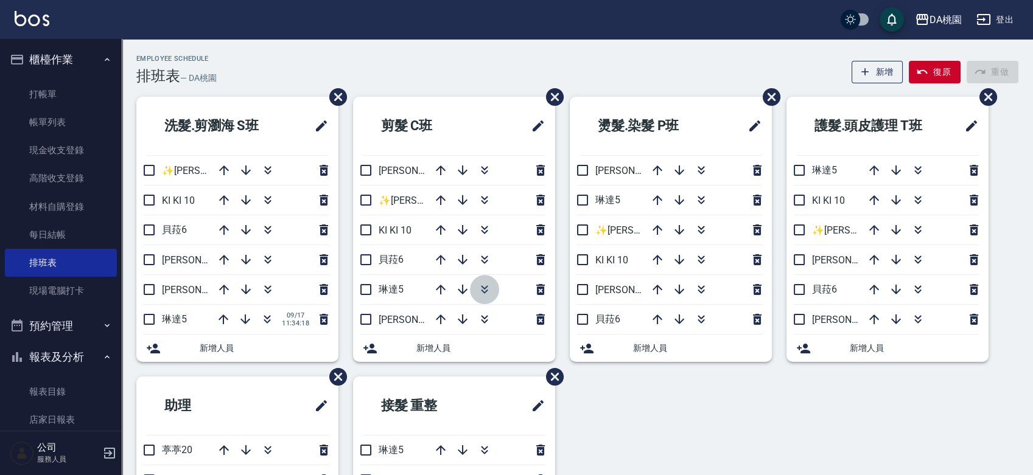
click at [489, 285] on icon "button" at bounding box center [484, 289] width 15 height 15
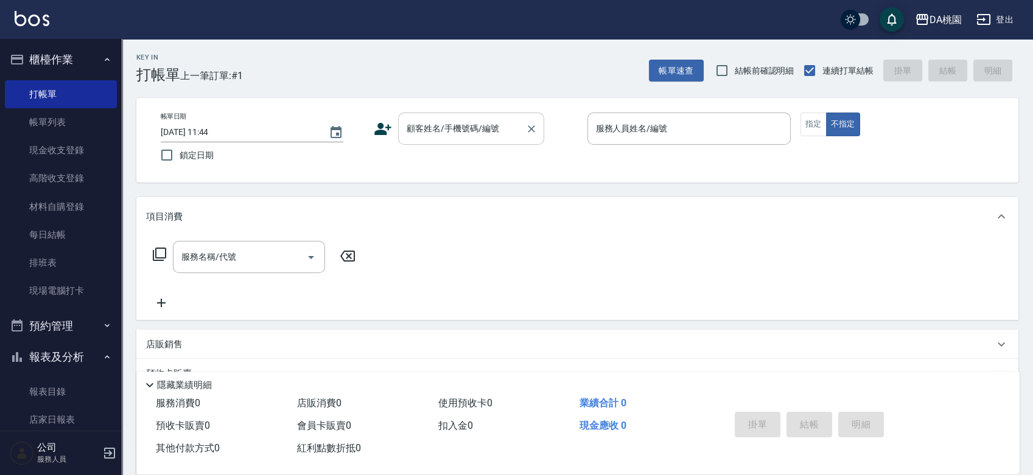
click at [447, 120] on div "顧客姓名/手機號碼/編號 顧客姓名/手機號碼/編號" at bounding box center [471, 129] width 146 height 32
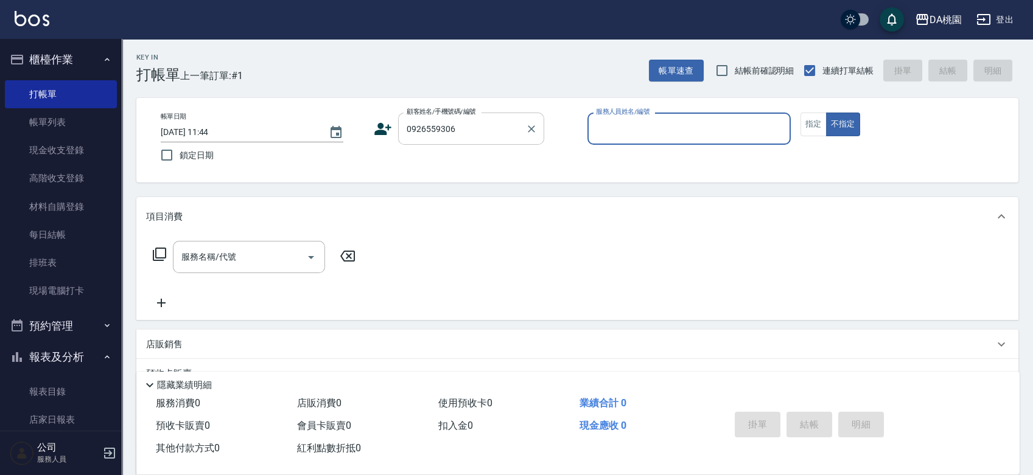
type input "高彬豪/0926559306/00525"
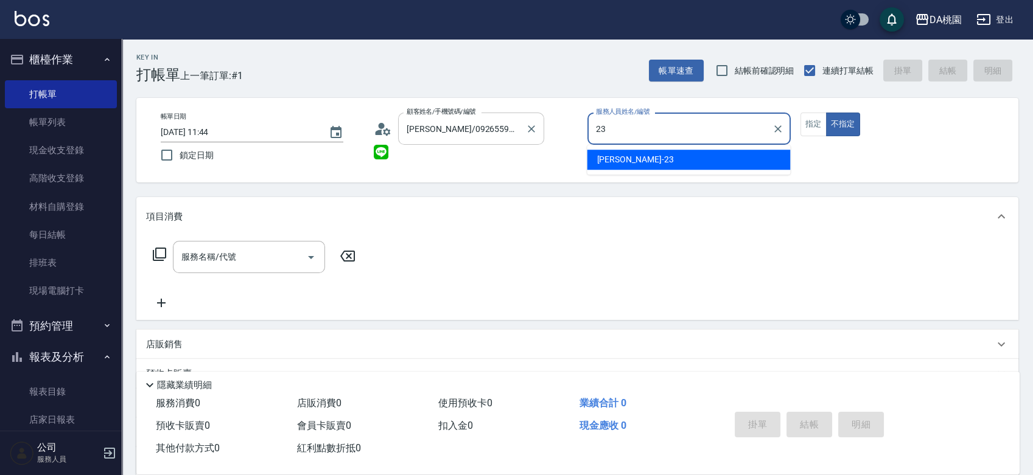
type input "亞瑟 -23"
type button "false"
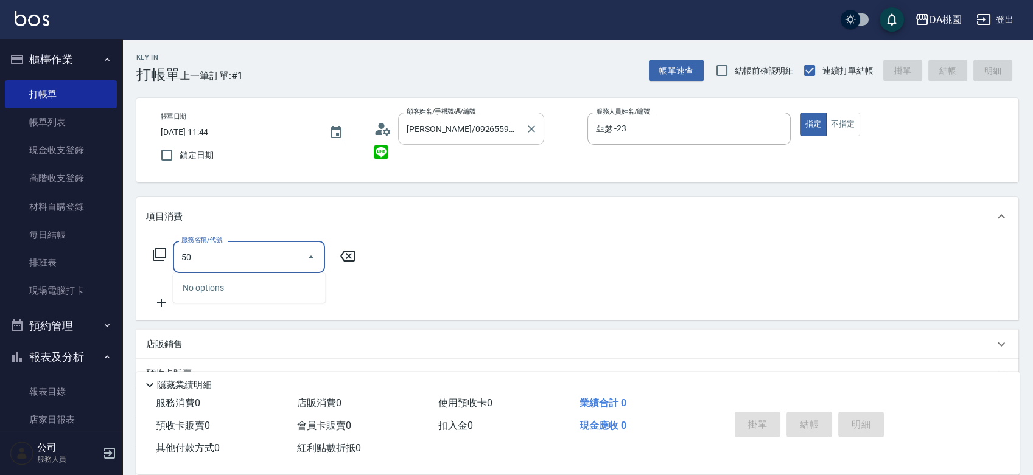
type input "500"
type input "20"
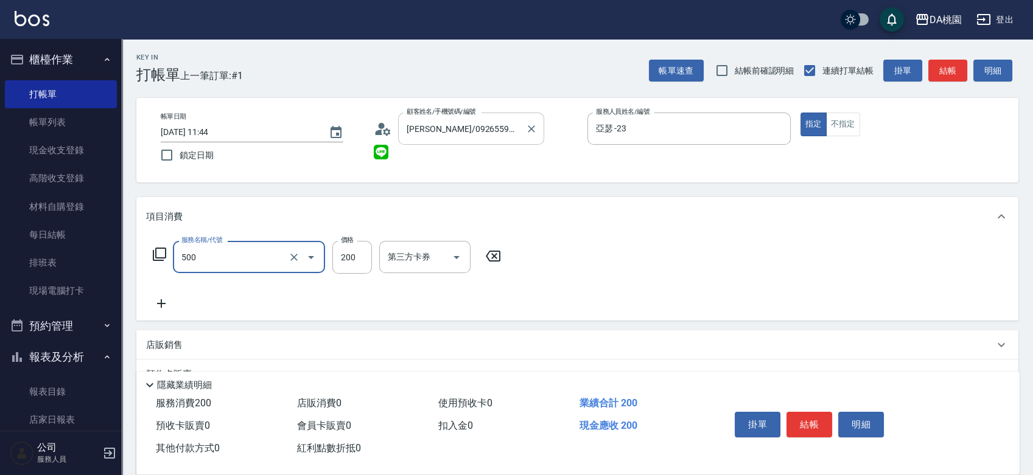
type input "洗髮(500)"
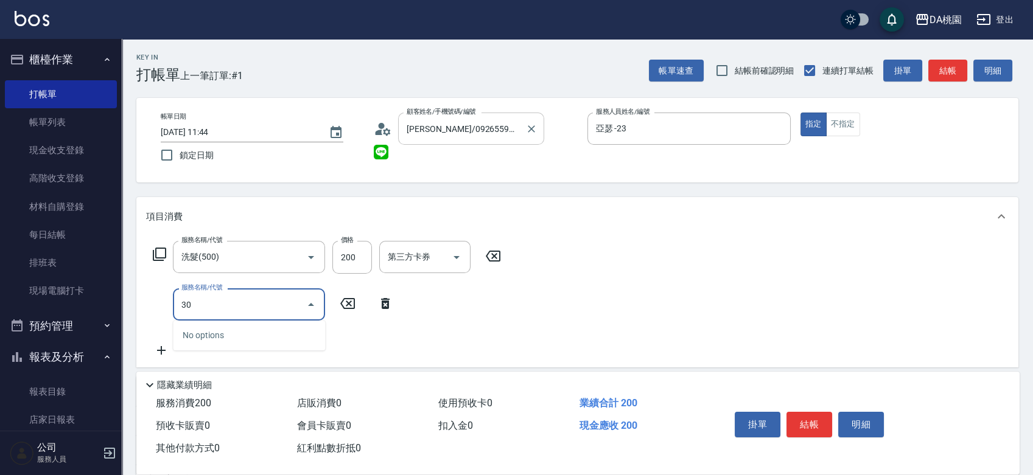
type input "303"
type input "50"
type input "A級剪髮(303)"
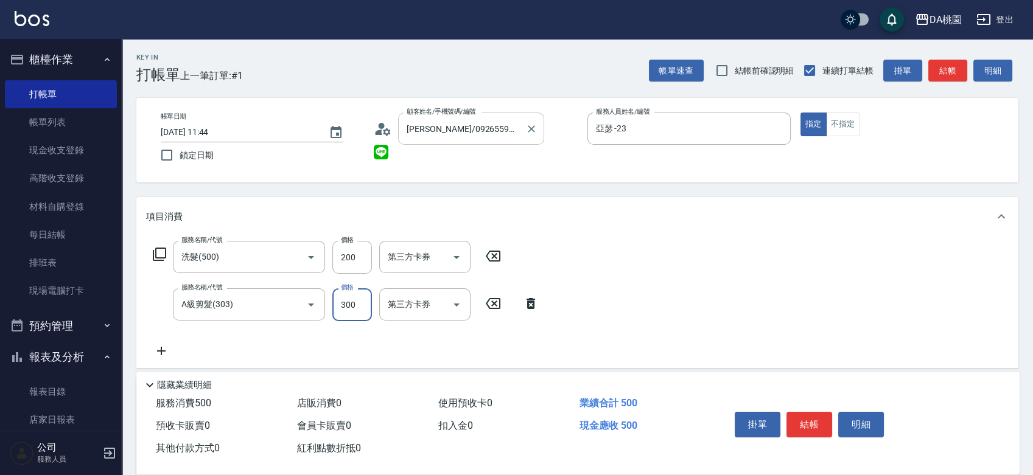
type input "20"
type input "500"
type input "70"
type input "500"
type input "501"
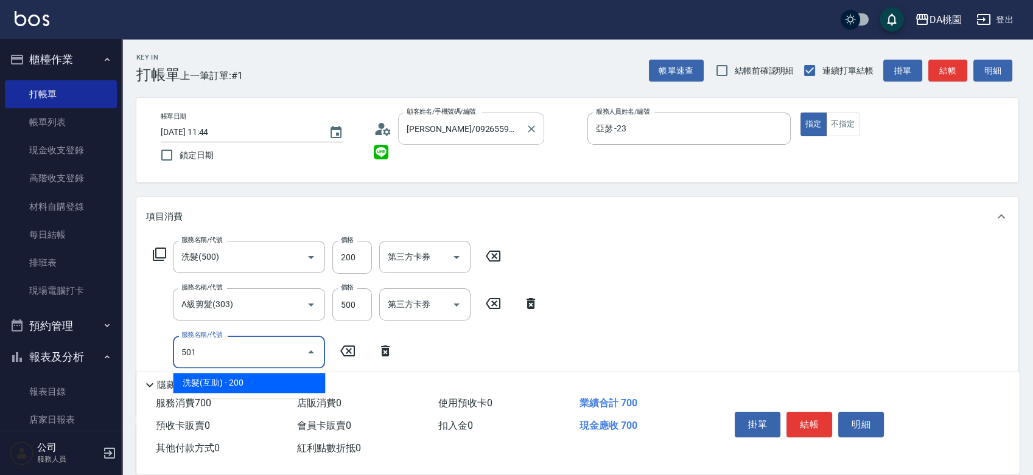
type input "90"
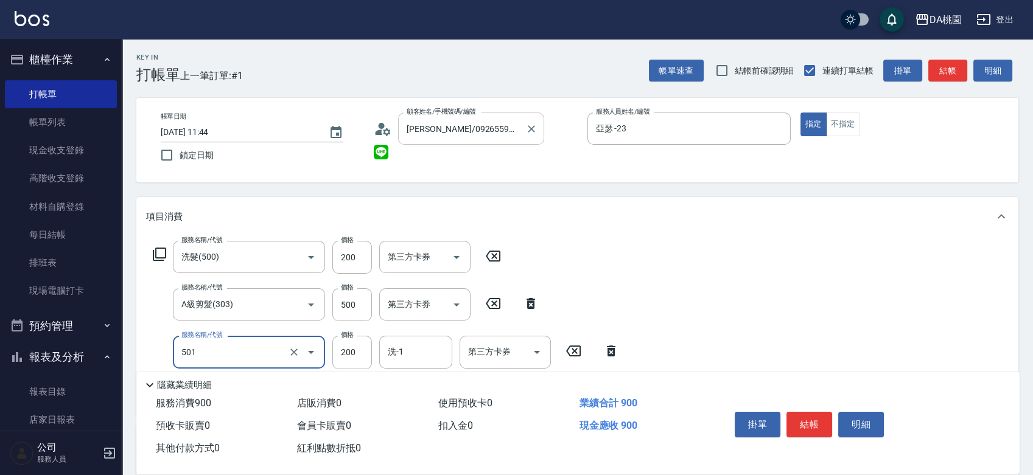
type input "洗髮(互助)(501)"
type input "2"
type input "70"
type input "200"
type input "90"
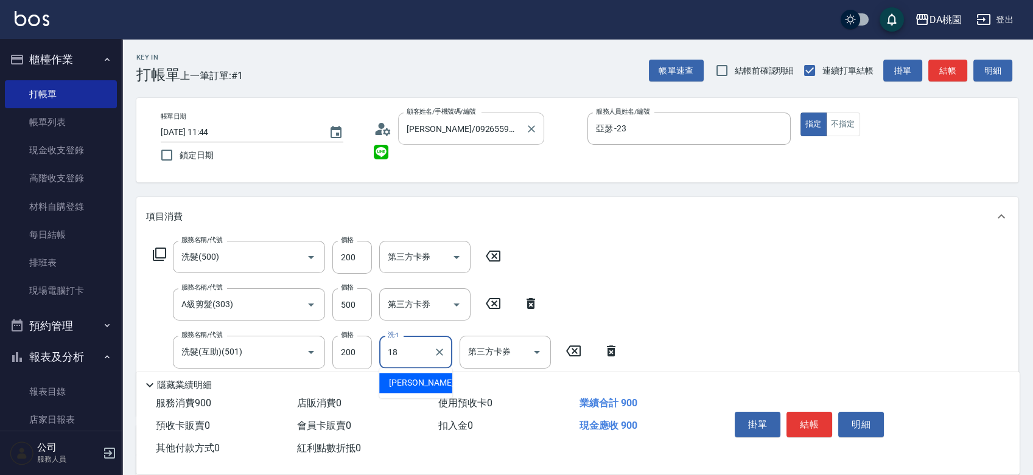
type input "小妤-18"
type input "303"
type input "120"
type input "A級剪髮(303)"
type input "5"
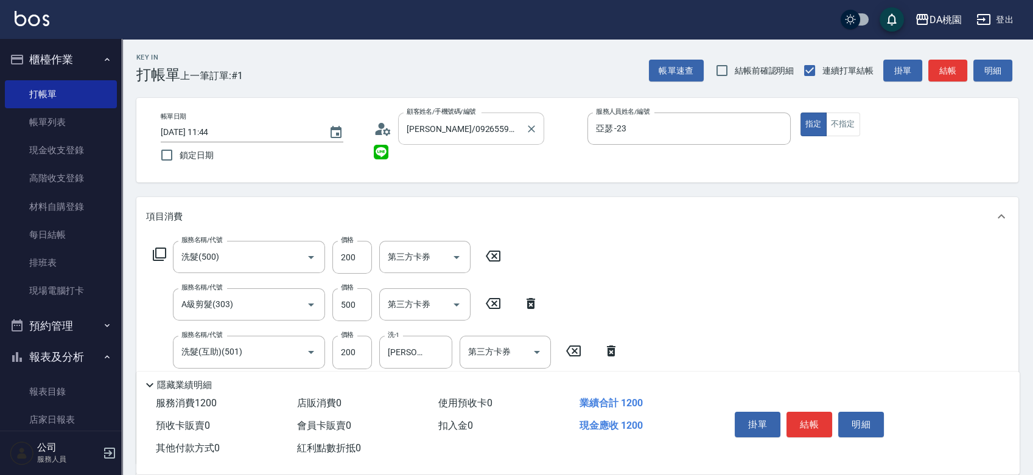
type input "90"
type input "500"
type input "140"
type input "500"
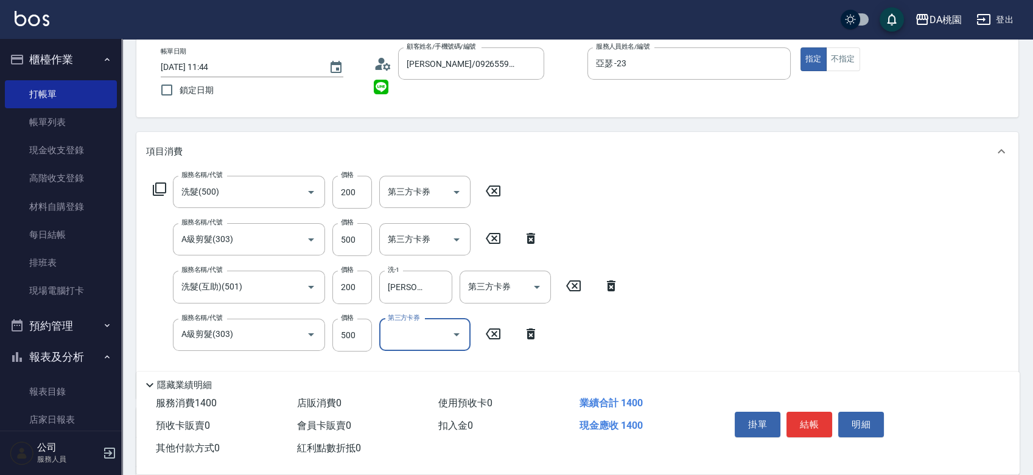
scroll to position [135, 0]
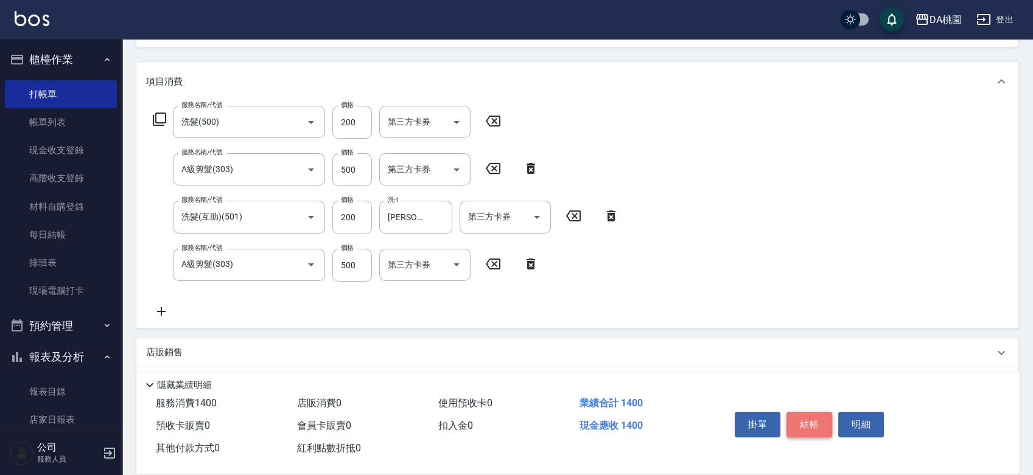
click at [818, 416] on button "結帳" at bounding box center [809, 425] width 46 height 26
type input "2025/09/17 13:04"
type input "0"
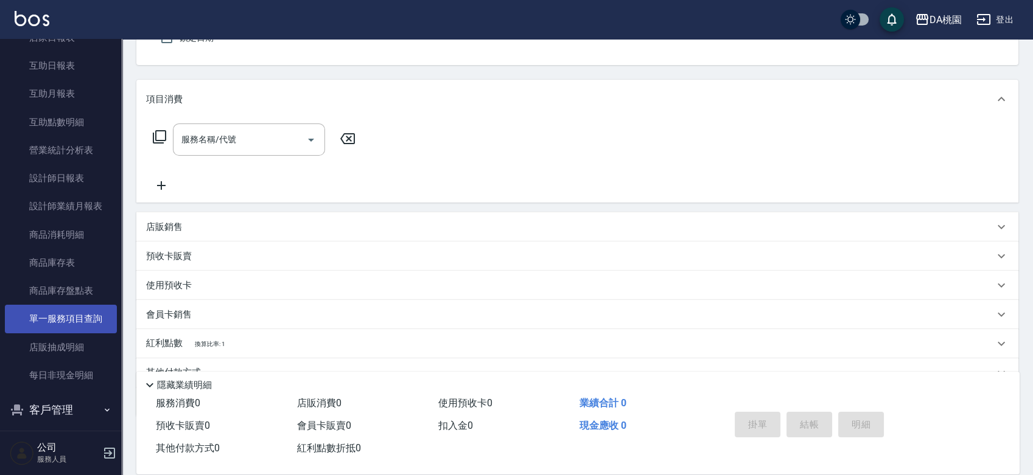
scroll to position [405, 0]
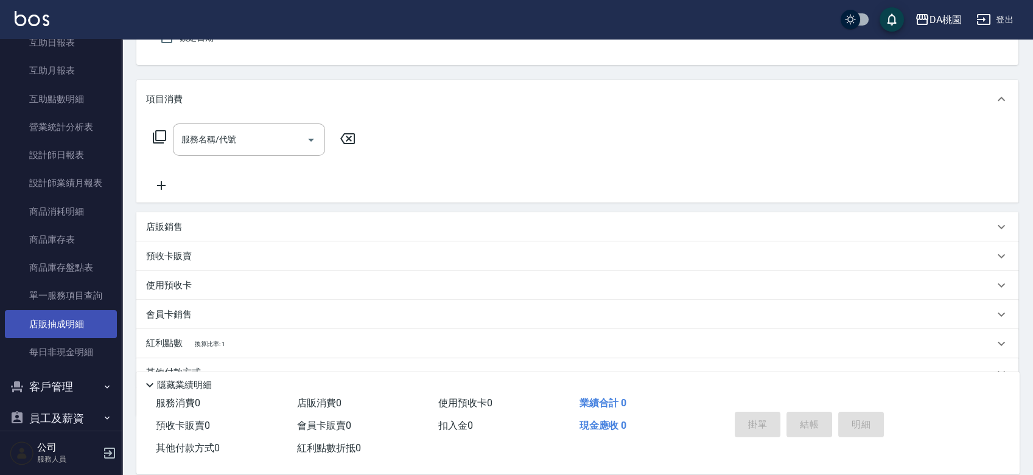
click at [65, 333] on link "店販抽成明細" at bounding box center [61, 324] width 112 height 28
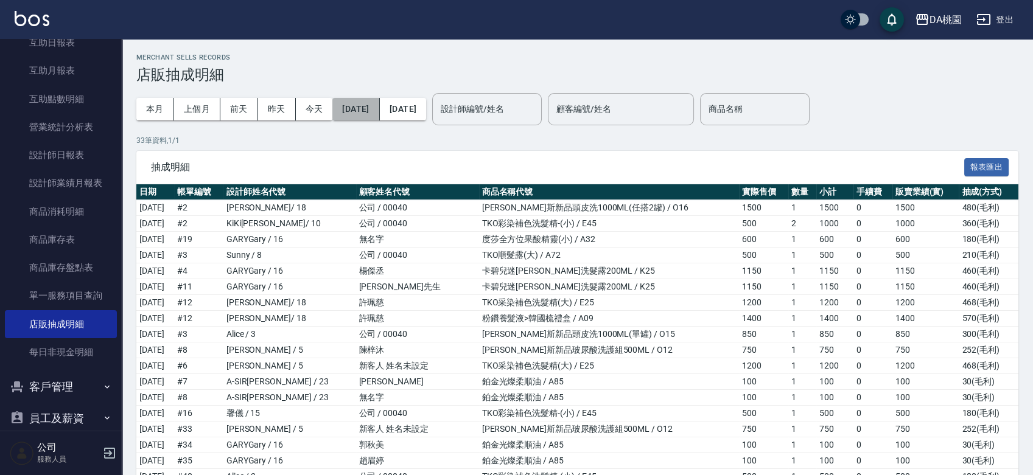
click at [379, 112] on button "2025/09/01" at bounding box center [355, 109] width 47 height 23
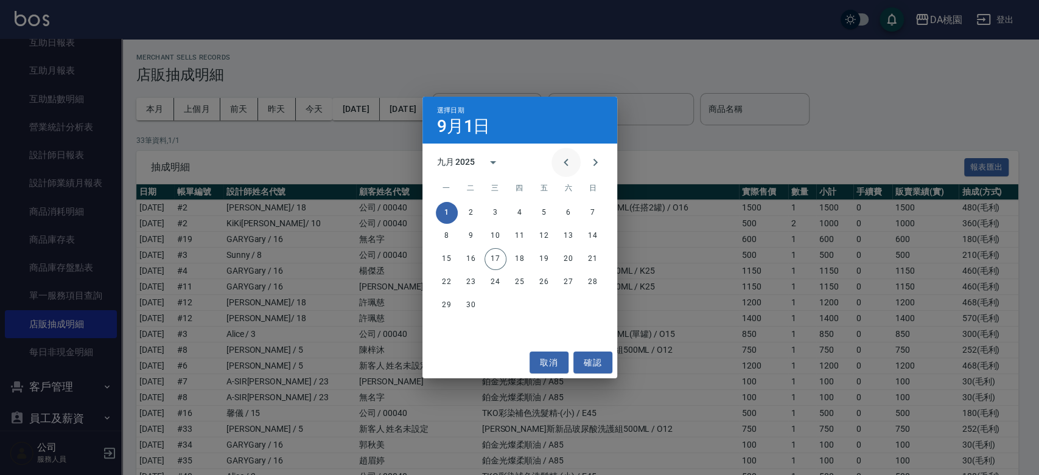
click at [566, 163] on icon "Previous month" at bounding box center [566, 162] width 15 height 15
click at [467, 212] on button "1" at bounding box center [471, 213] width 22 height 22
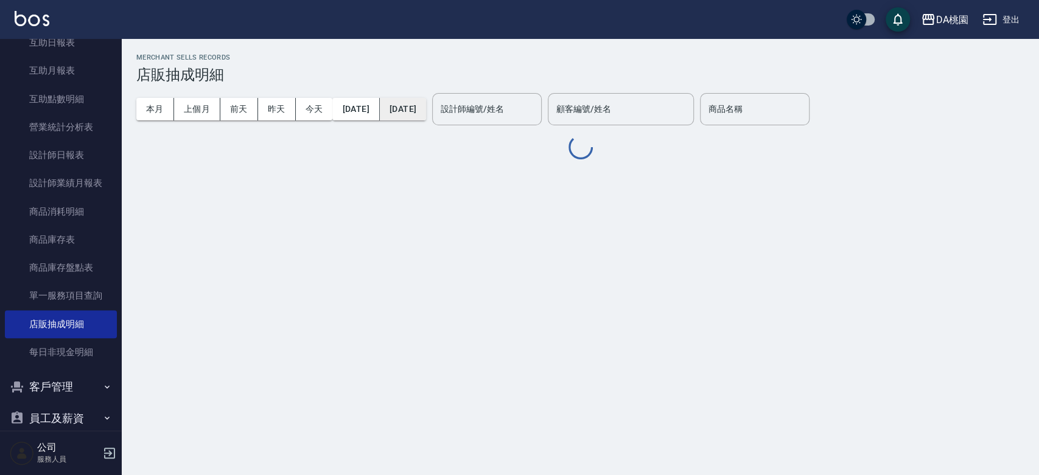
click at [426, 100] on button "2025/09/17" at bounding box center [403, 109] width 46 height 23
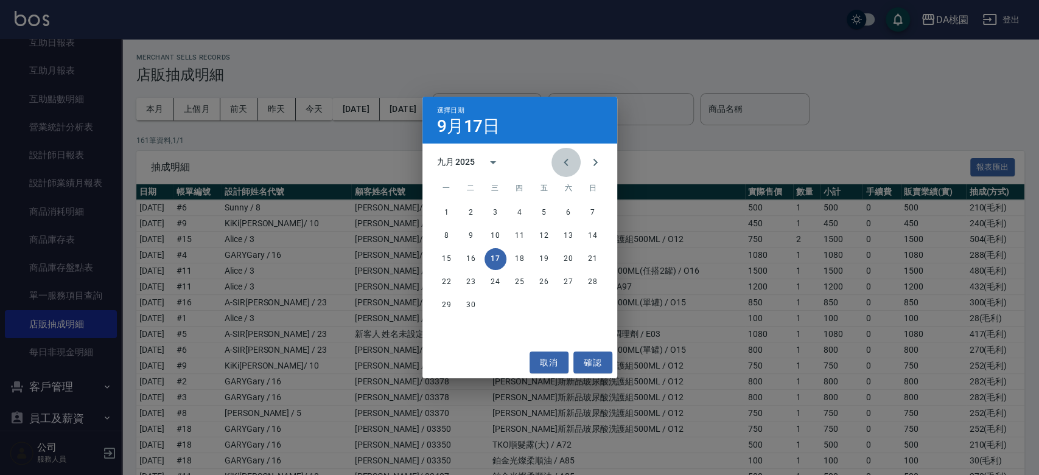
click at [566, 161] on icon "Previous month" at bounding box center [566, 162] width 15 height 15
click at [519, 304] on button "31" at bounding box center [520, 306] width 22 height 22
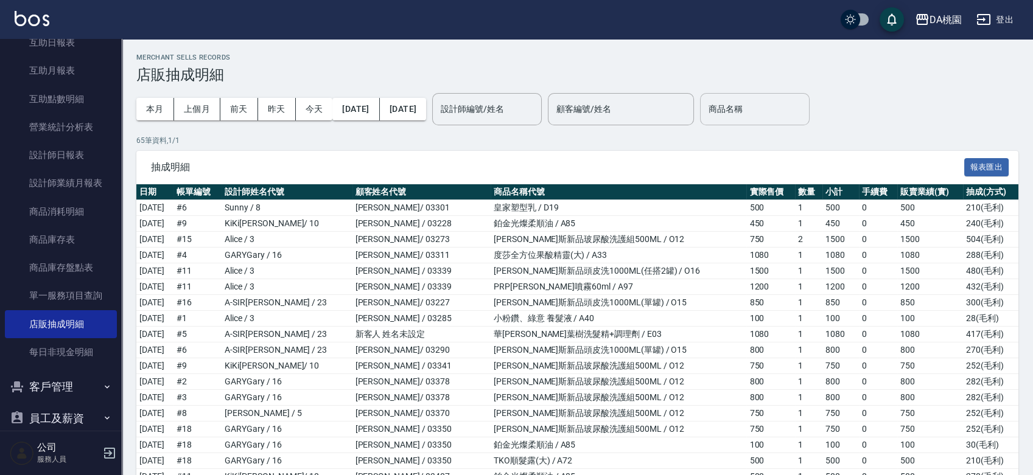
click at [759, 108] on input "商品名稱" at bounding box center [754, 109] width 99 height 21
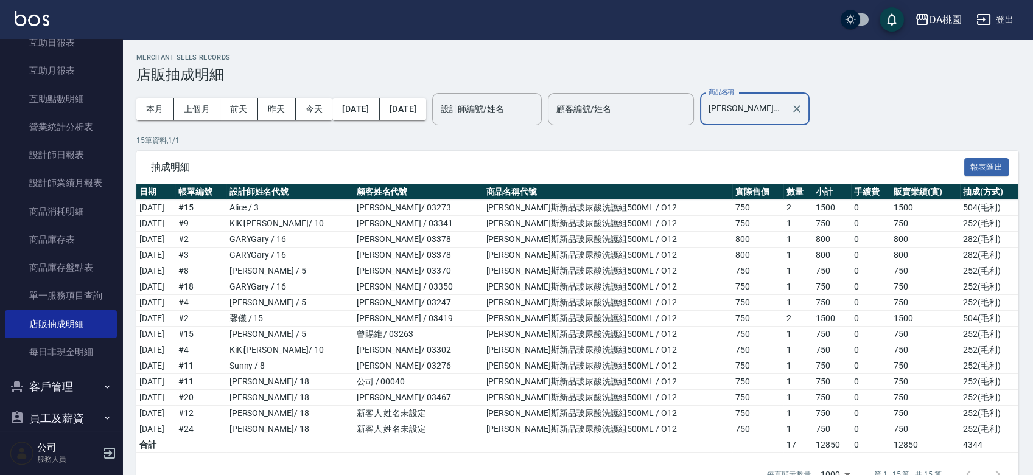
type input "喬娜斯新品玻尿酸洗護組500ML"
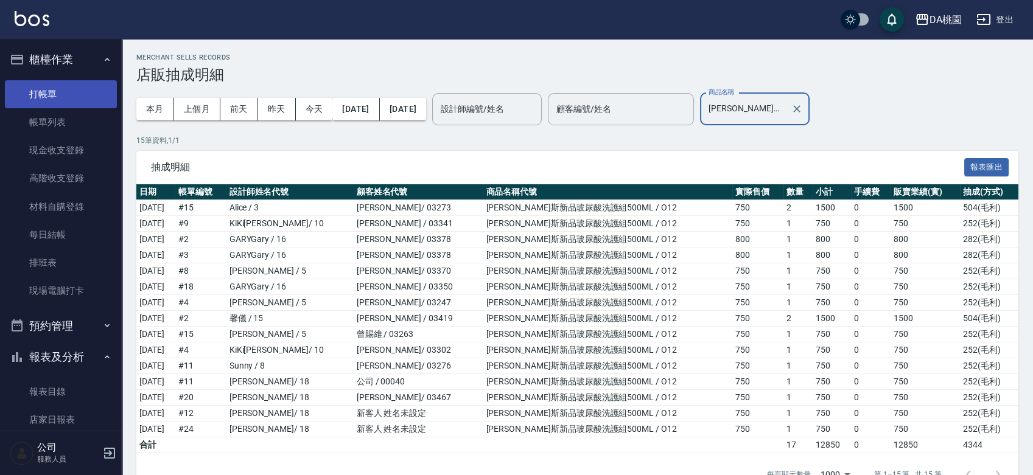
click at [61, 93] on link "打帳單" at bounding box center [61, 94] width 112 height 28
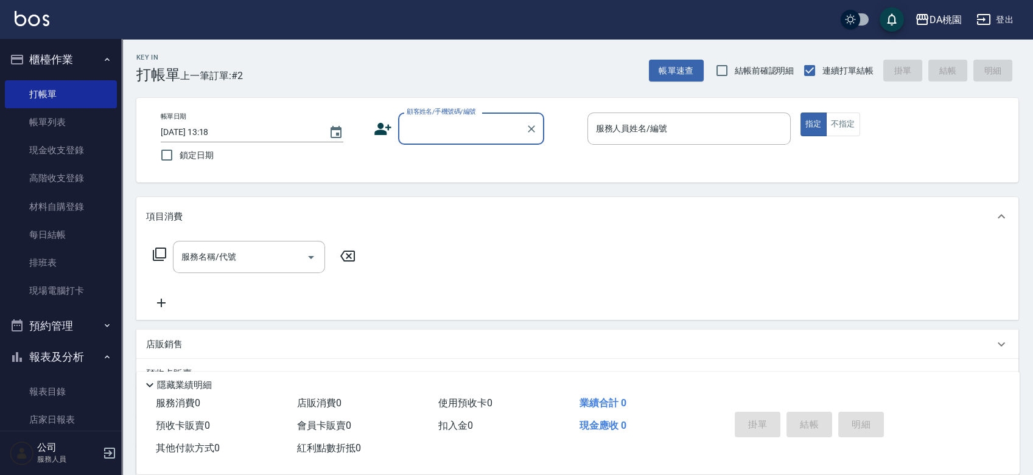
click at [564, 164] on div "帳單日期 2025/09/17 13:18 鎖定日期 顧客姓名/手機號碼/編號 顧客姓名/手機號碼/編號 服務人員姓名/編號 服務人員姓名/編號 指定 不指定" at bounding box center [577, 140] width 853 height 55
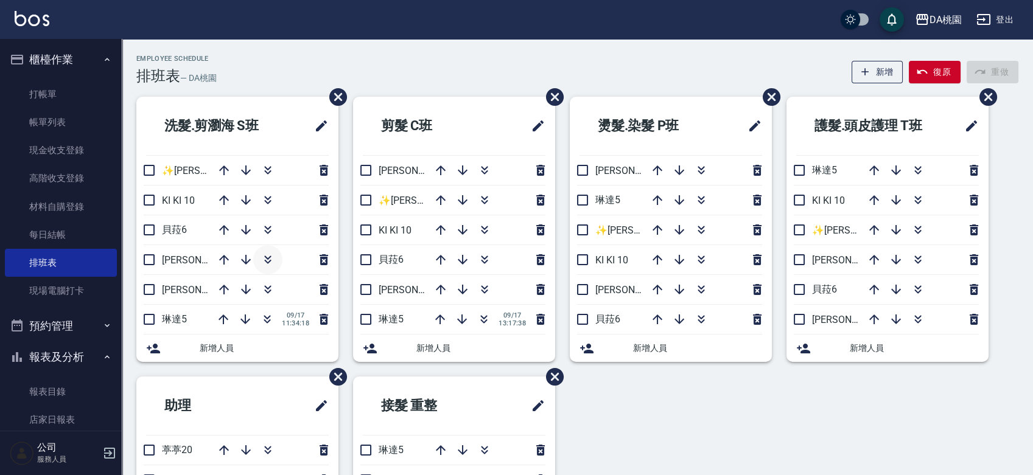
click at [264, 258] on icon "button" at bounding box center [267, 260] width 15 height 15
